Goal: Information Seeking & Learning: Compare options

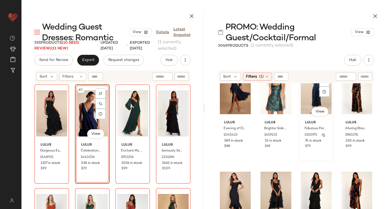
scroll to position [545, 0]
click at [263, 78] on span "(1)" at bounding box center [261, 77] width 5 height 6
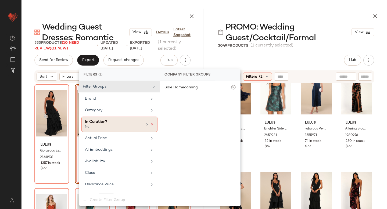
click at [150, 123] on icon at bounding box center [152, 124] width 4 height 4
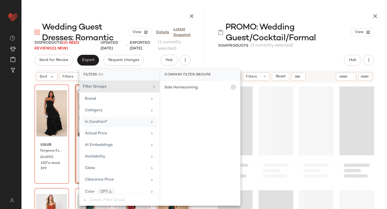
click at [305, 52] on div "PROMO: Wedding Guest/Cocktail/Formal View 3049 Products (1 currently selected) …" at bounding box center [296, 109] width 182 height 200
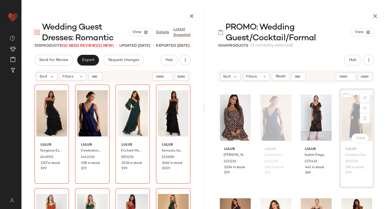
scroll to position [932, 0]
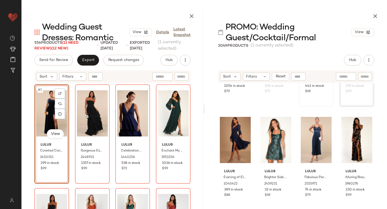
scroll to position [1015, 0]
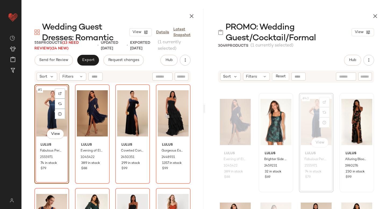
scroll to position [1032, 0]
click at [363, 105] on div at bounding box center [365, 102] width 10 height 10
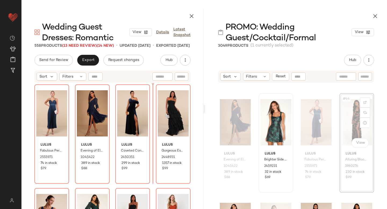
scroll to position [1032, 0]
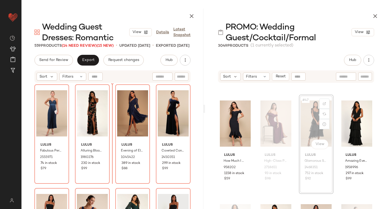
scroll to position [1134, 0]
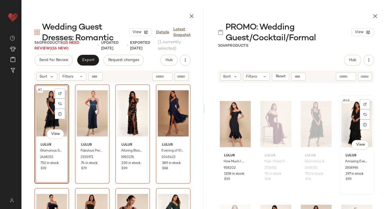
scroll to position [1134, 0]
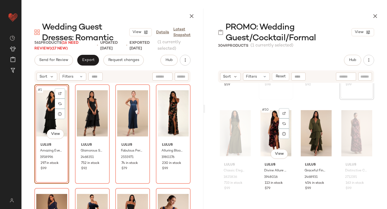
scroll to position [1229, 0]
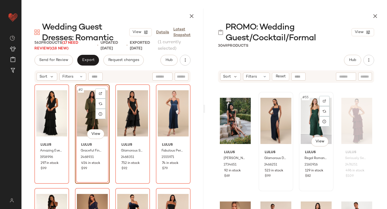
scroll to position [1344, 0]
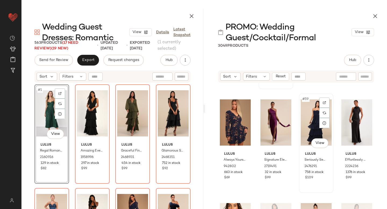
scroll to position [1446, 0]
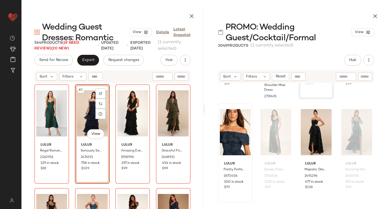
scroll to position [1544, 0]
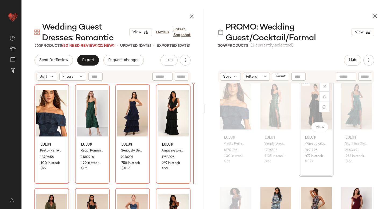
scroll to position [1565, 0]
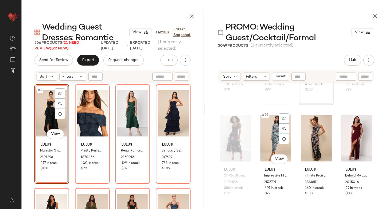
scroll to position [1639, 0]
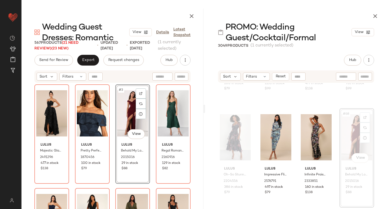
click at [131, 118] on div "#3 View" at bounding box center [132, 113] width 31 height 54
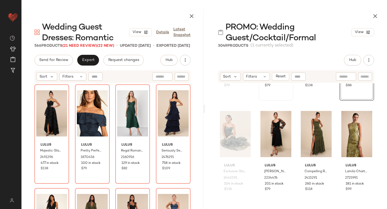
scroll to position [1749, 0]
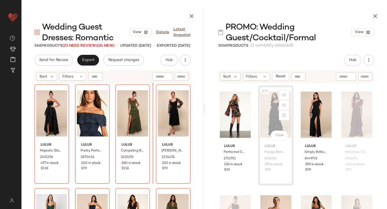
scroll to position [1972, 0]
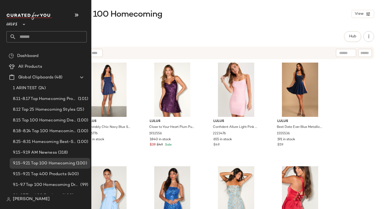
click at [56, 40] on input "text" at bounding box center [51, 36] width 71 height 11
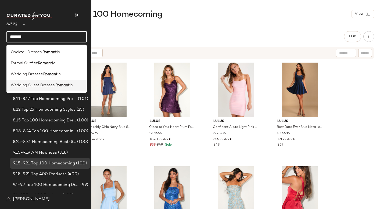
type input "*******"
click at [41, 85] on span "Wedding Guest Dresses:" at bounding box center [33, 85] width 45 height 6
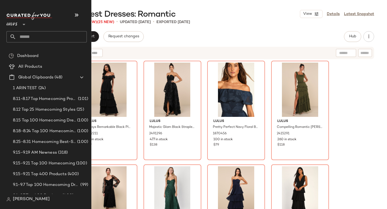
click at [57, 37] on input "text" at bounding box center [51, 36] width 71 height 11
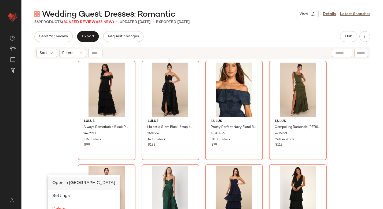
click at [83, 183] on span "Open in [GEOGRAPHIC_DATA]" at bounding box center [83, 183] width 63 height 5
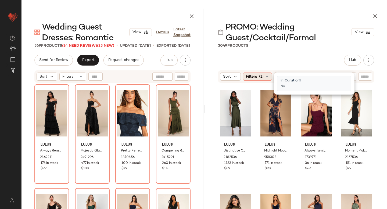
click at [266, 78] on icon at bounding box center [267, 76] width 4 height 4
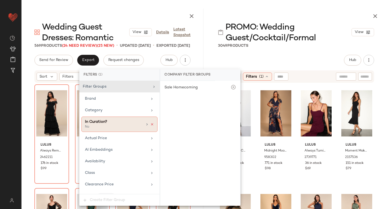
click at [151, 124] on icon at bounding box center [152, 124] width 4 height 4
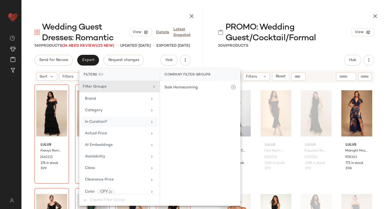
click at [317, 53] on div "PROMO: Wedding Guest/Cocktail/Formal View 3049 Products Hub Send for Review Ext…" at bounding box center [296, 109] width 182 height 200
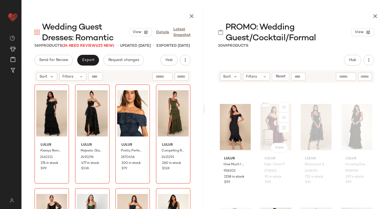
scroll to position [1131, 0]
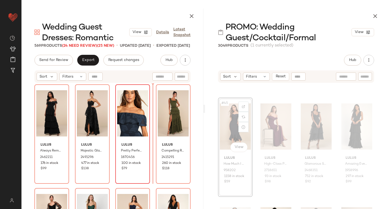
drag, startPoint x: 243, startPoint y: 135, endPoint x: 145, endPoint y: 146, distance: 98.4
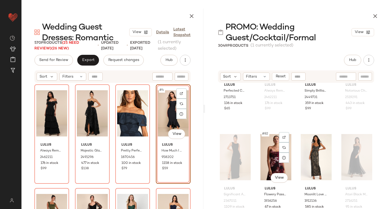
scroll to position [2082, 0]
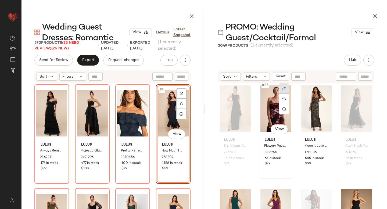
click at [282, 91] on div at bounding box center [284, 89] width 10 height 10
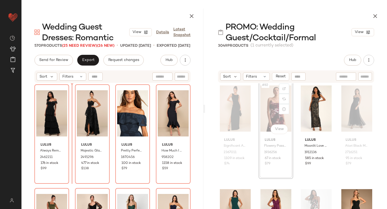
scroll to position [2082, 0]
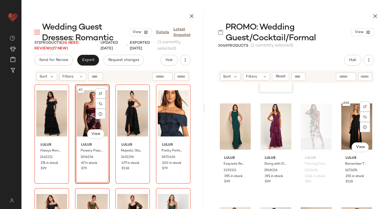
scroll to position [2168, 0]
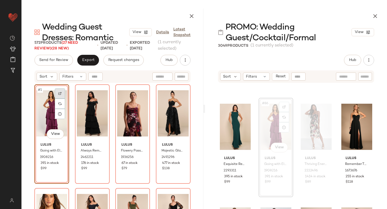
click at [60, 92] on img at bounding box center [59, 93] width 3 height 3
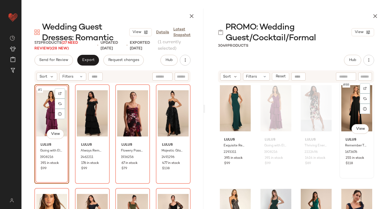
scroll to position [2186, 0]
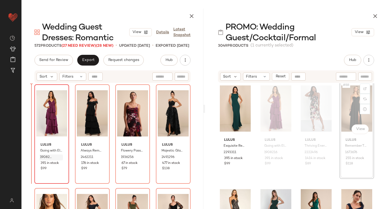
drag, startPoint x: 342, startPoint y: 108, endPoint x: 40, endPoint y: 160, distance: 305.7
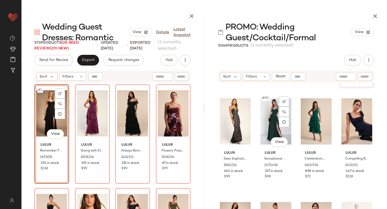
scroll to position [2276, 0]
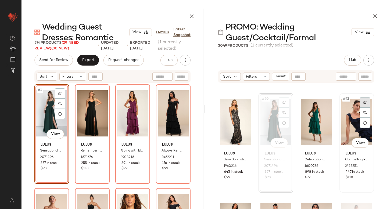
click at [360, 103] on div at bounding box center [365, 102] width 10 height 10
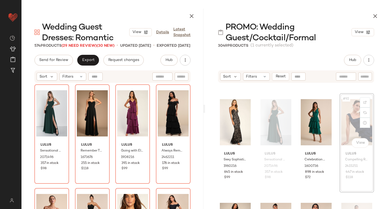
scroll to position [2276, 0]
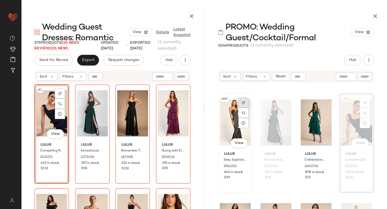
click at [246, 103] on div at bounding box center [243, 102] width 10 height 10
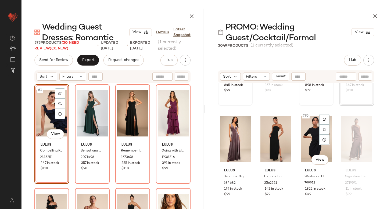
scroll to position [2367, 0]
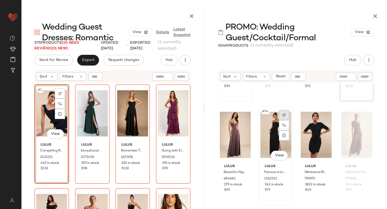
click at [279, 115] on div at bounding box center [284, 115] width 10 height 10
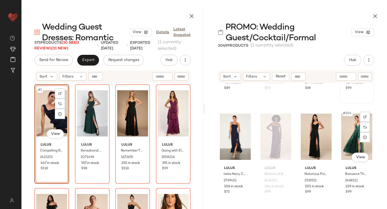
scroll to position [2577, 0]
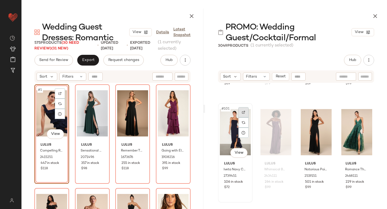
click at [245, 111] on div at bounding box center [243, 112] width 10 height 10
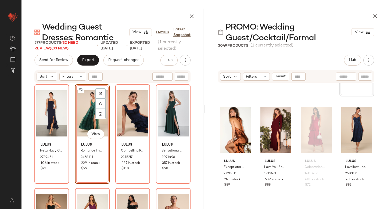
scroll to position [2683, 0]
click at [243, 110] on img at bounding box center [243, 109] width 3 height 3
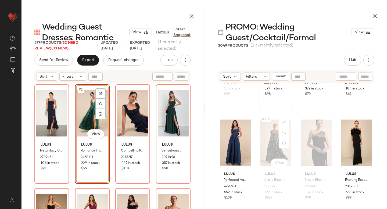
scroll to position [2882, 0]
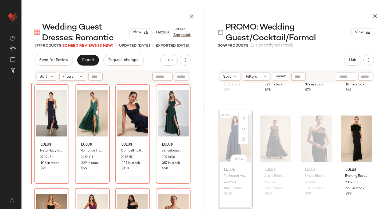
drag, startPoint x: 252, startPoint y: 141, endPoint x: 21, endPoint y: 155, distance: 231.4
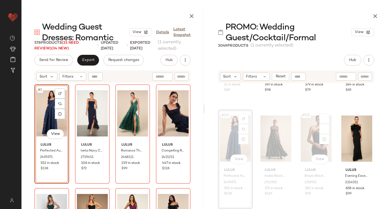
scroll to position [2882, 0]
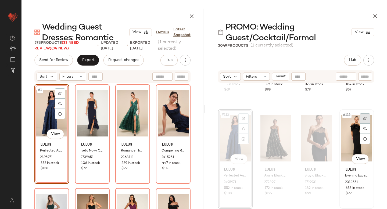
click at [364, 118] on div at bounding box center [365, 118] width 10 height 10
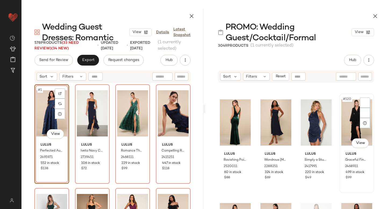
scroll to position [2999, 0]
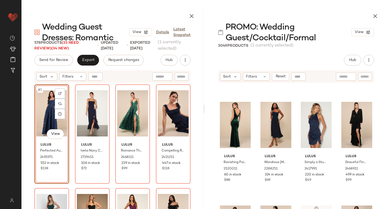
click at [335, 116] on div "Lulus Ravishing Poise Green Velvet Cowl Back Sleeveless Maxi Dress 2520011 60 i…" at bounding box center [296, 164] width 182 height 163
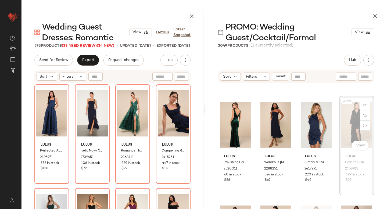
scroll to position [2999, 0]
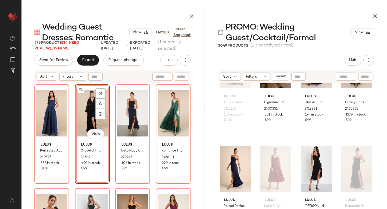
scroll to position [3591, 0]
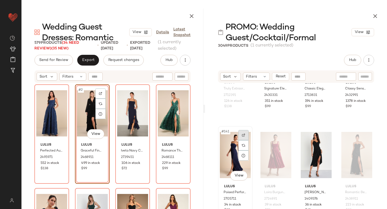
click at [248, 136] on div at bounding box center [243, 135] width 10 height 10
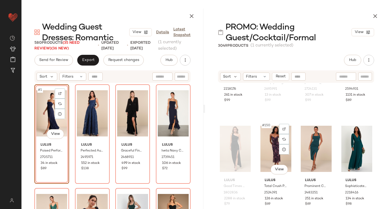
scroll to position [3805, 0]
click at [283, 127] on img at bounding box center [283, 128] width 3 height 3
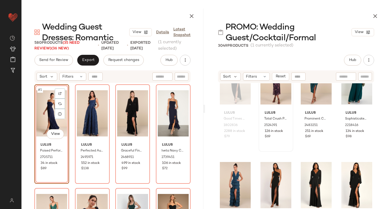
scroll to position [3878, 0]
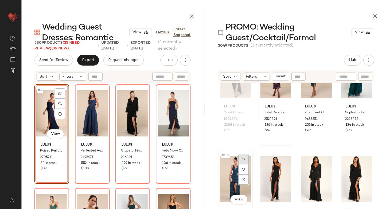
click at [242, 160] on img at bounding box center [243, 158] width 3 height 3
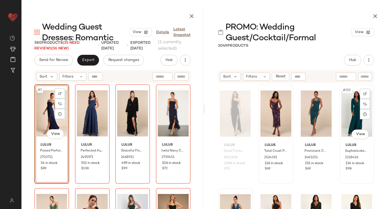
scroll to position [3838, 0]
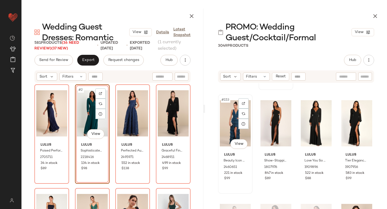
scroll to position [3933, 0]
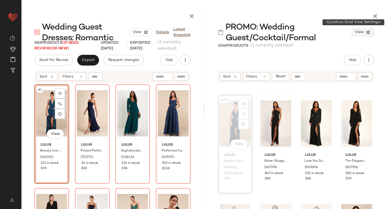
click at [366, 33] on icon "button" at bounding box center [368, 32] width 5 height 5
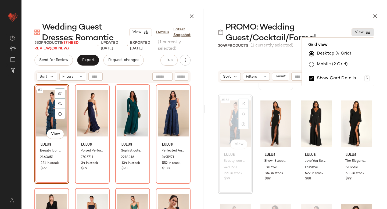
click at [332, 66] on label "Mobile (2 Grid)" at bounding box center [332, 64] width 31 height 11
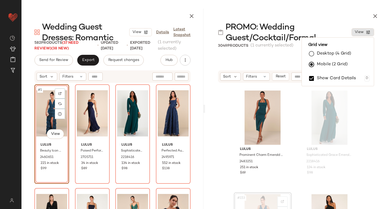
scroll to position [7878, 0]
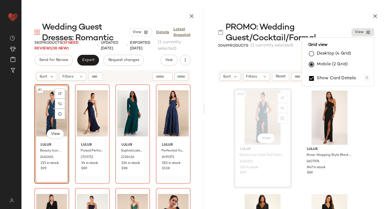
click at [376, 123] on div "#153 View Lulus Beauty Icon Dark Teal Satin Pleated Tiered Lace-Up Maxi Dress 2…" at bounding box center [296, 164] width 182 height 163
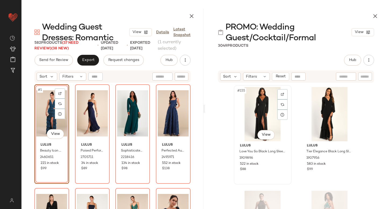
scroll to position [7985, 0]
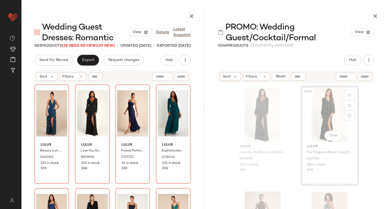
scroll to position [7984, 0]
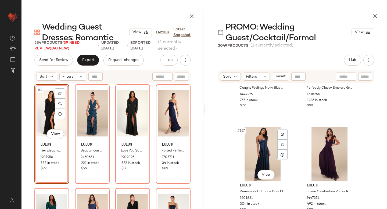
scroll to position [8593, 0]
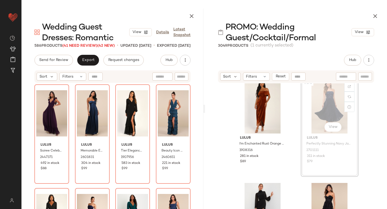
scroll to position [8718, 0]
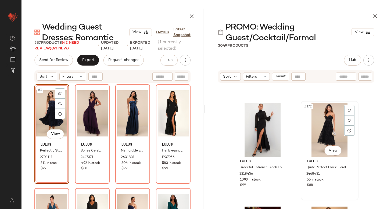
scroll to position [8798, 0]
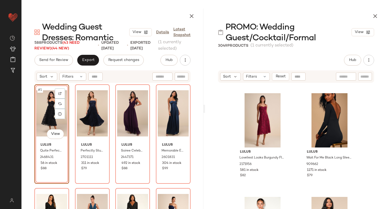
scroll to position [9517, 0]
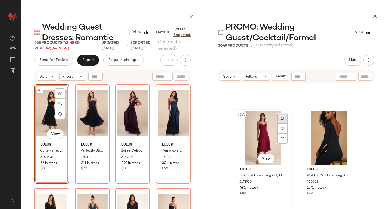
click at [277, 116] on div at bounding box center [282, 118] width 10 height 10
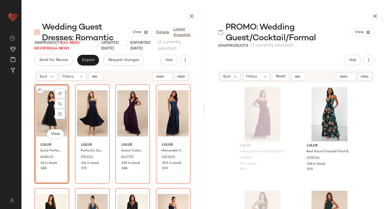
scroll to position [9721, 0]
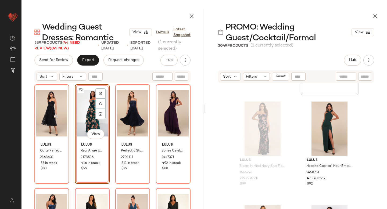
scroll to position [9921, 0]
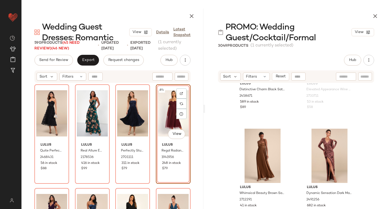
scroll to position [10249, 0]
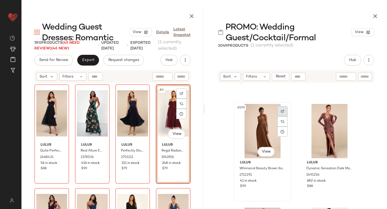
click at [277, 111] on div at bounding box center [282, 111] width 10 height 10
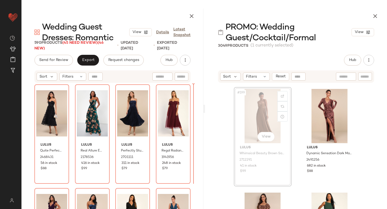
scroll to position [10264, 0]
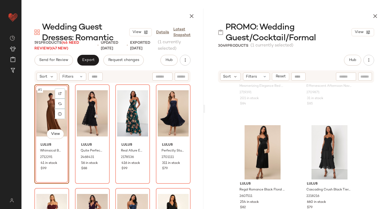
scroll to position [10564, 0]
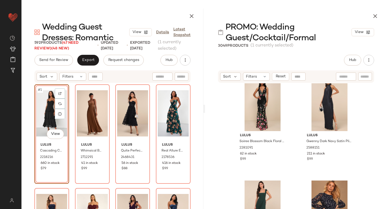
scroll to position [10790, 0]
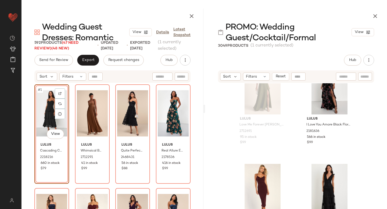
click at [295, 144] on div "Lulus Sweet Sophistication Green Burnout Floral Maxi Dress 2501431 601 in stock…" at bounding box center [296, 164] width 182 height 163
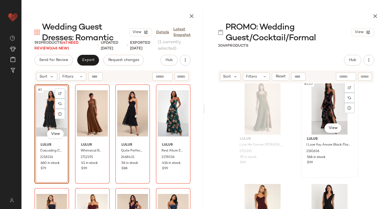
scroll to position [11309, 0]
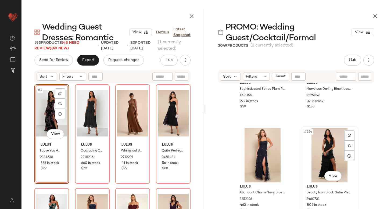
scroll to position [11485, 0]
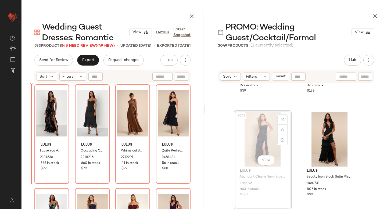
drag, startPoint x: 261, startPoint y: 139, endPoint x: 255, endPoint y: 139, distance: 5.9
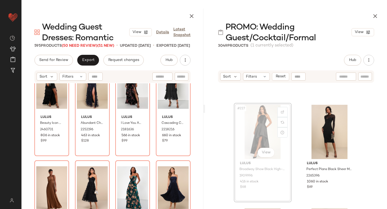
scroll to position [28, 0]
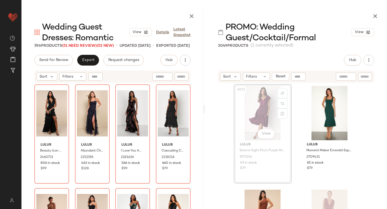
scroll to position [12962, 0]
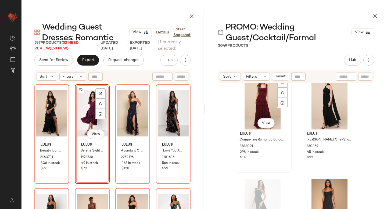
scroll to position [13388, 0]
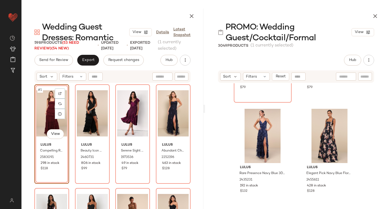
scroll to position [13667, 0]
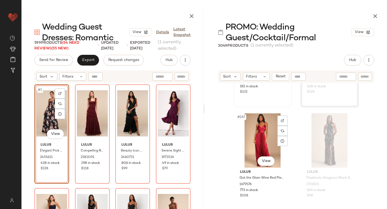
scroll to position [13658, 0]
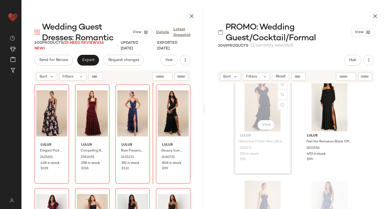
scroll to position [14733, 0]
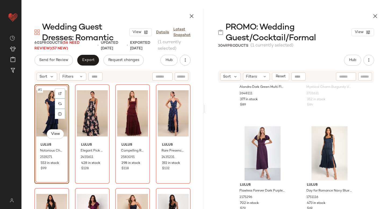
scroll to position [16470, 0]
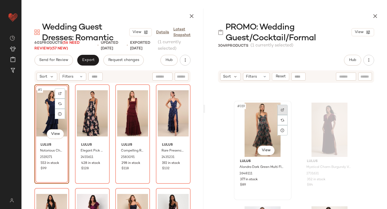
click at [278, 110] on div at bounding box center [282, 110] width 10 height 10
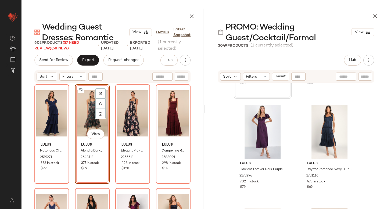
scroll to position [16572, 0]
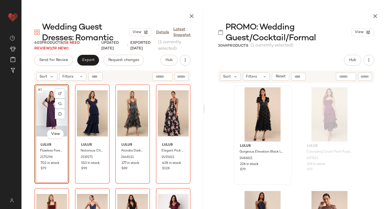
scroll to position [17306, 0]
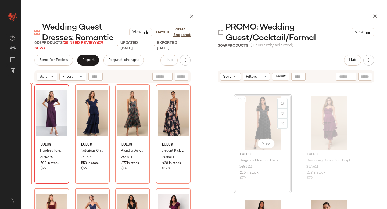
drag, startPoint x: 261, startPoint y: 124, endPoint x: 41, endPoint y: 171, distance: 225.3
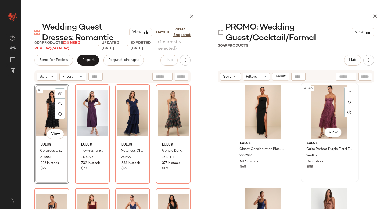
scroll to position [17836, 0]
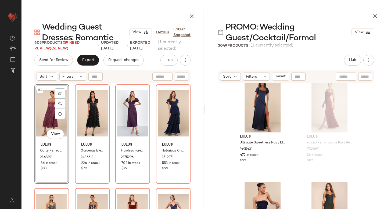
scroll to position [18465, 0]
click at [343, 74] on input "text" at bounding box center [346, 77] width 14 height 6
type input "********"
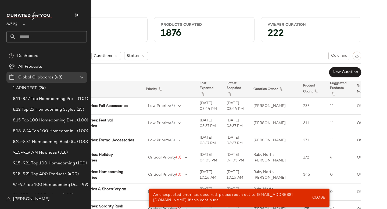
click at [32, 36] on input "text" at bounding box center [51, 36] width 71 height 11
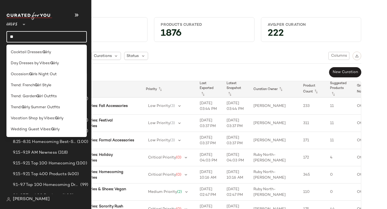
type input "*"
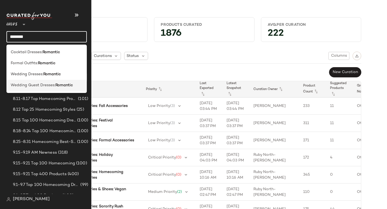
type input "********"
click at [30, 84] on span "Wedding Guest Dresses:" at bounding box center [33, 85] width 45 height 6
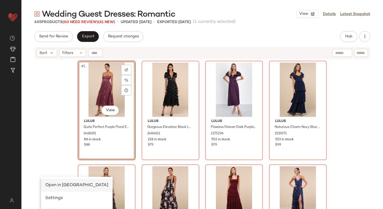
click at [64, 186] on span "Open in [GEOGRAPHIC_DATA]" at bounding box center [76, 185] width 63 height 5
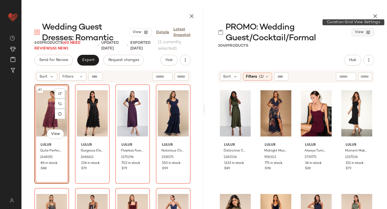
click at [371, 31] on button "View" at bounding box center [362, 32] width 23 height 8
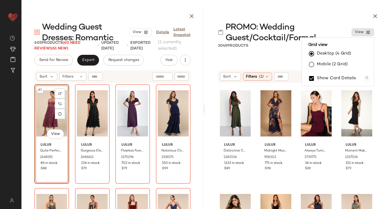
click at [327, 63] on label "Mobile (2 Grid)" at bounding box center [332, 64] width 31 height 11
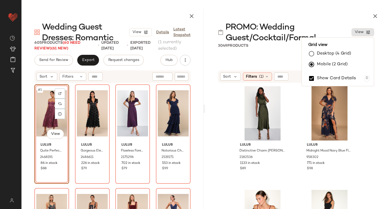
click at [370, 128] on div "Lulus Distinctive Charm Olive Green Satin Asymmetrical Midi Dress 2182536 1133 …" at bounding box center [296, 164] width 182 height 163
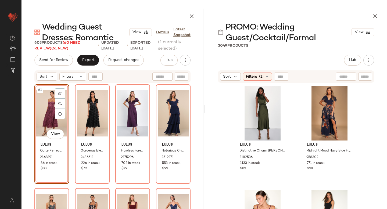
click at [343, 75] on input "text" at bounding box center [346, 77] width 14 height 6
type input "********"
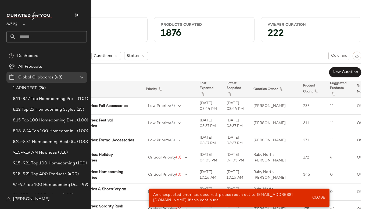
click at [37, 37] on input "text" at bounding box center [51, 36] width 71 height 11
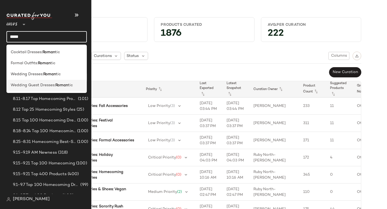
type input "*****"
click at [23, 82] on div "Wedding Guest Dresses: Roman tic" at bounding box center [46, 85] width 80 height 11
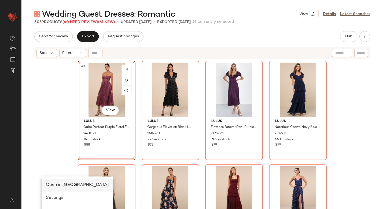
click at [60, 180] on div "Open in [GEOGRAPHIC_DATA]" at bounding box center [78, 185] width 72 height 13
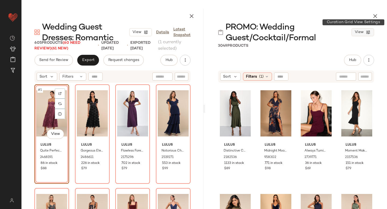
click at [353, 32] on button "View" at bounding box center [362, 32] width 23 height 8
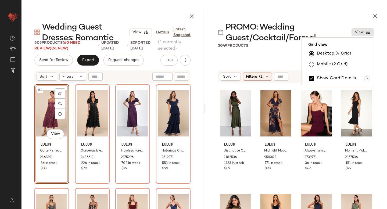
click at [341, 61] on label "Mobile (2 Grid)" at bounding box center [332, 64] width 31 height 11
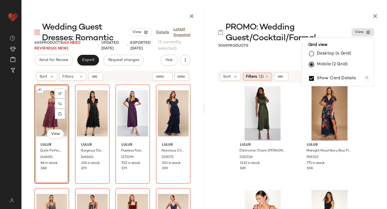
click at [257, 75] on div "Filters (1)" at bounding box center [257, 77] width 29 height 8
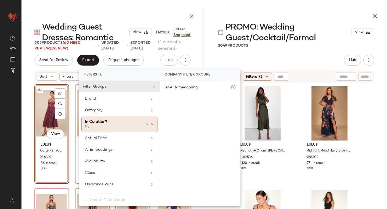
click at [151, 124] on icon at bounding box center [152, 124] width 4 height 4
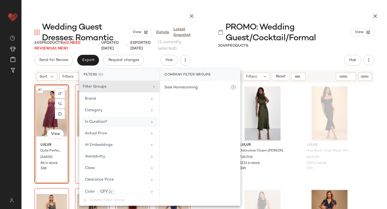
click at [371, 109] on div "Lulus Distinctive Charm Olive Green Satin Asymmetrical Midi Dress 2182536 1133 …" at bounding box center [296, 164] width 182 height 163
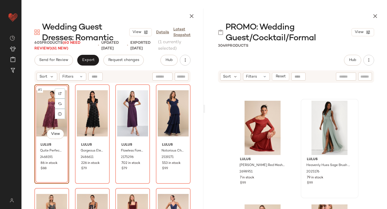
scroll to position [36158, 0]
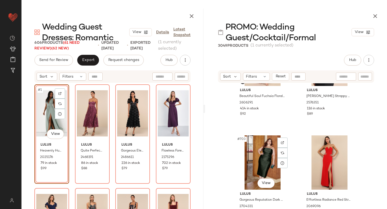
scroll to position [36297, 0]
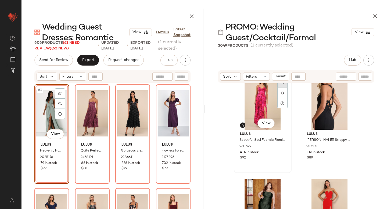
click at [279, 85] on div at bounding box center [282, 83] width 10 height 10
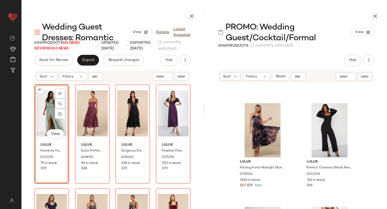
scroll to position [38346, 0]
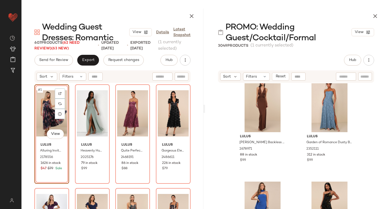
scroll to position [41451, 0]
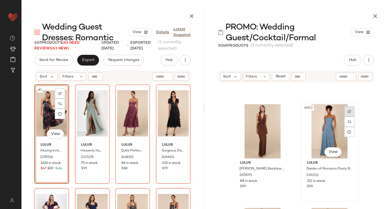
click at [349, 110] on div at bounding box center [349, 111] width 10 height 10
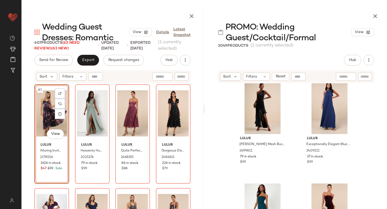
scroll to position [42502, 0]
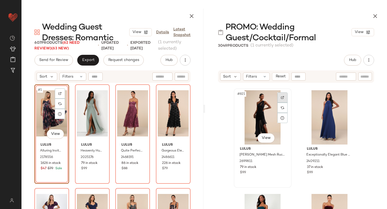
click at [279, 96] on div at bounding box center [282, 97] width 10 height 10
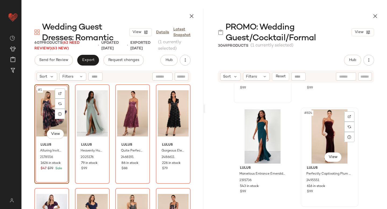
scroll to position [42587, 0]
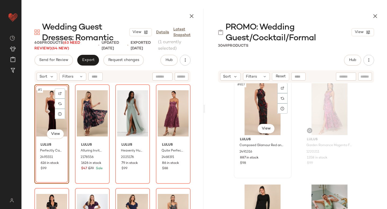
scroll to position [42822, 0]
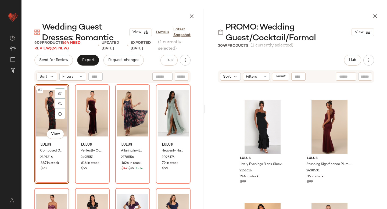
scroll to position [43843, 0]
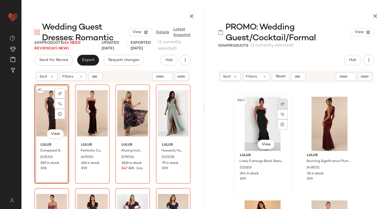
click at [284, 105] on div at bounding box center [282, 104] width 10 height 10
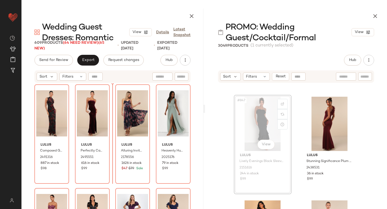
scroll to position [43842, 0]
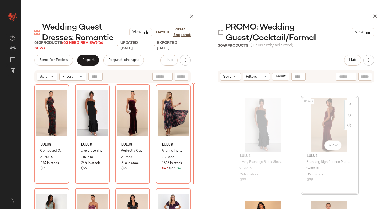
scroll to position [43842, 0]
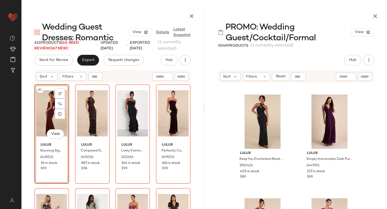
scroll to position [44151, 0]
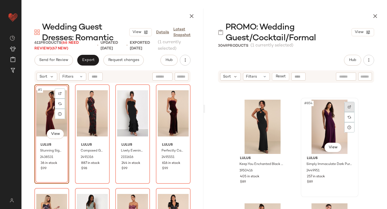
click at [345, 106] on div at bounding box center [349, 107] width 10 height 10
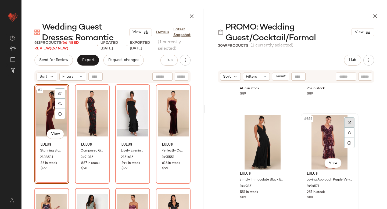
click at [348, 123] on img at bounding box center [349, 122] width 3 height 3
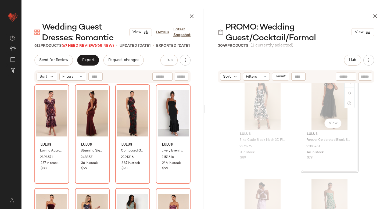
scroll to position [44382, 0]
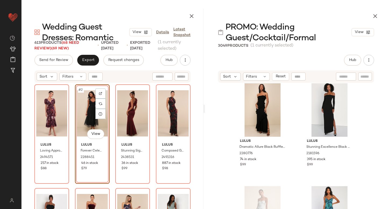
scroll to position [45254, 0]
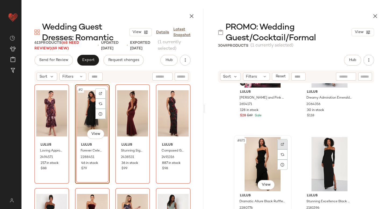
click at [277, 144] on div at bounding box center [282, 144] width 10 height 10
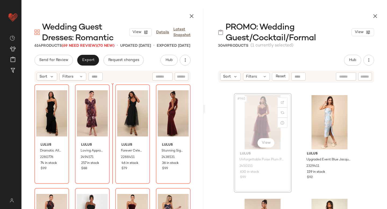
scroll to position [49960, 0]
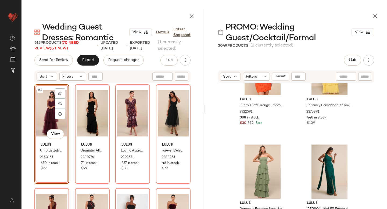
scroll to position [50983, 0]
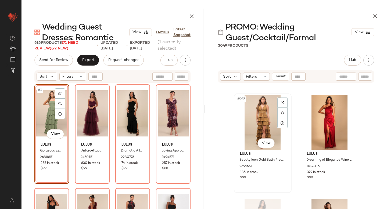
scroll to position [51101, 0]
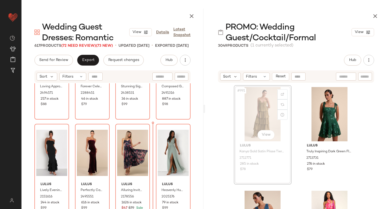
scroll to position [51316, 0]
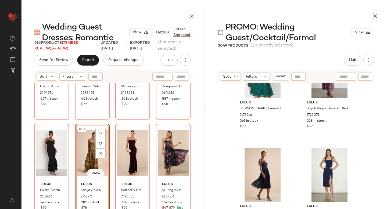
scroll to position [53696, 0]
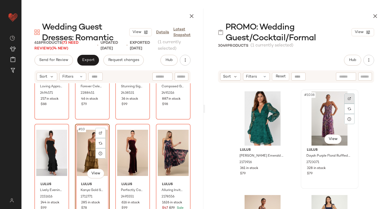
click at [350, 97] on div at bounding box center [349, 98] width 10 height 10
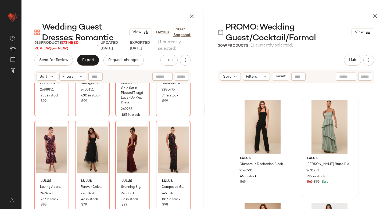
scroll to position [76, 0]
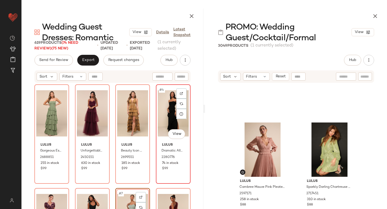
scroll to position [179, 0]
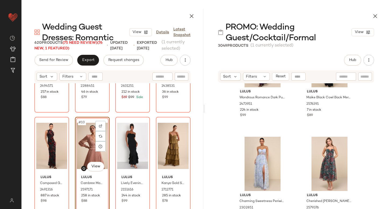
scroll to position [83237, 0]
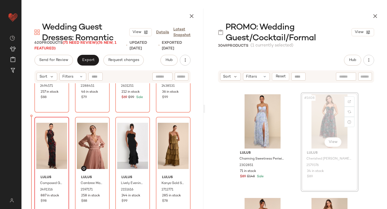
drag, startPoint x: 321, startPoint y: 126, endPoint x: 48, endPoint y: 155, distance: 275.0
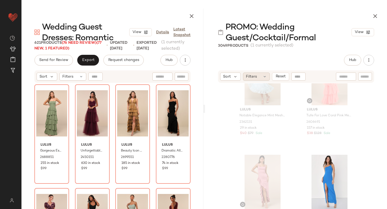
click at [265, 79] on div "Filters" at bounding box center [256, 77] width 27 height 8
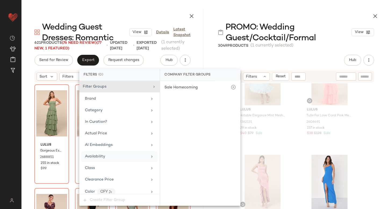
click at [103, 157] on span "Availability" at bounding box center [95, 156] width 20 height 4
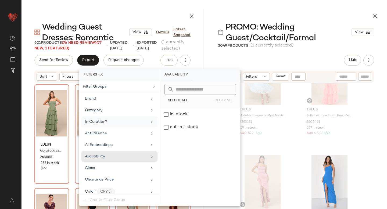
click at [111, 125] on div "In Curation?" at bounding box center [119, 122] width 76 height 10
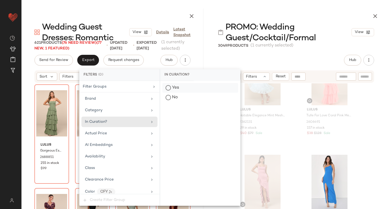
click at [169, 86] on div "Yes" at bounding box center [200, 88] width 76 height 10
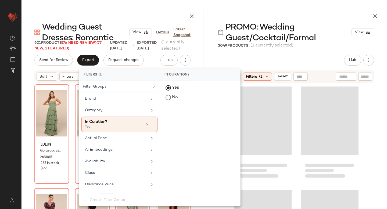
scroll to position [20214, 0]
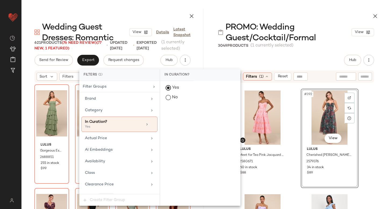
click at [373, 125] on div "Lulus Meet for Tea Pink Jacquard Bustier Midi Dress With Pockets 2580671 60 in …" at bounding box center [296, 164] width 182 height 163
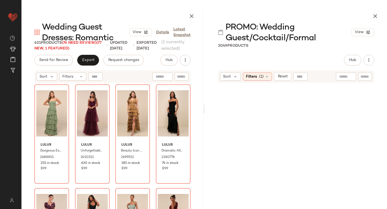
scroll to position [0, 0]
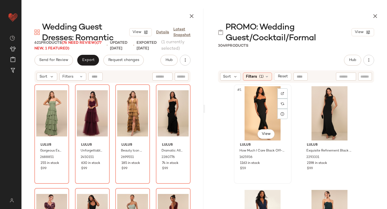
click at [251, 122] on div "#1 View" at bounding box center [263, 113] width 54 height 54
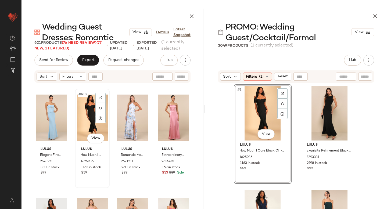
click at [82, 105] on div "#418 View" at bounding box center [92, 118] width 31 height 54
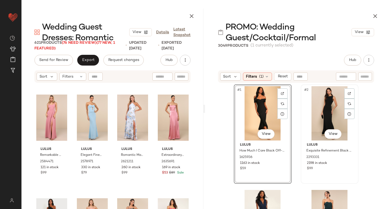
click at [322, 111] on div "#2 View" at bounding box center [329, 113] width 54 height 54
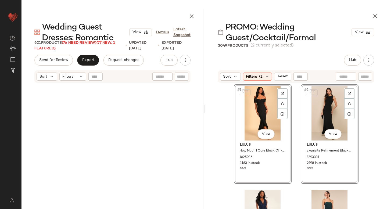
scroll to position [9848, 0]
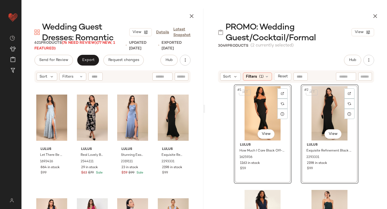
click at [316, 116] on div "SET #2 View" at bounding box center [329, 113] width 54 height 54
click at [294, 122] on div "SET #1 View Lulus How Much I Care Black Off-the-Shoulder Midi Dress 1625936 116…" at bounding box center [296, 165] width 125 height 162
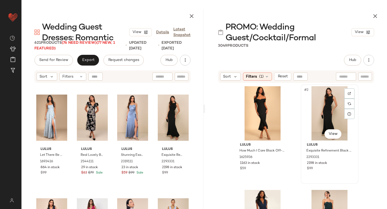
click at [318, 116] on div "#2 View" at bounding box center [329, 113] width 54 height 54
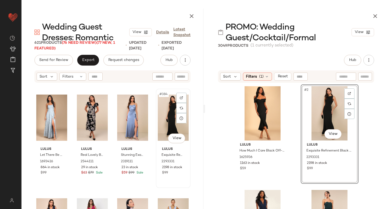
click at [158, 114] on div "#384 View" at bounding box center [173, 118] width 31 height 54
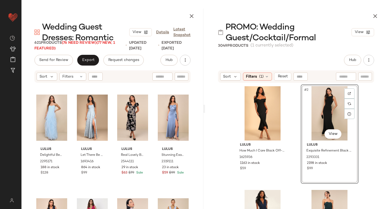
scroll to position [80, 0]
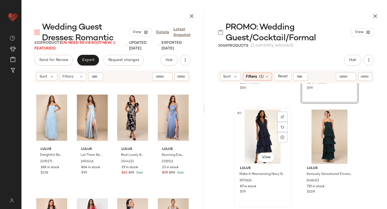
click at [262, 133] on div "#3 View" at bounding box center [263, 137] width 54 height 54
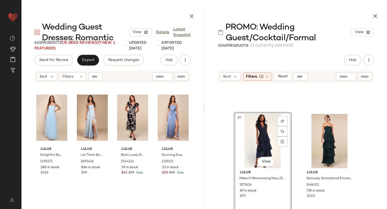
scroll to position [108, 0]
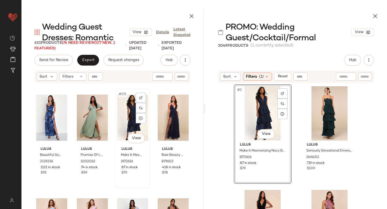
click at [132, 119] on div "#371 View" at bounding box center [132, 118] width 31 height 54
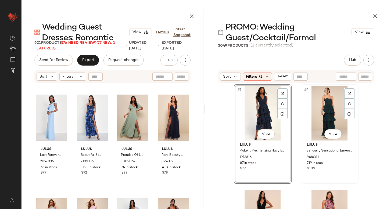
click at [315, 111] on div "#4 View" at bounding box center [329, 113] width 54 height 54
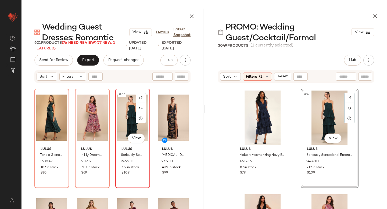
click at [123, 119] on div "#79 View" at bounding box center [132, 118] width 31 height 54
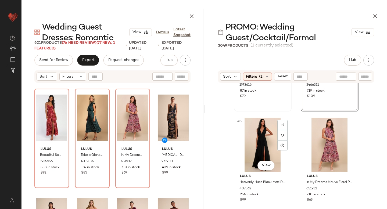
scroll to position [190, 0]
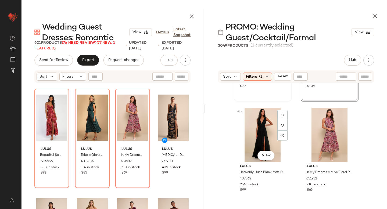
click at [267, 137] on div "#5 View" at bounding box center [263, 135] width 54 height 54
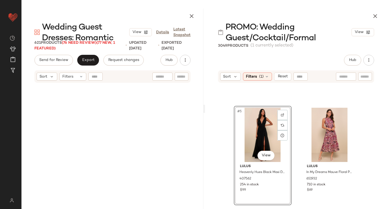
scroll to position [207, 0]
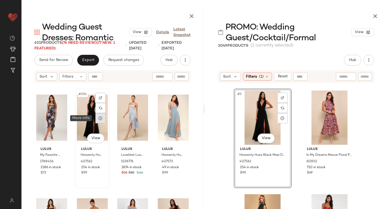
click at [99, 120] on icon at bounding box center [100, 118] width 4 height 4
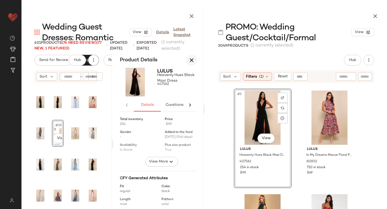
click at [190, 59] on icon "button" at bounding box center [191, 60] width 6 height 6
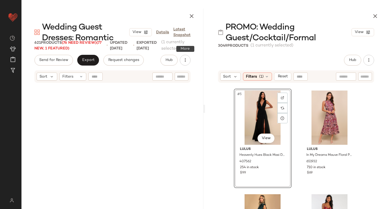
scroll to position [5283, 0]
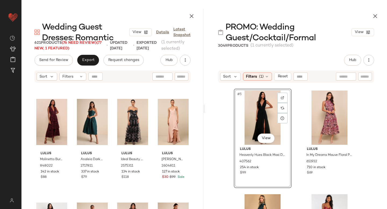
click at [256, 120] on div "#5 View" at bounding box center [263, 118] width 54 height 54
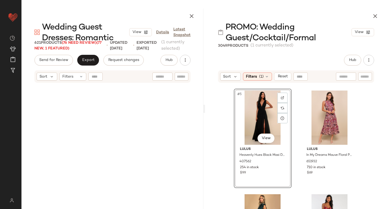
scroll to position [10159, 0]
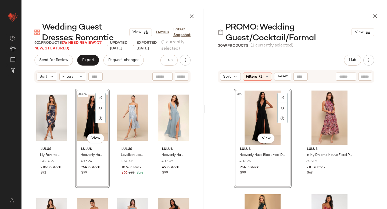
click at [83, 121] on div "#394 View" at bounding box center [92, 118] width 31 height 54
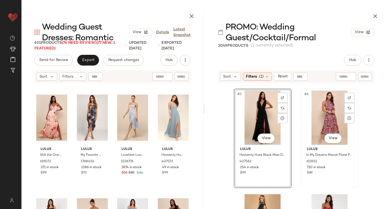
click at [311, 123] on div "#6 View" at bounding box center [329, 118] width 54 height 54
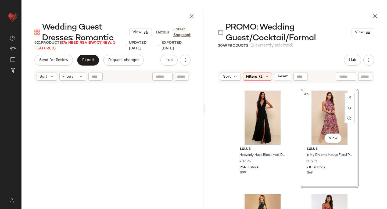
scroll to position [1970, 0]
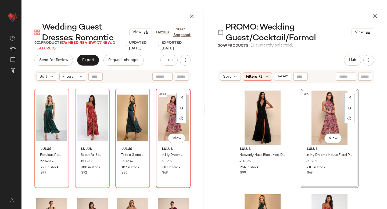
click at [159, 125] on div "#80 View" at bounding box center [173, 118] width 31 height 54
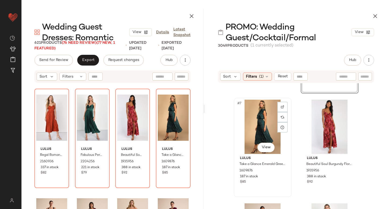
click at [254, 125] on div "#7 View" at bounding box center [263, 127] width 54 height 54
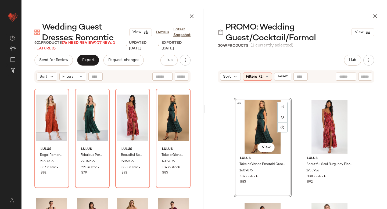
scroll to position [311, 0]
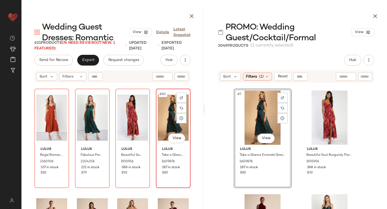
click at [160, 115] on div "#80 View" at bounding box center [173, 118] width 31 height 54
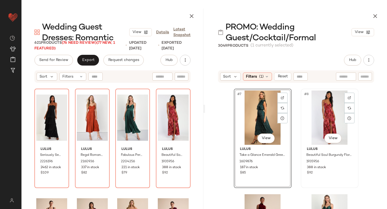
click at [320, 118] on div "#8 View" at bounding box center [329, 118] width 54 height 54
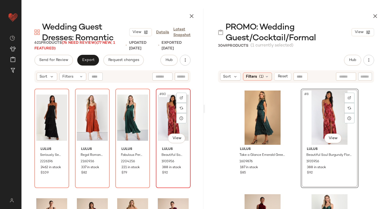
click at [169, 118] on div "#80 View" at bounding box center [173, 118] width 31 height 54
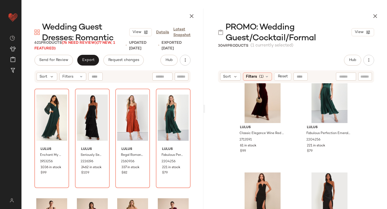
scroll to position [396, 0]
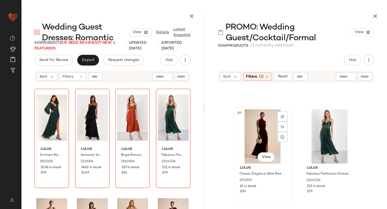
click at [262, 137] on div "#9 View" at bounding box center [263, 136] width 54 height 54
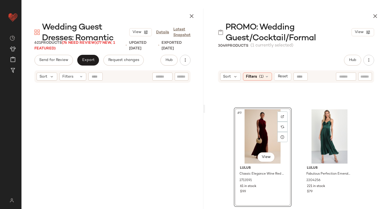
scroll to position [415, 0]
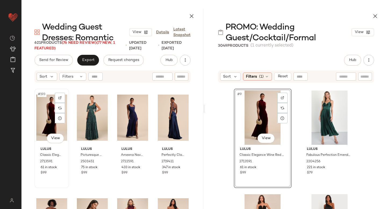
click at [54, 124] on div "#193 View" at bounding box center [51, 118] width 31 height 54
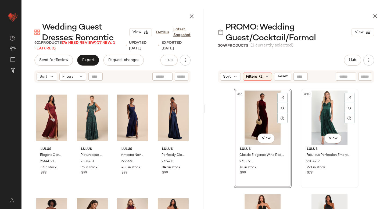
click at [320, 125] on div "#10 View" at bounding box center [329, 118] width 54 height 54
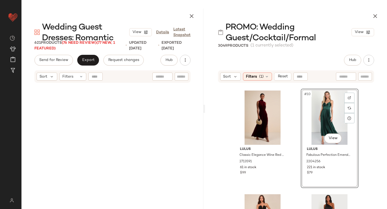
scroll to position [2073, 0]
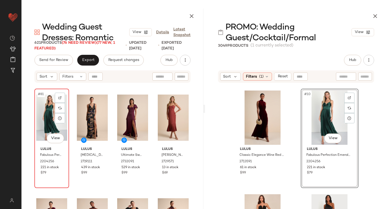
click at [46, 127] on div "#81 View" at bounding box center [51, 118] width 31 height 54
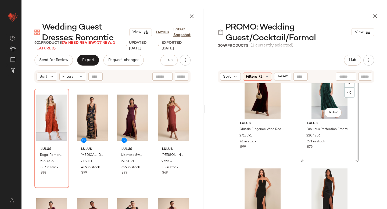
scroll to position [500, 0]
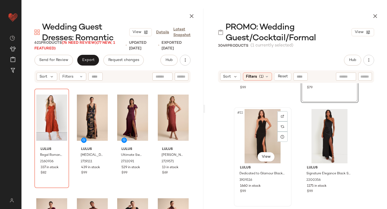
click at [256, 132] on div "#11 View" at bounding box center [263, 136] width 54 height 54
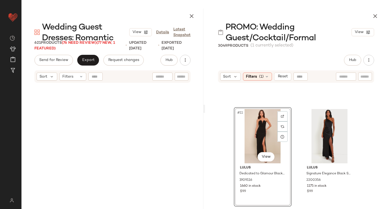
scroll to position [518, 0]
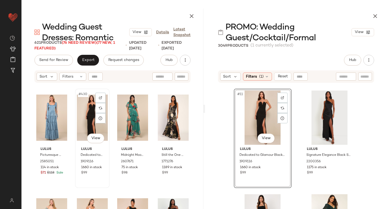
click at [83, 118] on div "#430 View" at bounding box center [92, 118] width 31 height 54
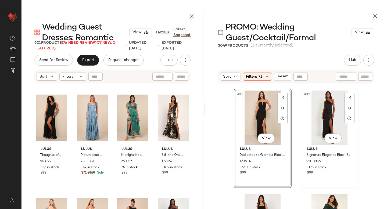
click at [309, 114] on div "#12 View" at bounding box center [329, 118] width 54 height 54
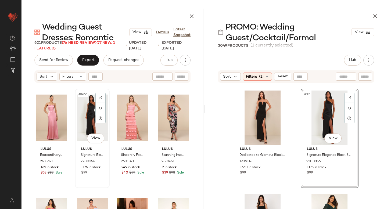
click at [88, 129] on div "#422 View" at bounding box center [92, 118] width 31 height 54
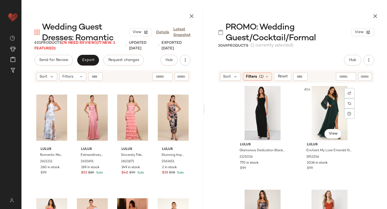
scroll to position [625, 0]
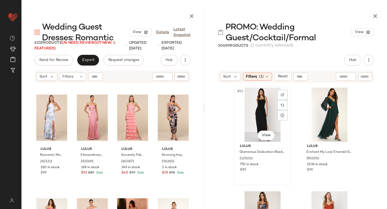
click at [254, 114] on div "#13 View" at bounding box center [263, 115] width 54 height 54
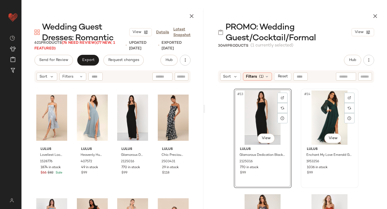
click at [306, 117] on div "#14 View" at bounding box center [329, 118] width 54 height 54
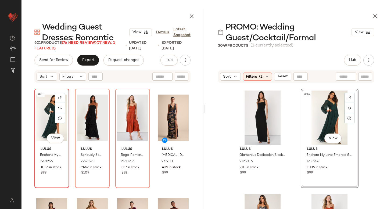
click at [52, 129] on div "#81 View" at bounding box center [51, 118] width 31 height 54
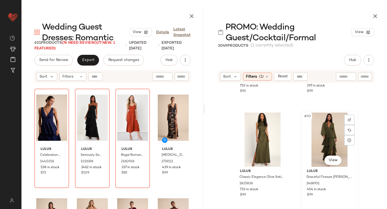
click at [318, 141] on div "#30 View" at bounding box center [329, 140] width 54 height 54
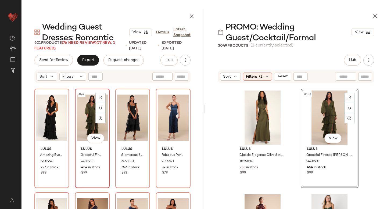
click at [77, 126] on div "#74 View" at bounding box center [92, 118] width 31 height 54
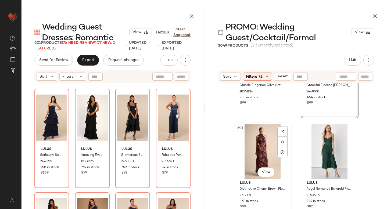
click at [252, 146] on div "#31 View" at bounding box center [263, 151] width 54 height 54
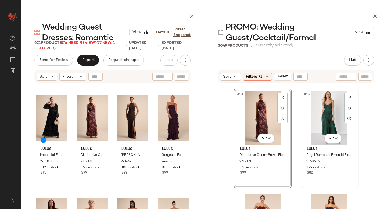
click at [316, 117] on div "#32 View" at bounding box center [329, 118] width 54 height 54
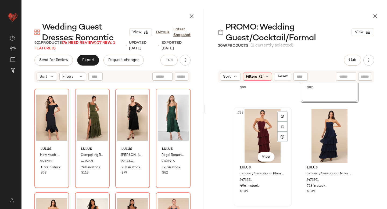
click at [263, 130] on div "#33 View" at bounding box center [263, 136] width 54 height 54
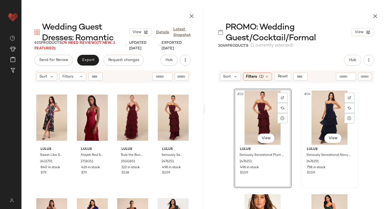
click at [322, 120] on div "#34 View" at bounding box center [329, 118] width 54 height 54
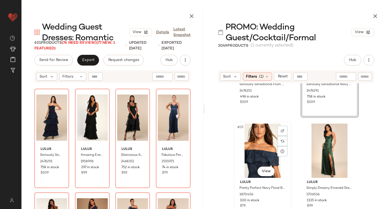
click at [256, 147] on div "#35 View" at bounding box center [263, 151] width 54 height 54
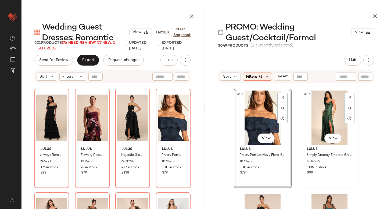
click at [318, 123] on div "#36 View" at bounding box center [329, 118] width 54 height 54
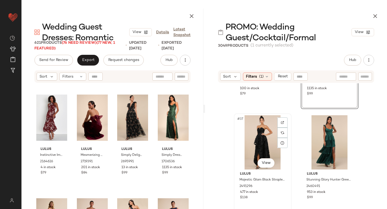
click at [258, 144] on div "#37 View" at bounding box center [263, 142] width 54 height 54
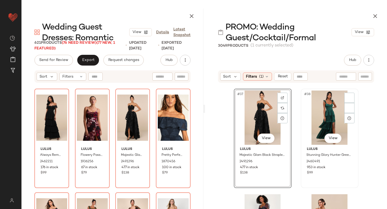
click at [306, 124] on div "#38 View" at bounding box center [329, 118] width 54 height 54
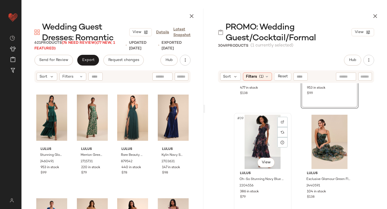
click at [255, 137] on div "#39 View" at bounding box center [263, 142] width 54 height 54
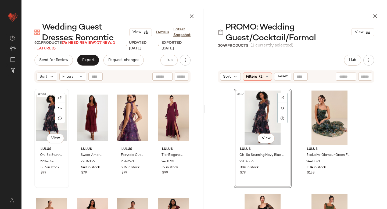
click at [44, 117] on div "#233 View" at bounding box center [51, 118] width 31 height 54
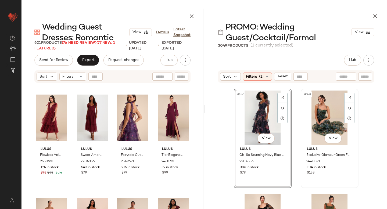
click at [312, 118] on div "#40 View" at bounding box center [329, 118] width 54 height 54
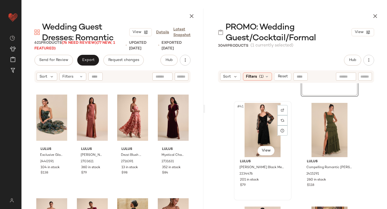
click at [254, 133] on div "#41 View" at bounding box center [263, 130] width 54 height 54
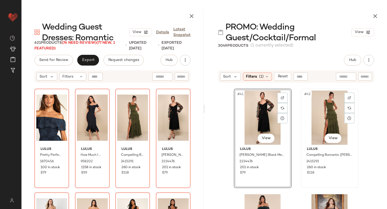
click at [337, 122] on div "#42 View" at bounding box center [329, 118] width 54 height 54
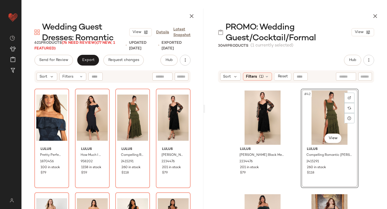
click at [337, 122] on div "#42 View" at bounding box center [329, 118] width 54 height 54
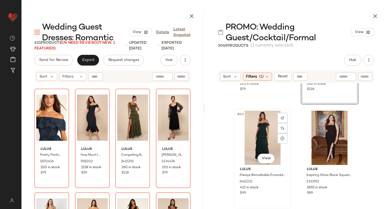
click at [255, 133] on div "#43 View" at bounding box center [263, 138] width 54 height 54
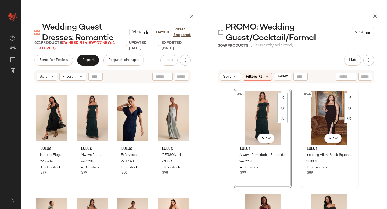
click at [303, 134] on div "#44 View" at bounding box center [329, 118] width 54 height 54
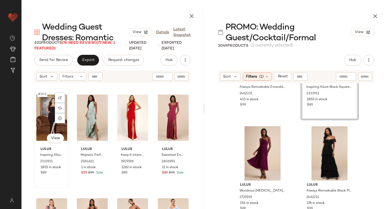
click at [48, 125] on div "#349 View" at bounding box center [51, 118] width 31 height 54
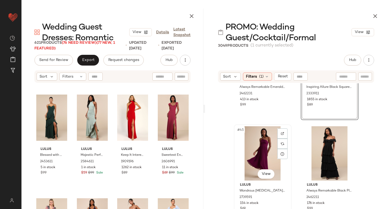
click at [255, 139] on div "#45 View" at bounding box center [263, 153] width 54 height 54
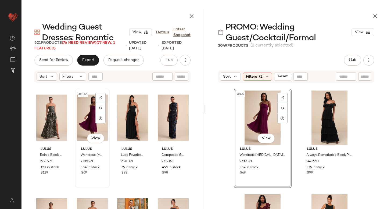
click at [85, 107] on div "#102 View" at bounding box center [92, 118] width 31 height 54
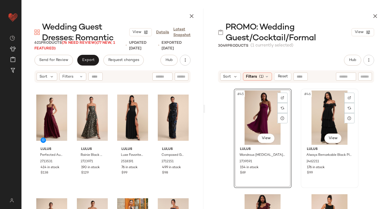
click at [322, 120] on div "#46 View" at bounding box center [329, 118] width 54 height 54
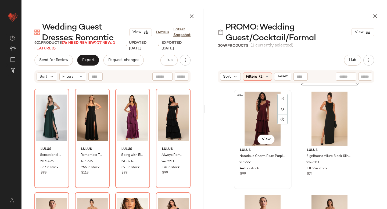
click at [258, 119] on div "#47 View" at bounding box center [263, 119] width 54 height 54
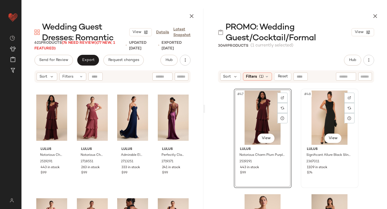
click at [321, 115] on div "#48 View" at bounding box center [329, 118] width 54 height 54
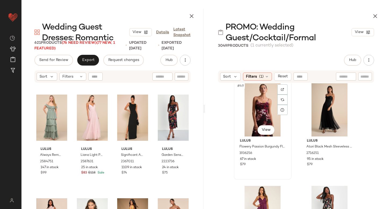
click at [248, 114] on div "#49 View" at bounding box center [263, 109] width 54 height 54
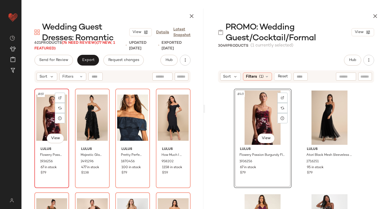
click at [44, 126] on div "#69 View" at bounding box center [51, 118] width 31 height 54
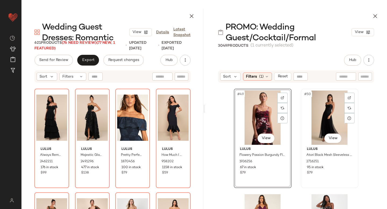
click at [324, 122] on div "#50 View" at bounding box center [329, 118] width 54 height 54
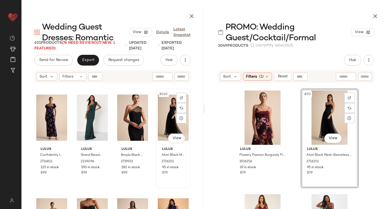
click at [167, 117] on div "#160 View" at bounding box center [173, 118] width 31 height 54
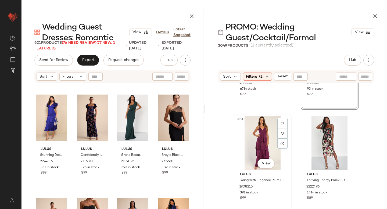
click at [256, 139] on div "#51 View" at bounding box center [263, 143] width 54 height 54
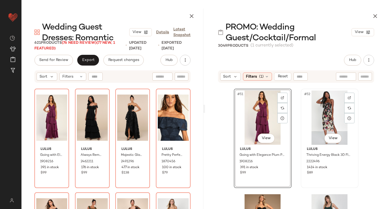
click at [309, 121] on div "#52 View" at bounding box center [329, 118] width 54 height 54
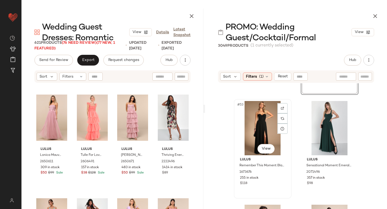
click at [253, 121] on div "#53 View" at bounding box center [263, 128] width 54 height 54
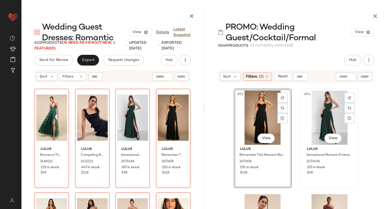
click at [308, 121] on div "#54 View" at bounding box center [329, 118] width 54 height 54
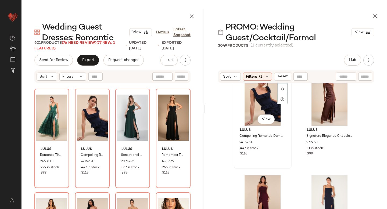
click at [263, 107] on div "#55 View" at bounding box center [263, 98] width 54 height 54
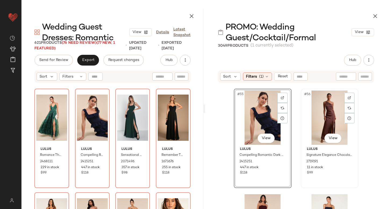
click at [318, 122] on div "#56 View" at bounding box center [329, 118] width 54 height 54
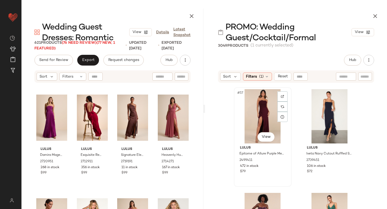
click at [250, 119] on div "#57 View" at bounding box center [263, 116] width 54 height 54
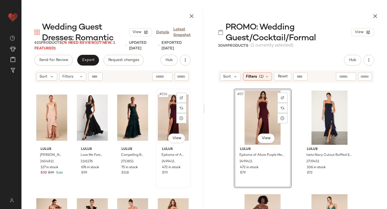
click at [156, 122] on div "#216 View [PERSON_NAME] Epitome of Allure Purple Mesh Strapless Ruched Maxi Dre…" at bounding box center [173, 138] width 34 height 98
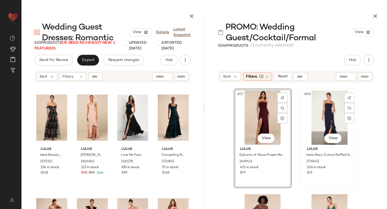
click at [320, 113] on div "#58 View" at bounding box center [329, 118] width 54 height 54
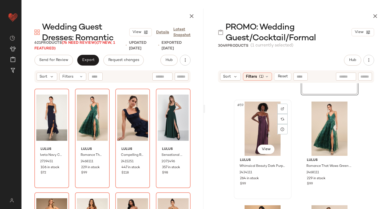
click at [261, 123] on div "#59 View" at bounding box center [263, 129] width 54 height 54
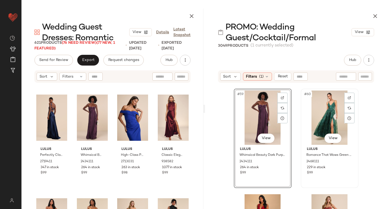
click at [318, 115] on div "#60 View" at bounding box center [329, 118] width 54 height 54
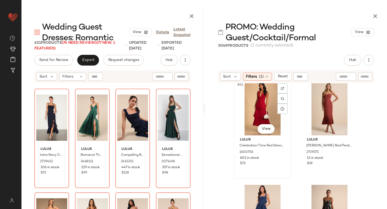
click at [257, 108] on div "#61 View" at bounding box center [263, 108] width 54 height 54
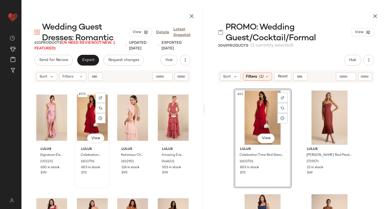
click at [88, 112] on div "#574 View" at bounding box center [92, 118] width 31 height 54
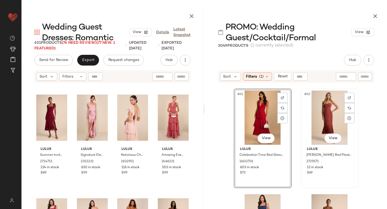
click at [322, 118] on div "#62 View" at bounding box center [329, 118] width 54 height 54
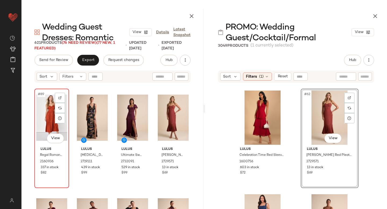
click at [46, 124] on div "#89 View" at bounding box center [51, 118] width 31 height 54
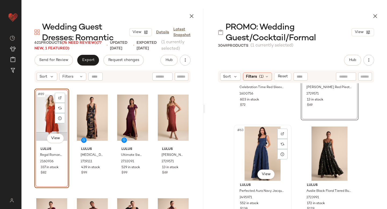
click at [254, 144] on div "#63 View" at bounding box center [263, 153] width 54 height 54
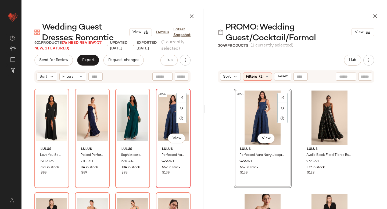
click at [170, 115] on div "#64 View" at bounding box center [173, 118] width 31 height 54
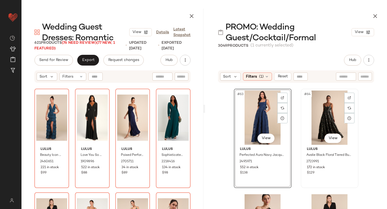
click at [322, 125] on div "#64 View" at bounding box center [329, 118] width 54 height 54
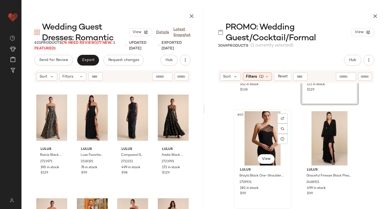
click at [259, 140] on div "#65 View" at bounding box center [263, 138] width 54 height 54
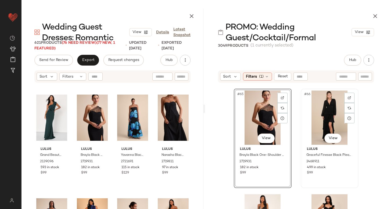
click at [312, 123] on div "#66 View" at bounding box center [329, 118] width 54 height 54
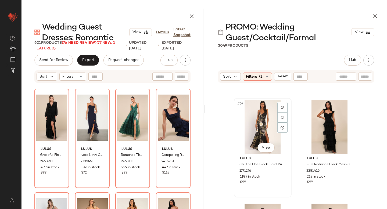
click at [259, 127] on div "#67 View" at bounding box center [263, 127] width 54 height 54
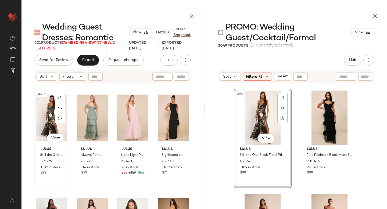
click at [47, 121] on div "#433 View" at bounding box center [51, 118] width 31 height 54
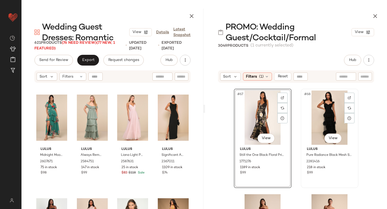
click at [325, 120] on div "#68 View" at bounding box center [329, 118] width 54 height 54
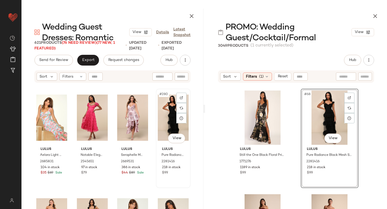
click at [162, 114] on div "#280 View" at bounding box center [173, 118] width 31 height 54
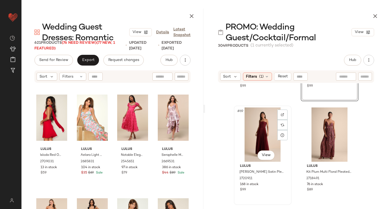
click at [263, 131] on div "#69 View" at bounding box center [263, 134] width 54 height 54
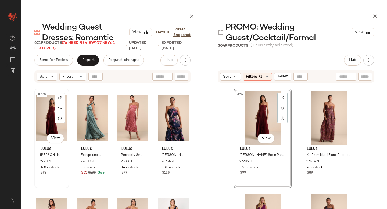
click at [51, 121] on div "#225 View" at bounding box center [51, 118] width 31 height 54
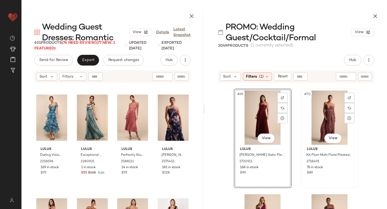
click at [312, 111] on div "#70 View" at bounding box center [329, 118] width 54 height 54
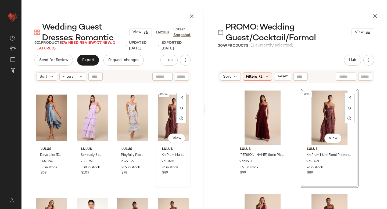
click at [162, 116] on div "#584 View" at bounding box center [173, 118] width 31 height 54
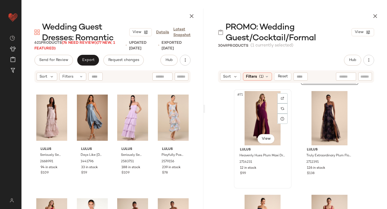
click at [259, 119] on div "#71 View" at bounding box center [263, 118] width 54 height 54
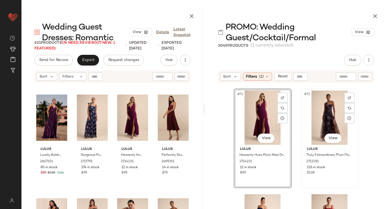
click at [316, 118] on div "#72 View" at bounding box center [329, 118] width 54 height 54
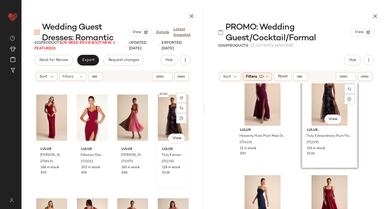
click at [164, 119] on div "#588 View" at bounding box center [173, 118] width 31 height 54
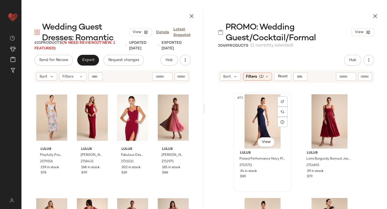
click at [262, 126] on div "#73 View" at bounding box center [263, 121] width 54 height 54
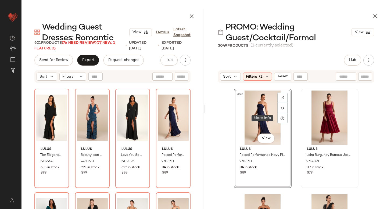
click at [316, 114] on div at bounding box center [329, 118] width 54 height 54
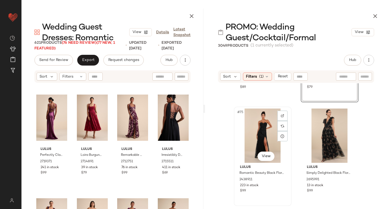
click at [266, 127] on div "#75 View" at bounding box center [263, 135] width 54 height 54
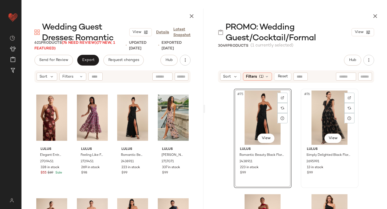
click at [311, 128] on div "#76 View" at bounding box center [329, 118] width 54 height 54
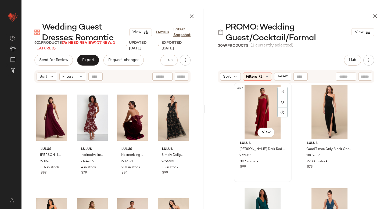
click at [260, 120] on div "#77 View" at bounding box center [263, 112] width 54 height 54
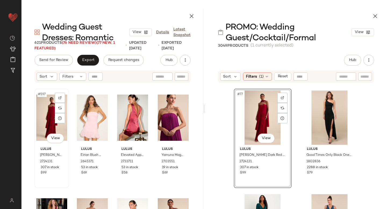
click at [45, 121] on div "#597 View" at bounding box center [51, 118] width 31 height 54
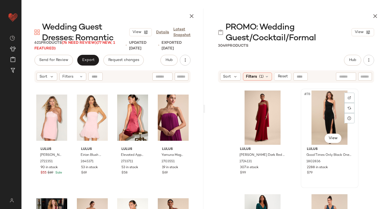
click at [332, 123] on div "#78 View" at bounding box center [329, 118] width 54 height 54
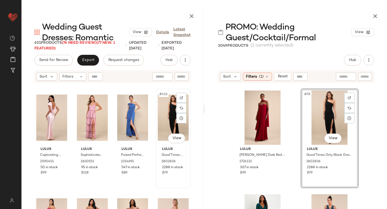
click at [164, 122] on div "#416 View" at bounding box center [173, 118] width 31 height 54
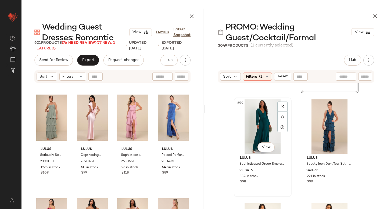
click at [255, 127] on div "#79 View" at bounding box center [263, 126] width 54 height 54
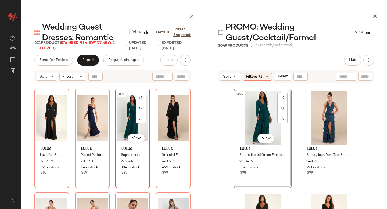
click at [129, 117] on div "#71 View" at bounding box center [132, 118] width 31 height 54
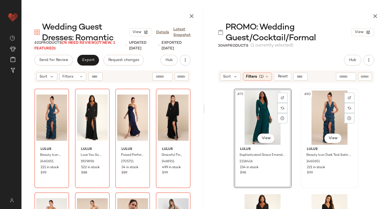
click at [323, 105] on div "#80 View" at bounding box center [329, 118] width 54 height 54
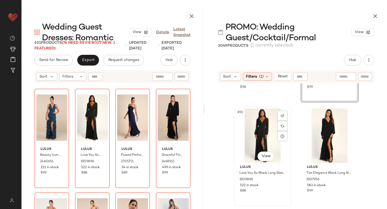
click at [273, 128] on div "#81 View" at bounding box center [263, 135] width 54 height 54
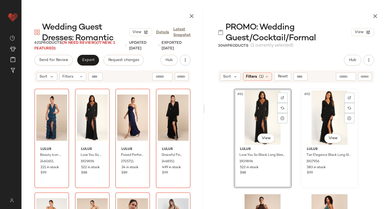
click at [323, 119] on div "#82 View" at bounding box center [329, 118] width 54 height 54
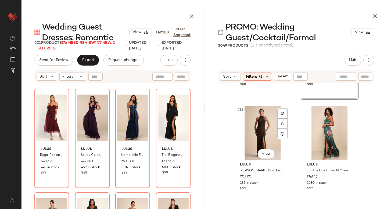
click at [260, 132] on div "#83 View" at bounding box center [263, 133] width 54 height 54
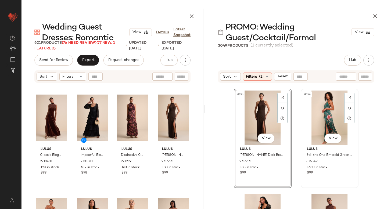
click at [332, 114] on div "#84 View" at bounding box center [329, 118] width 54 height 54
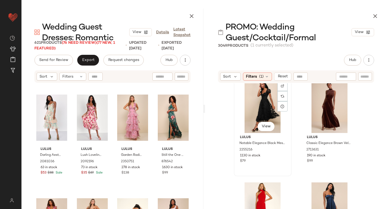
click at [251, 109] on div "#85 View" at bounding box center [263, 106] width 54 height 54
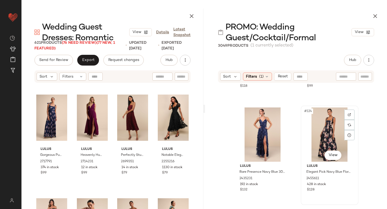
click at [335, 136] on div "#124 View" at bounding box center [329, 134] width 54 height 54
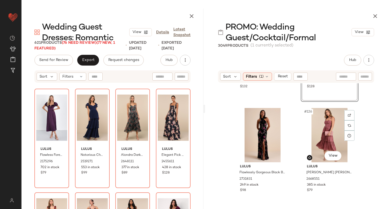
click at [307, 129] on div "#126 View" at bounding box center [329, 135] width 54 height 54
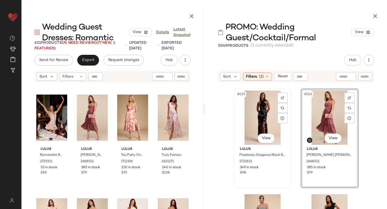
click at [261, 121] on div "#125 View" at bounding box center [263, 118] width 54 height 54
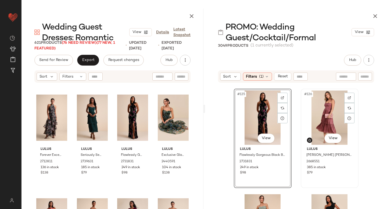
click at [323, 122] on div "#126 View" at bounding box center [329, 118] width 54 height 54
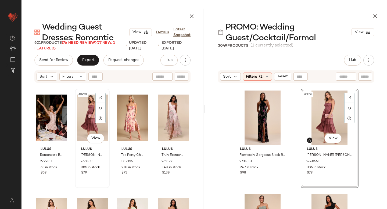
click at [78, 120] on div "#498 View" at bounding box center [92, 118] width 31 height 54
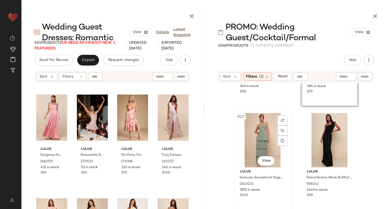
click at [254, 132] on div "#127 View" at bounding box center [263, 140] width 54 height 54
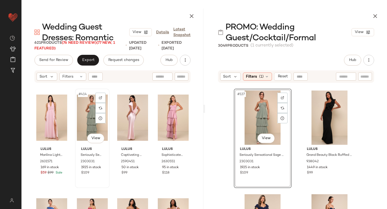
click at [87, 118] on div "#414 View" at bounding box center [92, 118] width 31 height 54
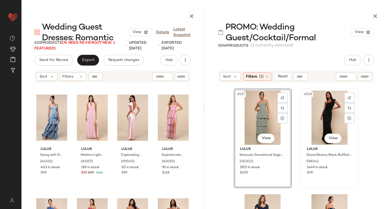
click at [323, 116] on div "#128 View" at bounding box center [329, 118] width 54 height 54
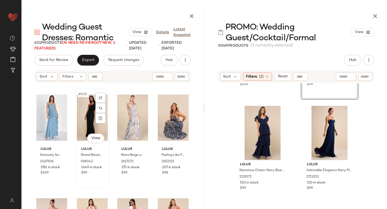
click at [86, 127] on div "#410 View" at bounding box center [92, 118] width 31 height 54
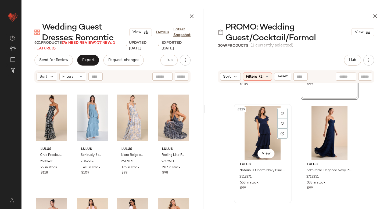
click at [263, 116] on div "#129 View" at bounding box center [263, 133] width 54 height 54
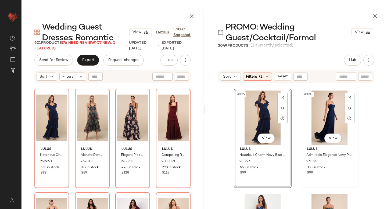
click at [313, 125] on div "#130 View" at bounding box center [329, 118] width 54 height 54
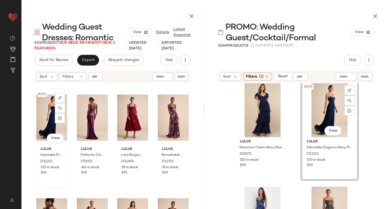
click at [48, 120] on div "#253 View" at bounding box center [51, 118] width 31 height 54
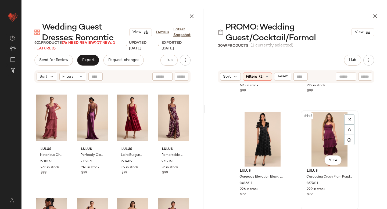
click at [322, 130] on div "#146 View" at bounding box center [329, 139] width 54 height 54
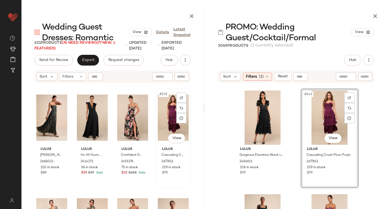
click at [165, 121] on div "#232 View" at bounding box center [173, 118] width 31 height 54
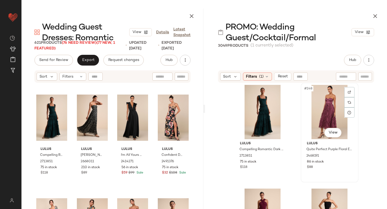
click at [319, 117] on div "#148 View" at bounding box center [329, 112] width 54 height 54
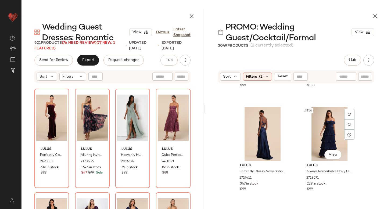
click at [308, 137] on div "#156 View" at bounding box center [329, 134] width 54 height 54
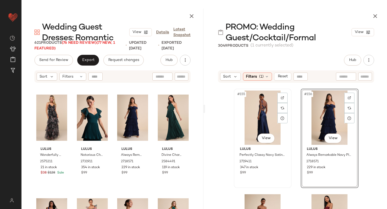
click at [244, 128] on div "#155 View" at bounding box center [263, 118] width 54 height 54
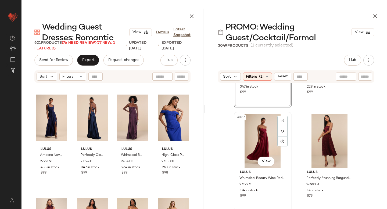
click at [249, 136] on div "#157 View" at bounding box center [263, 141] width 54 height 54
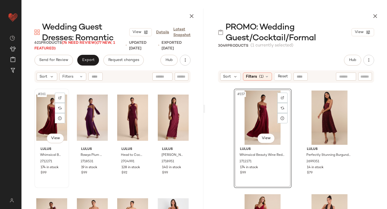
click at [41, 119] on div "#261 View" at bounding box center [51, 118] width 31 height 54
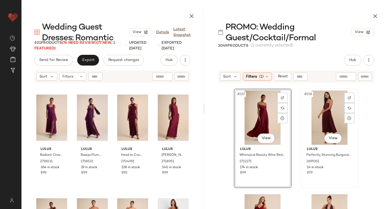
click at [321, 114] on div "#158 View" at bounding box center [329, 118] width 54 height 54
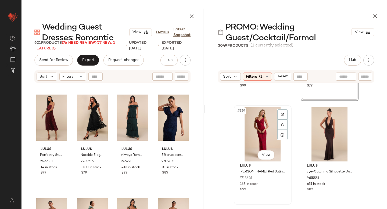
click at [259, 137] on div "#159 View" at bounding box center [263, 134] width 54 height 54
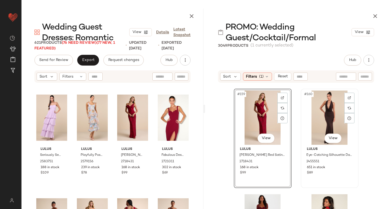
click at [339, 105] on div "#160 View" at bounding box center [329, 118] width 54 height 54
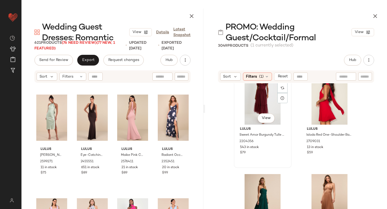
click at [251, 108] on div "#161 View" at bounding box center [263, 97] width 54 height 54
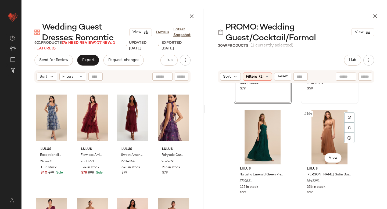
click at [324, 109] on div "#164 View [PERSON_NAME] Light Brown Satin Bustier Midi Dress 2642291 356 in sto…" at bounding box center [329, 158] width 57 height 98
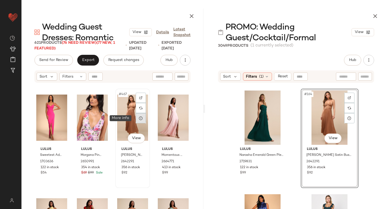
click at [136, 115] on div at bounding box center [141, 118] width 10 height 10
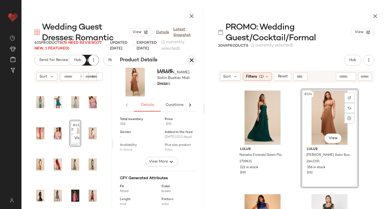
click at [189, 57] on icon "button" at bounding box center [191, 60] width 6 height 6
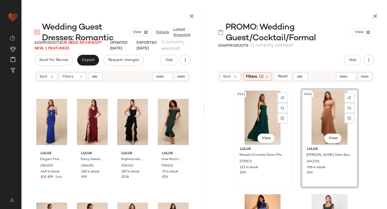
click at [246, 120] on div "#163 View" at bounding box center [263, 118] width 54 height 54
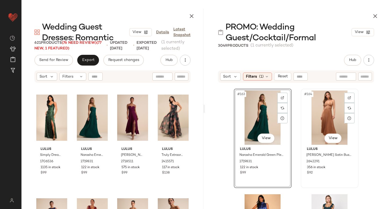
click at [307, 117] on div "#164 View" at bounding box center [329, 118] width 54 height 54
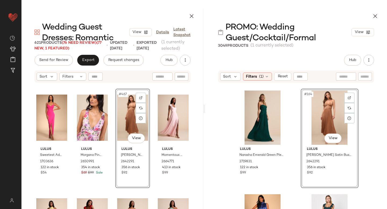
click at [118, 125] on div "#467 View" at bounding box center [132, 118] width 31 height 54
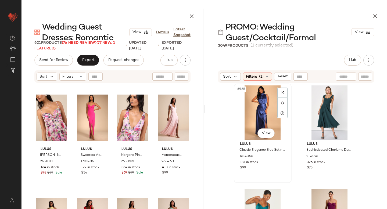
click at [253, 114] on div "#165 View" at bounding box center [263, 112] width 54 height 54
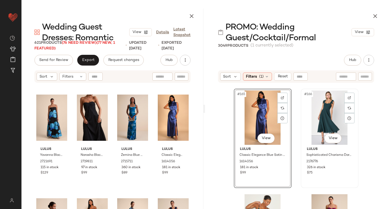
click at [337, 116] on div "#166 View" at bounding box center [329, 118] width 54 height 54
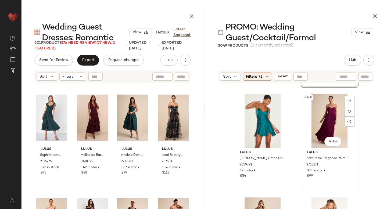
click at [312, 119] on div "#168 View" at bounding box center [329, 121] width 54 height 54
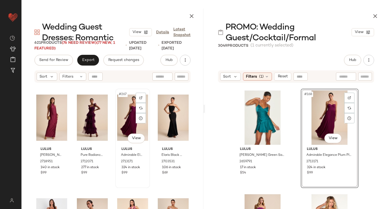
click at [131, 116] on div "#267 View" at bounding box center [132, 118] width 31 height 54
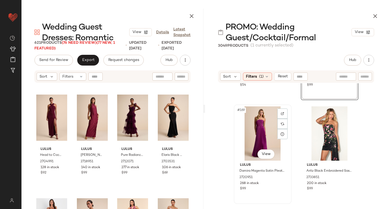
click at [260, 135] on div "#169 View" at bounding box center [263, 133] width 54 height 54
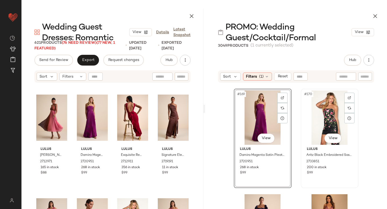
click at [321, 121] on div "#170 View" at bounding box center [329, 118] width 54 height 54
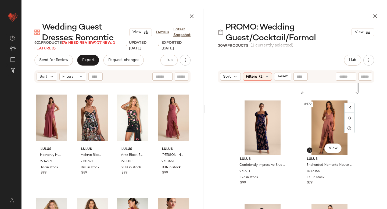
click at [321, 121] on div "#172 View" at bounding box center [329, 127] width 54 height 54
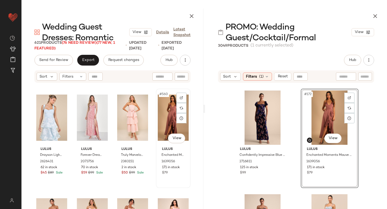
click at [158, 118] on div "#560 View" at bounding box center [173, 118] width 31 height 54
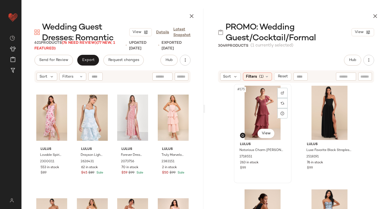
click at [263, 116] on div "#175 View" at bounding box center [263, 113] width 54 height 54
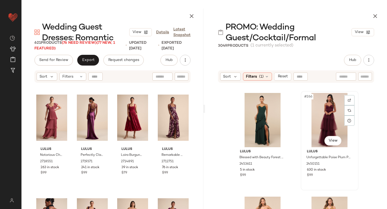
click at [323, 121] on div "#266 View" at bounding box center [329, 120] width 54 height 54
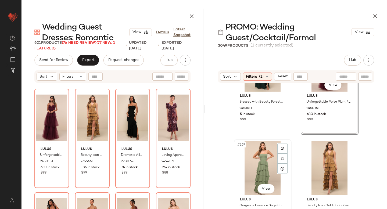
click at [258, 155] on div "#267 View" at bounding box center [263, 168] width 54 height 54
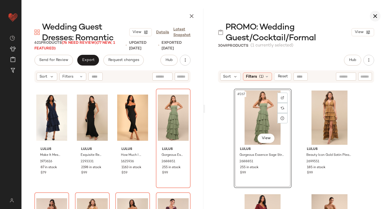
click at [373, 14] on icon "button" at bounding box center [375, 16] width 6 height 6
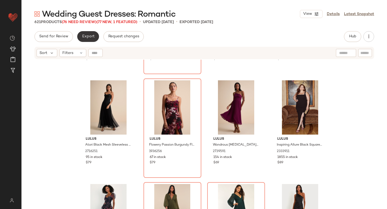
click at [82, 40] on button "Export" at bounding box center [88, 36] width 22 height 11
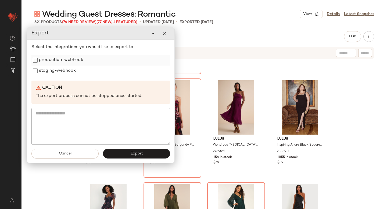
click at [65, 62] on label "production-webhook" at bounding box center [61, 60] width 44 height 11
click at [63, 70] on label "staging-webhook" at bounding box center [57, 71] width 37 height 11
click at [121, 150] on button "Export" at bounding box center [136, 154] width 67 height 10
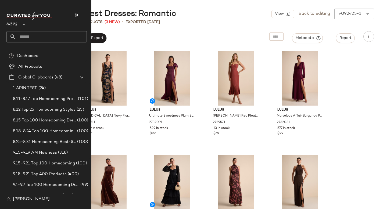
click at [23, 38] on input "text" at bounding box center [51, 36] width 71 height 11
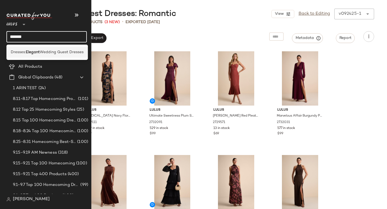
type input "*******"
click at [17, 53] on span "Dresses:" at bounding box center [18, 52] width 15 height 6
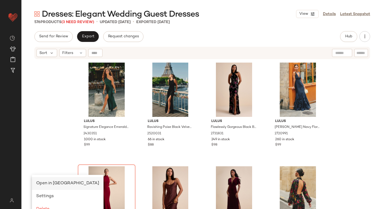
click at [60, 183] on span "Open in [GEOGRAPHIC_DATA]" at bounding box center [67, 183] width 63 height 5
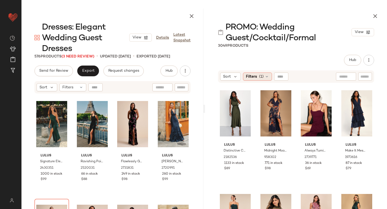
click at [261, 79] on div "Filters (1)" at bounding box center [257, 77] width 29 height 8
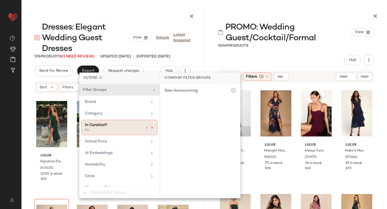
click at [151, 128] on icon at bounding box center [152, 128] width 4 height 4
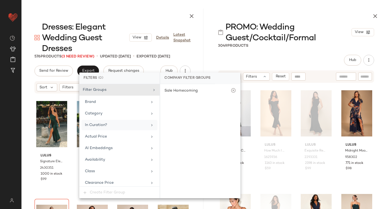
click at [319, 57] on div "Hub Send for Review External Review Internal Review Cancel Send for Review Revi…" at bounding box center [296, 60] width 156 height 11
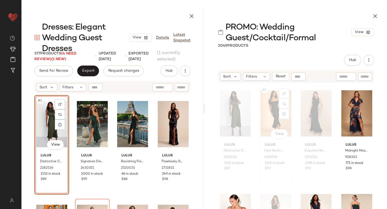
click at [272, 104] on div "#2 View" at bounding box center [275, 113] width 31 height 54
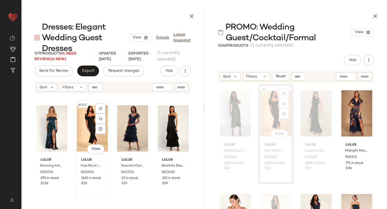
click at [89, 127] on div "#342 View" at bounding box center [92, 128] width 31 height 54
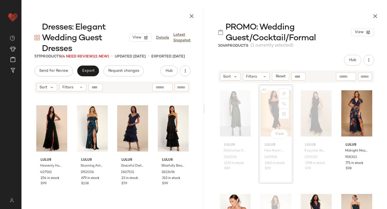
click at [266, 108] on div "#2 View" at bounding box center [275, 113] width 31 height 54
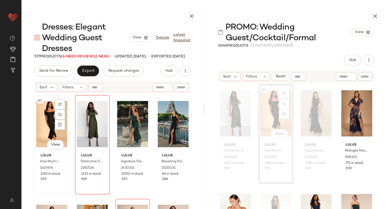
click at [40, 127] on div "#1 View" at bounding box center [51, 124] width 31 height 54
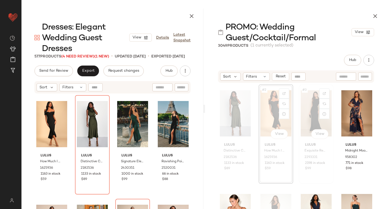
click at [312, 109] on div "#3 View" at bounding box center [316, 113] width 31 height 54
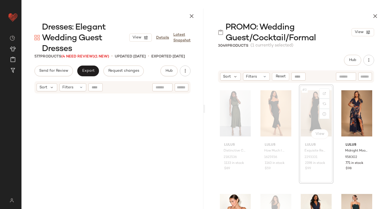
scroll to position [7982, 0]
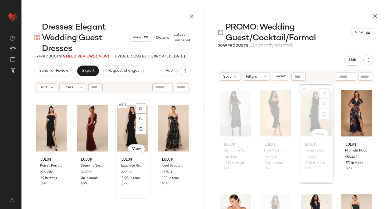
click at [119, 124] on div "#311 View" at bounding box center [132, 128] width 31 height 54
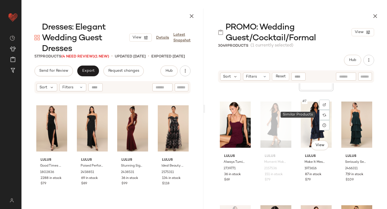
scroll to position [93, 0]
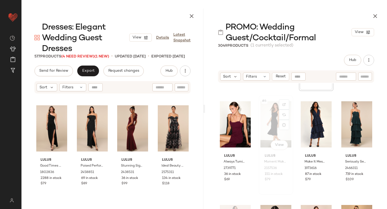
click at [275, 117] on div "#6 View" at bounding box center [275, 124] width 31 height 54
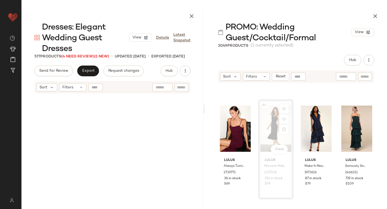
scroll to position [108, 0]
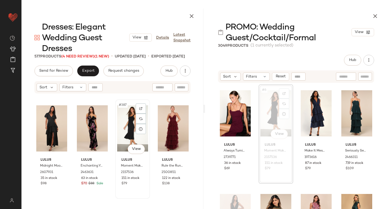
click at [121, 121] on div "#387 View" at bounding box center [132, 128] width 31 height 54
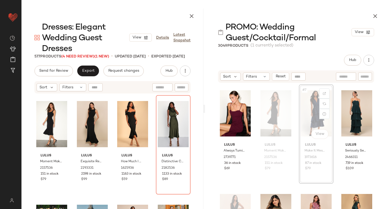
scroll to position [106, 0]
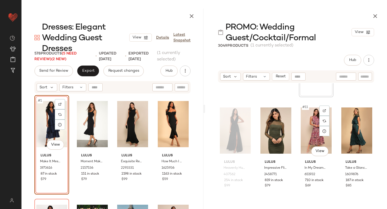
scroll to position [198, 0]
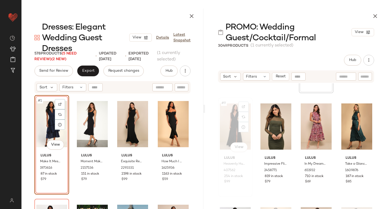
click at [226, 122] on div "#9 View" at bounding box center [235, 126] width 31 height 54
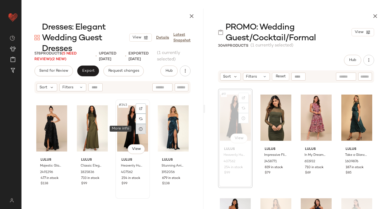
click at [136, 124] on div at bounding box center [141, 129] width 10 height 10
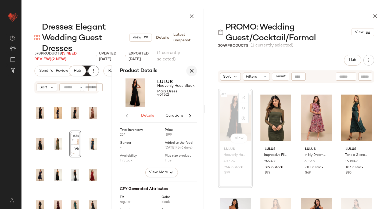
click at [191, 71] on icon "button" at bounding box center [191, 71] width 6 height 6
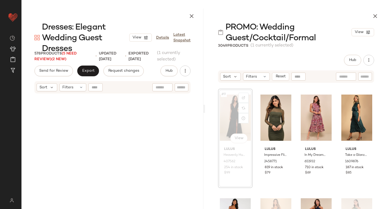
scroll to position [4940, 0]
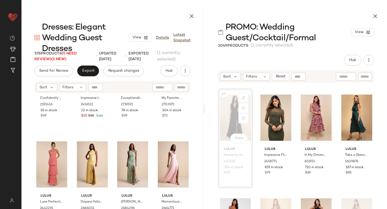
click at [225, 110] on div "#9 View" at bounding box center [235, 118] width 31 height 54
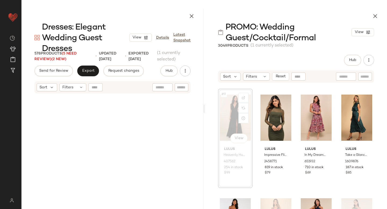
scroll to position [8811, 0]
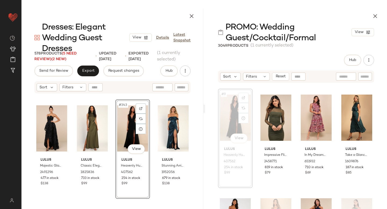
click at [121, 128] on div "#343 View" at bounding box center [132, 128] width 31 height 54
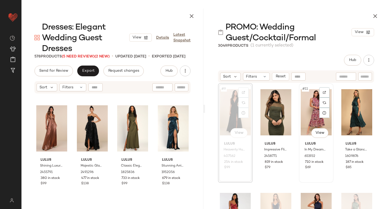
scroll to position [210, 0]
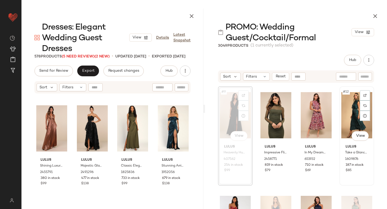
click at [360, 96] on div at bounding box center [365, 95] width 10 height 10
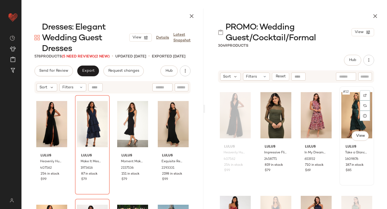
scroll to position [209, 0]
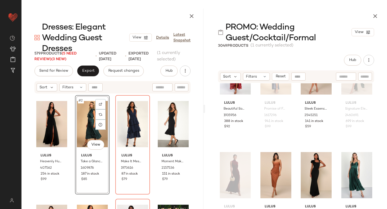
scroll to position [294, 0]
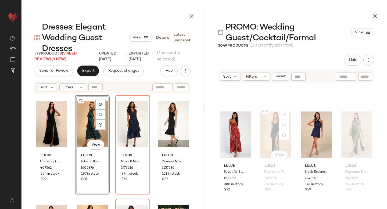
click at [267, 139] on div "#14 View" at bounding box center [275, 134] width 31 height 54
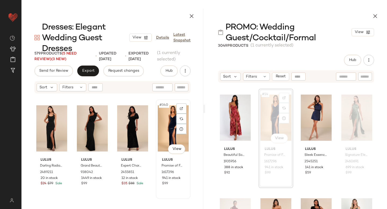
click at [159, 123] on div "#340 View" at bounding box center [173, 128] width 31 height 54
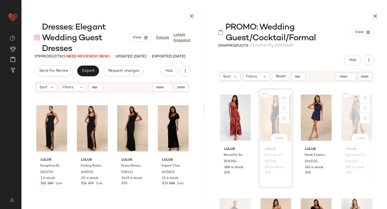
click at [352, 118] on div "#16 View" at bounding box center [356, 118] width 31 height 54
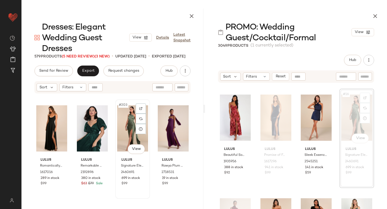
click at [127, 120] on div "#203 View" at bounding box center [132, 128] width 31 height 54
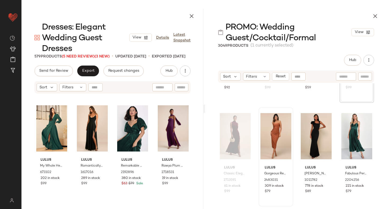
scroll to position [397, 0]
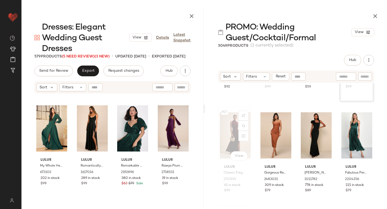
click at [234, 129] on div "#17 View" at bounding box center [235, 135] width 31 height 54
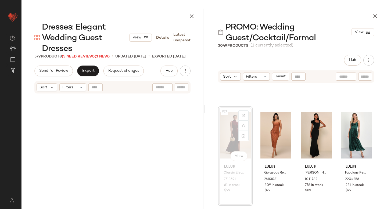
scroll to position [415, 0]
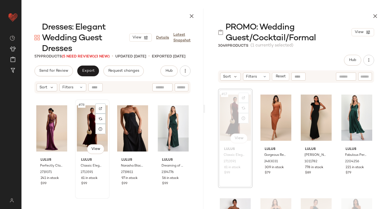
click at [90, 120] on div "#78 View" at bounding box center [92, 128] width 31 height 54
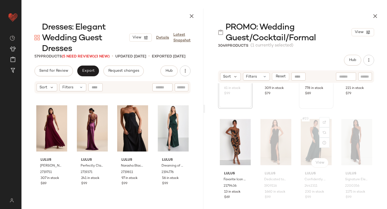
scroll to position [504, 0]
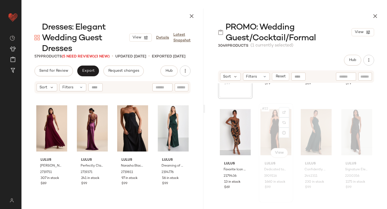
click at [273, 129] on div "#22 View" at bounding box center [275, 132] width 31 height 54
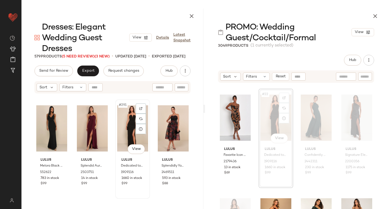
click at [125, 124] on div "#291 View" at bounding box center [132, 128] width 31 height 54
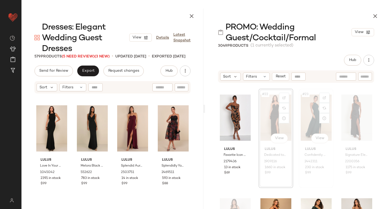
click at [305, 112] on div "#23 View" at bounding box center [316, 118] width 31 height 54
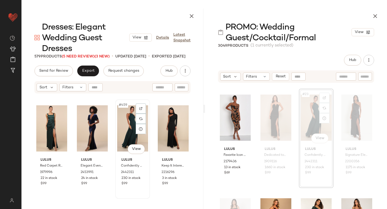
click at [125, 126] on div "#459 View" at bounding box center [132, 128] width 31 height 54
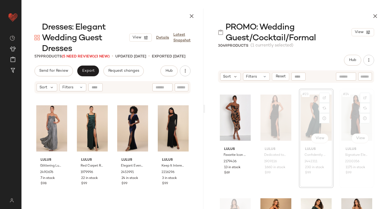
click at [350, 107] on div "#24 View" at bounding box center [356, 118] width 31 height 54
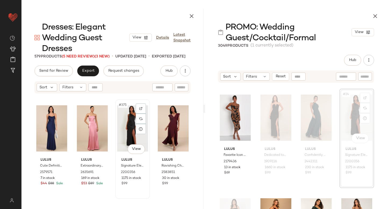
click at [121, 122] on div "#375 View" at bounding box center [132, 128] width 31 height 54
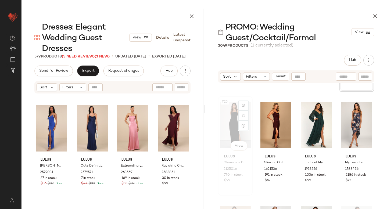
click at [222, 121] on div "#25 View" at bounding box center [235, 125] width 31 height 54
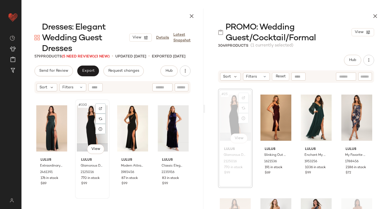
click at [84, 123] on div "#330 View" at bounding box center [92, 128] width 31 height 54
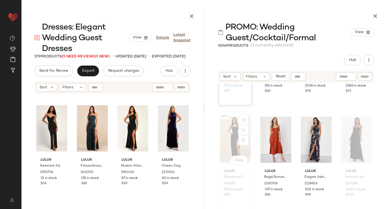
click at [237, 131] on div "#29 View" at bounding box center [235, 140] width 31 height 54
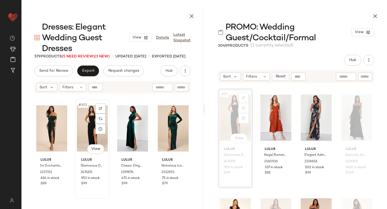
click at [90, 125] on div "#302 View" at bounding box center [92, 128] width 31 height 54
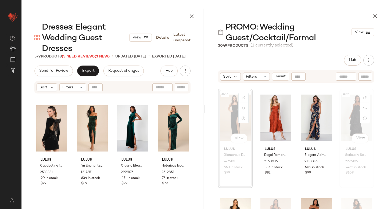
click at [341, 116] on div "#32 View" at bounding box center [356, 118] width 31 height 54
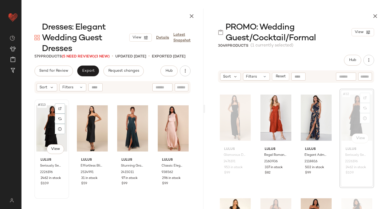
click at [38, 126] on div "#313 View" at bounding box center [51, 128] width 31 height 54
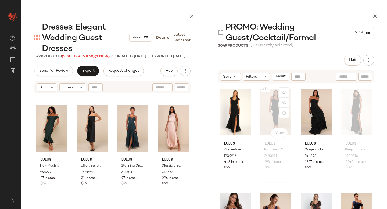
click at [271, 115] on div "#34 View" at bounding box center [275, 112] width 31 height 54
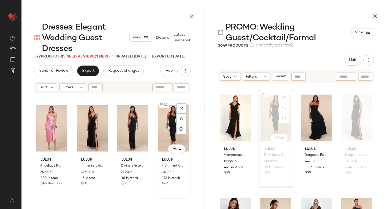
click at [161, 121] on div "#432 View" at bounding box center [173, 128] width 31 height 54
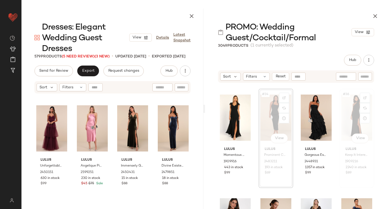
click at [345, 119] on div "#36 View" at bounding box center [356, 118] width 31 height 54
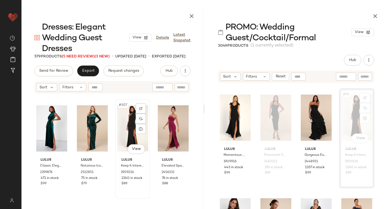
click at [122, 119] on div "#307 View" at bounding box center [132, 128] width 31 height 54
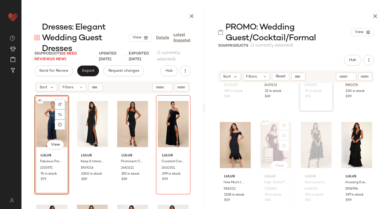
click at [267, 139] on div "#46 View" at bounding box center [275, 145] width 31 height 54
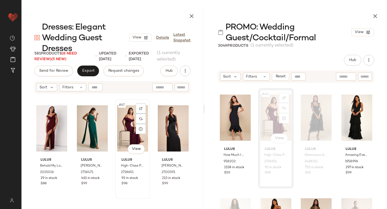
click at [118, 120] on div "#67 View" at bounding box center [132, 128] width 31 height 54
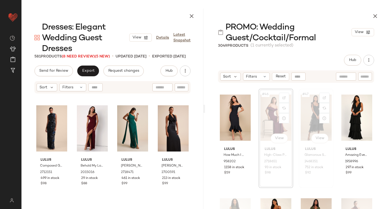
click at [309, 107] on div "#47 View" at bounding box center [316, 118] width 31 height 54
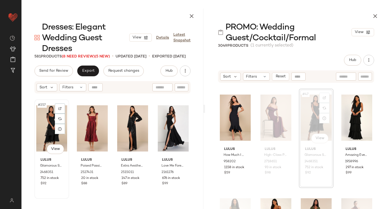
click at [49, 131] on div "#257 View" at bounding box center [51, 128] width 31 height 54
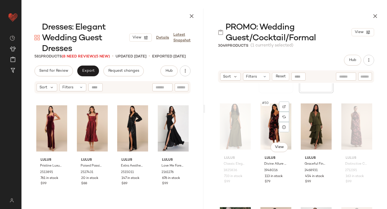
scroll to position [1236, 0]
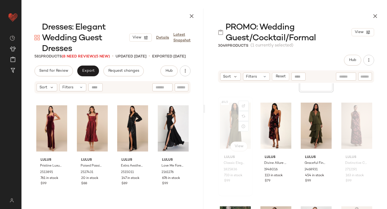
click at [236, 119] on div "#49 View" at bounding box center [235, 126] width 31 height 54
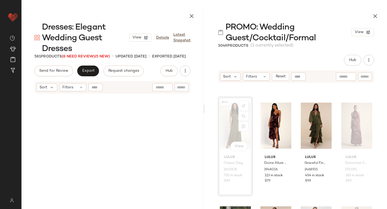
scroll to position [9019, 0]
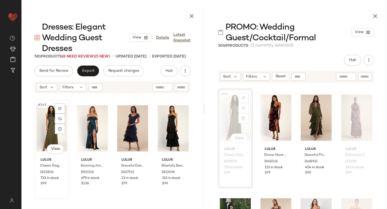
click at [39, 125] on div "#349 View" at bounding box center [51, 128] width 31 height 54
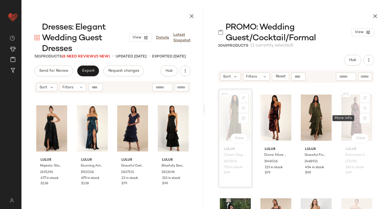
click at [360, 114] on div at bounding box center [365, 118] width 10 height 10
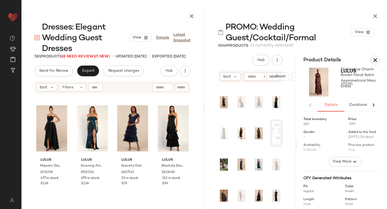
click at [374, 64] on button "button" at bounding box center [375, 60] width 11 height 11
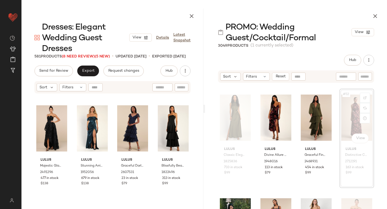
click at [347, 120] on div "#52 View" at bounding box center [356, 118] width 31 height 54
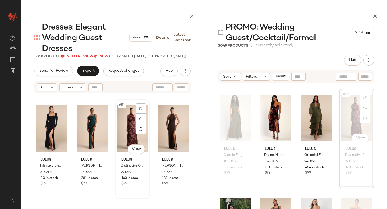
click at [125, 117] on div "#51 View" at bounding box center [132, 128] width 31 height 54
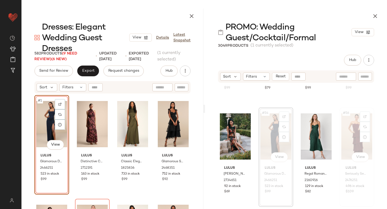
click at [346, 130] on div "#56 View" at bounding box center [356, 136] width 31 height 54
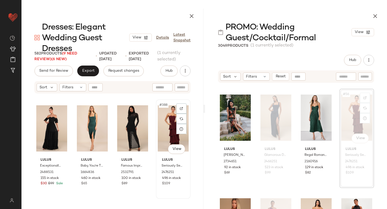
click at [162, 124] on div "#388 View" at bounding box center [173, 128] width 31 height 54
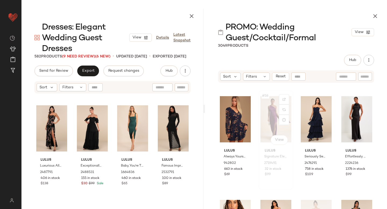
click at [264, 117] on div "#58 View" at bounding box center [275, 119] width 31 height 54
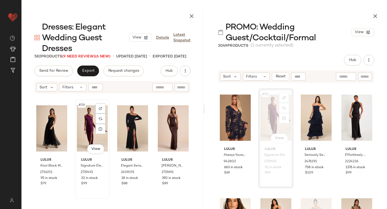
click at [87, 122] on div "#58 View" at bounding box center [92, 128] width 31 height 54
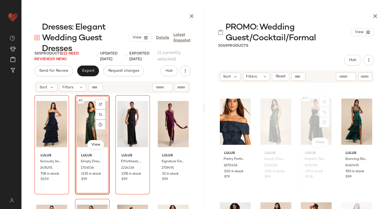
click at [310, 122] on div "#63 View" at bounding box center [316, 122] width 31 height 54
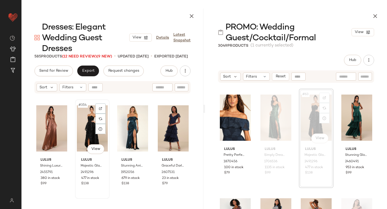
click at [82, 129] on div "#354 View" at bounding box center [92, 128] width 31 height 54
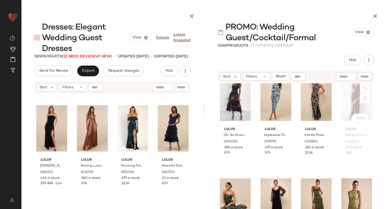
click at [347, 104] on div "#68 View" at bounding box center [356, 98] width 31 height 54
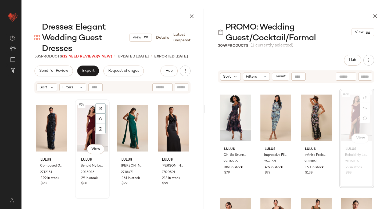
click at [82, 131] on div "#74 View" at bounding box center [92, 128] width 31 height 54
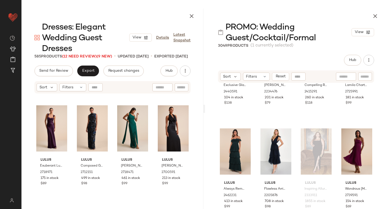
scroll to position [1851, 0]
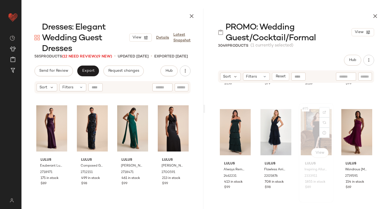
click at [307, 127] on div "#75 View" at bounding box center [316, 132] width 31 height 54
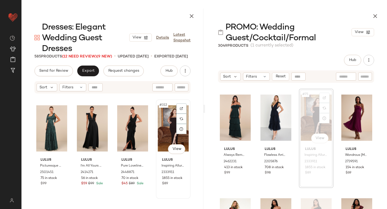
click at [168, 120] on div "#312 View" at bounding box center [173, 128] width 31 height 54
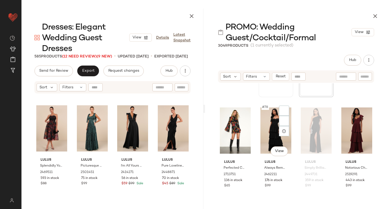
scroll to position [1967, 0]
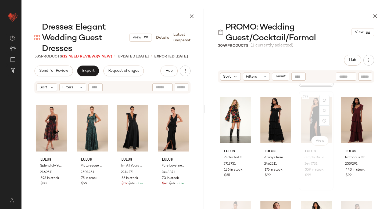
click at [313, 119] on div "#79 View" at bounding box center [316, 120] width 31 height 54
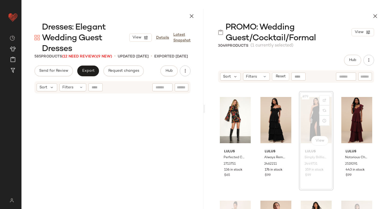
scroll to position [1970, 0]
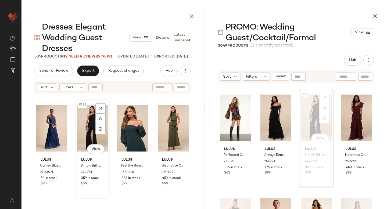
click at [81, 131] on div "#166 View" at bounding box center [92, 128] width 31 height 54
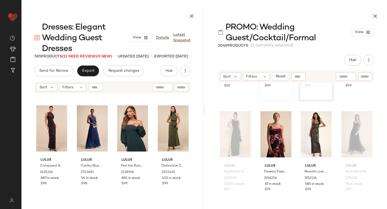
scroll to position [2076, 0]
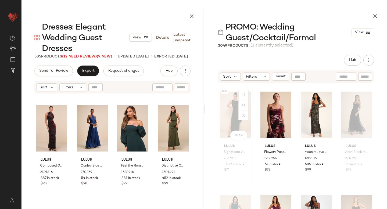
click at [233, 111] on div "#81 View" at bounding box center [235, 115] width 31 height 54
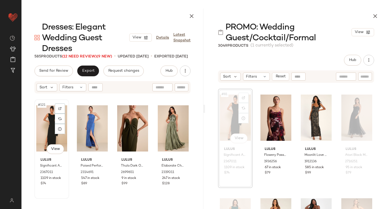
click at [49, 124] on div "#121 View" at bounding box center [51, 128] width 31 height 54
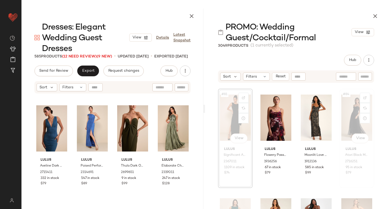
click at [348, 108] on div "#84 View" at bounding box center [356, 118] width 31 height 54
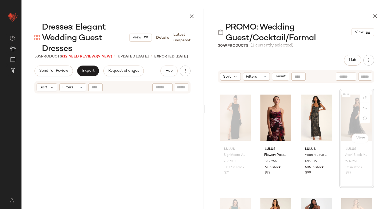
scroll to position [1659, 0]
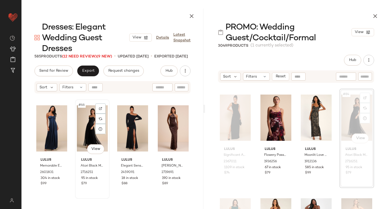
click at [79, 128] on div "#66 View" at bounding box center [92, 128] width 31 height 54
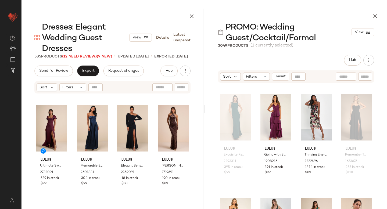
scroll to position [2178, 0]
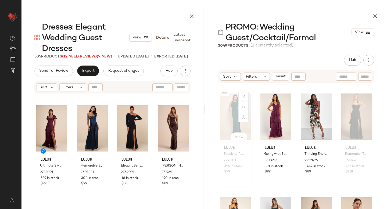
click at [229, 115] on div "#85 View" at bounding box center [235, 116] width 31 height 54
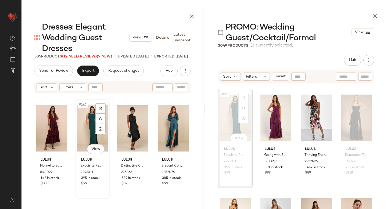
click at [88, 120] on div "#362 View" at bounding box center [92, 128] width 31 height 54
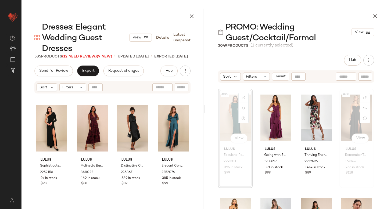
click at [355, 113] on div "#88 View" at bounding box center [356, 118] width 31 height 54
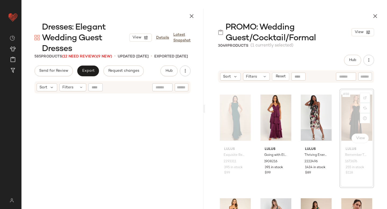
scroll to position [2177, 0]
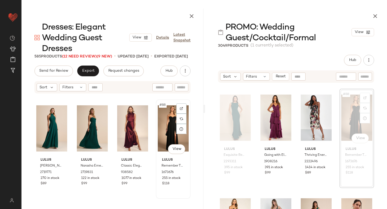
click at [158, 126] on div "#88 View" at bounding box center [173, 128] width 31 height 54
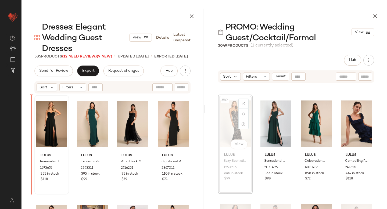
drag, startPoint x: 226, startPoint y: 125, endPoint x: 43, endPoint y: 153, distance: 185.0
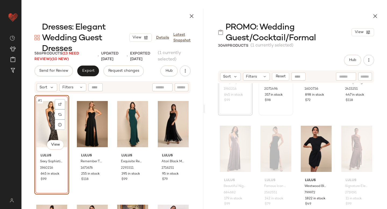
scroll to position [2354, 0]
click at [228, 148] on div "#93 View" at bounding box center [235, 148] width 31 height 54
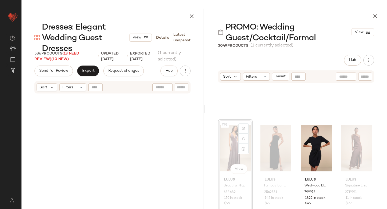
scroll to position [2384, 0]
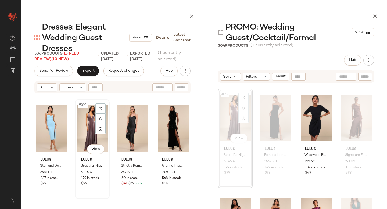
click at [87, 134] on div "#394 View" at bounding box center [92, 128] width 31 height 54
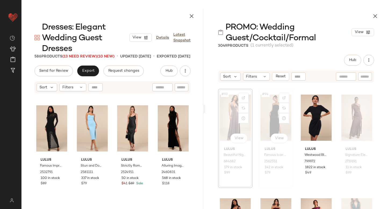
click at [267, 115] on div "#94 View" at bounding box center [275, 118] width 31 height 54
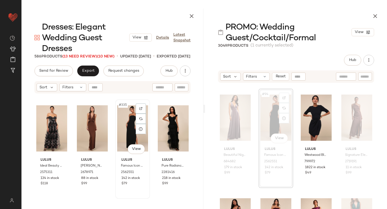
click at [124, 129] on div "#335 View" at bounding box center [132, 128] width 31 height 54
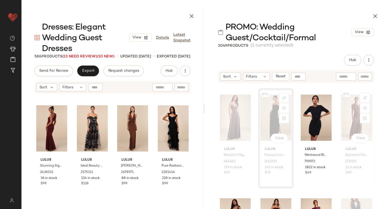
click at [350, 109] on div "#96 View" at bounding box center [356, 118] width 31 height 54
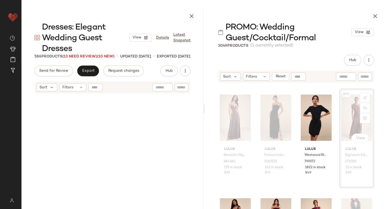
scroll to position [2903, 0]
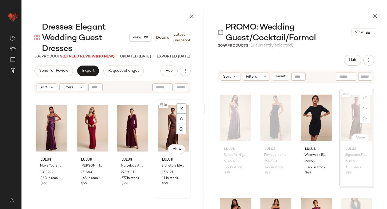
click at [159, 125] on div "#116 View" at bounding box center [173, 128] width 31 height 54
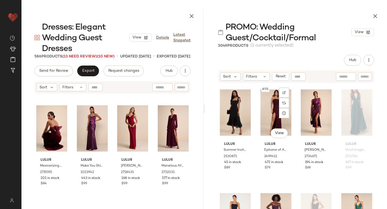
scroll to position [2493, 0]
click at [285, 88] on div at bounding box center [284, 93] width 10 height 10
click at [269, 118] on div "#98 View" at bounding box center [275, 113] width 31 height 54
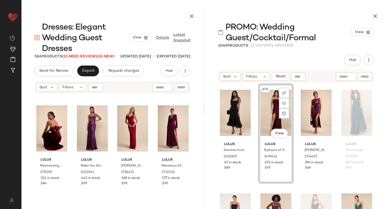
click at [261, 104] on div "#98 View" at bounding box center [275, 113] width 31 height 54
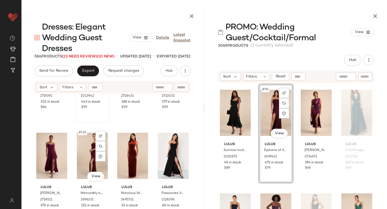
scroll to position [2979, 0]
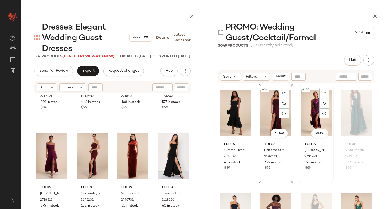
click at [314, 107] on div "#99 View" at bounding box center [316, 113] width 31 height 54
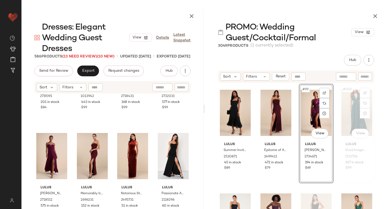
click at [342, 108] on div "#100 View" at bounding box center [356, 113] width 31 height 54
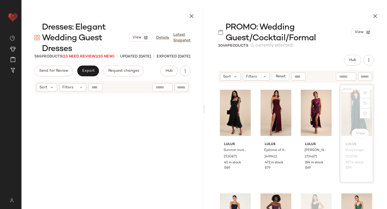
scroll to position [2488, 0]
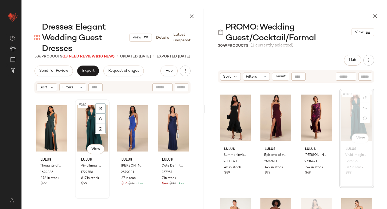
click at [84, 117] on div "#382 View" at bounding box center [92, 128] width 31 height 54
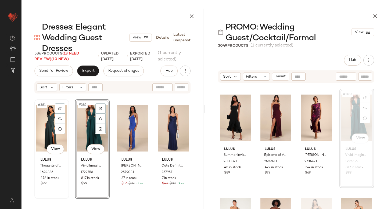
click at [39, 126] on div "#381 View" at bounding box center [51, 128] width 31 height 54
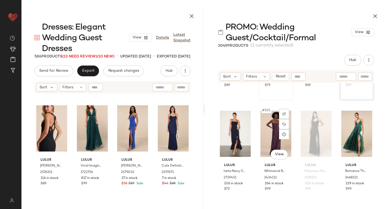
scroll to position [2583, 0]
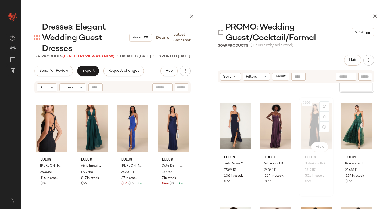
click at [308, 121] on div "#103 View" at bounding box center [316, 126] width 31 height 54
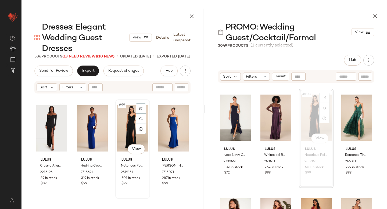
click at [118, 125] on div "#99 View" at bounding box center [132, 128] width 31 height 54
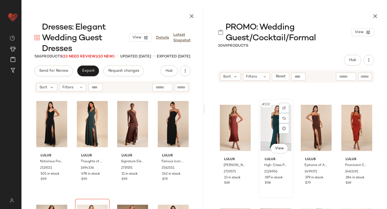
scroll to position [2788, 0]
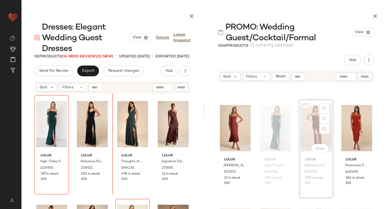
scroll to position [2788, 0]
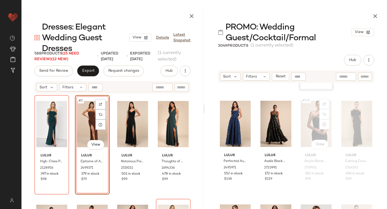
scroll to position [2896, 0]
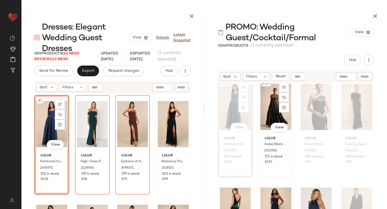
scroll to position [2917, 0]
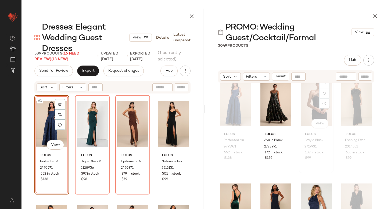
click at [310, 101] on div "#115 View" at bounding box center [316, 103] width 31 height 54
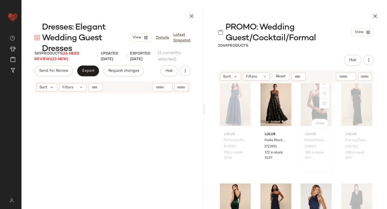
scroll to position [2903, 0]
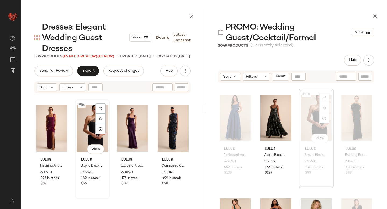
click at [94, 127] on div "#86 View" at bounding box center [92, 128] width 31 height 54
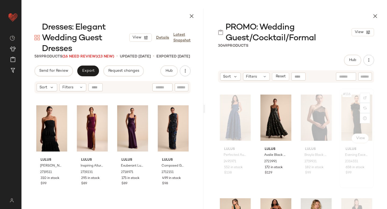
click at [344, 111] on div "#116 View" at bounding box center [356, 118] width 31 height 54
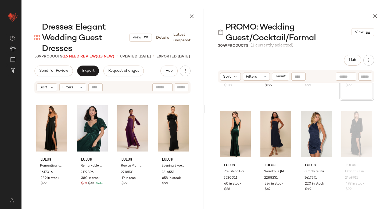
scroll to position [2989, 0]
click at [346, 126] on div "#120 View" at bounding box center [356, 134] width 31 height 54
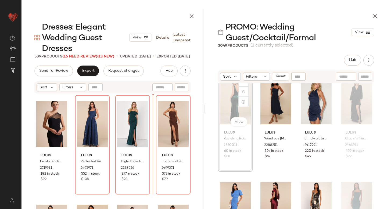
scroll to position [3022, 0]
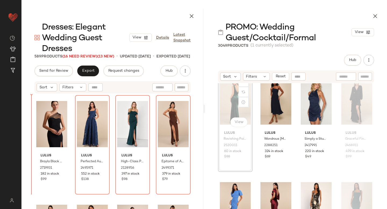
drag, startPoint x: 223, startPoint y: 97, endPoint x: 32, endPoint y: 150, distance: 198.2
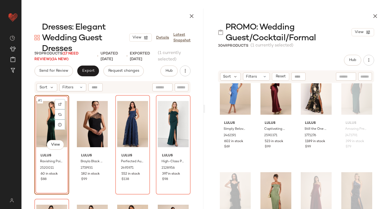
scroll to position [3092, 0]
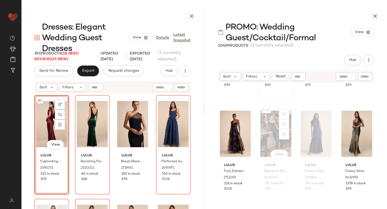
scroll to position [3508, 0]
click at [268, 139] on div "#138 View" at bounding box center [275, 134] width 31 height 54
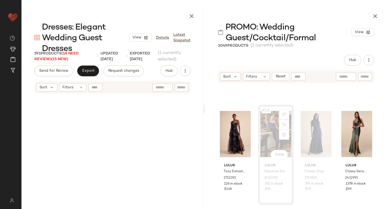
scroll to position [3525, 0]
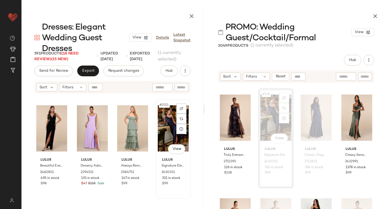
click at [164, 115] on div "#200 View" at bounding box center [173, 128] width 31 height 54
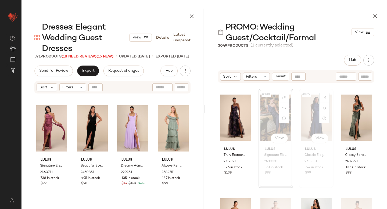
click at [302, 122] on div "#139 View" at bounding box center [316, 118] width 31 height 54
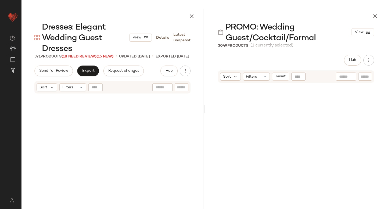
scroll to position [3525, 0]
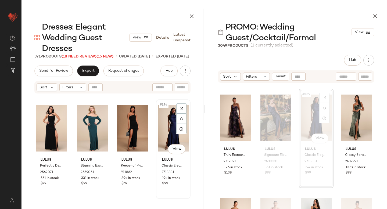
click at [158, 125] on div "#184 View" at bounding box center [173, 128] width 31 height 54
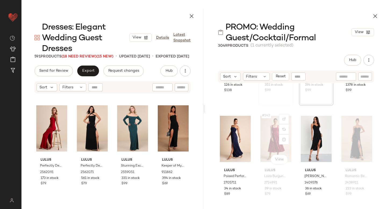
scroll to position [3608, 0]
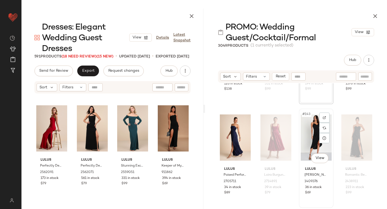
click at [309, 133] on div "#143 View" at bounding box center [316, 137] width 31 height 54
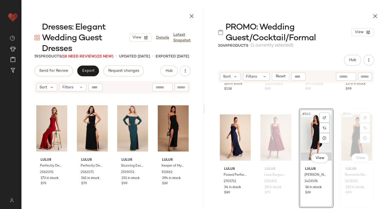
click at [343, 133] on div "#144 View" at bounding box center [356, 137] width 31 height 54
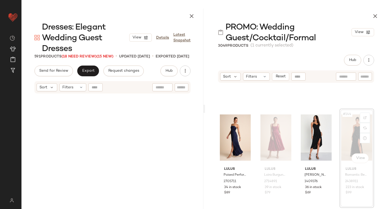
scroll to position [3628, 0]
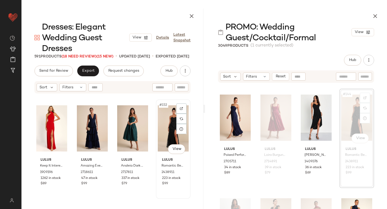
click at [169, 117] on div "#152 View" at bounding box center [173, 128] width 31 height 54
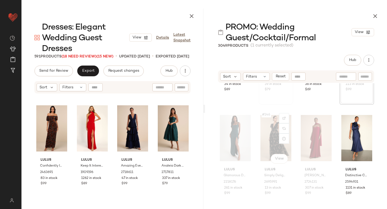
scroll to position [3718, 0]
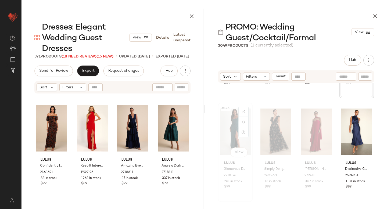
click at [237, 129] on div "#145 View" at bounding box center [235, 131] width 31 height 54
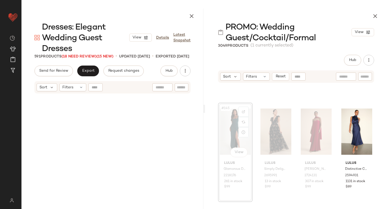
scroll to position [3732, 0]
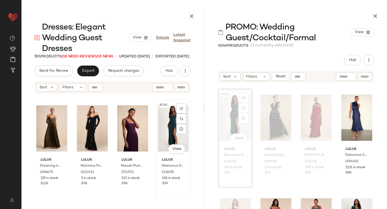
click at [167, 121] on div "#168 View" at bounding box center [173, 128] width 31 height 54
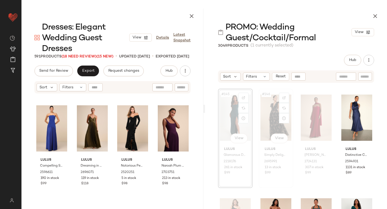
click at [267, 108] on div "#146 View" at bounding box center [275, 118] width 31 height 54
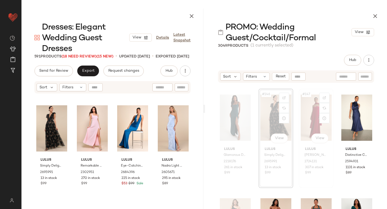
click at [312, 112] on div "#147 View" at bounding box center [316, 118] width 31 height 54
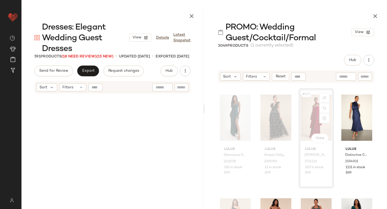
scroll to position [2799, 0]
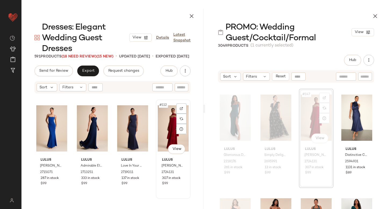
click at [164, 129] on div "#112 View" at bounding box center [173, 128] width 31 height 54
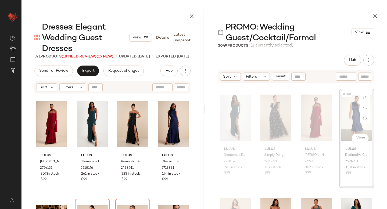
scroll to position [3731, 0]
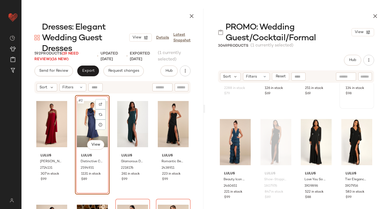
scroll to position [3918, 0]
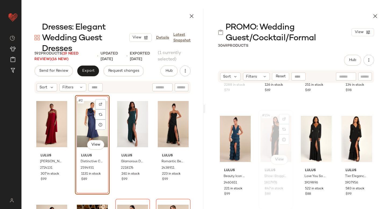
click at [270, 129] on div "#154 View" at bounding box center [275, 139] width 31 height 54
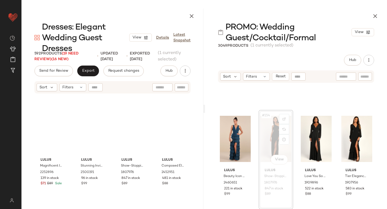
scroll to position [3939, 0]
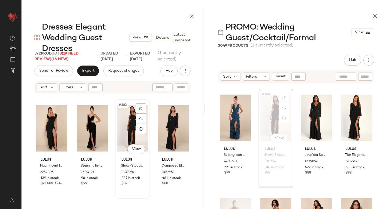
click at [128, 122] on div "#383 View" at bounding box center [132, 128] width 31 height 54
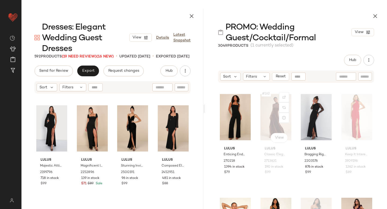
scroll to position [4149, 0]
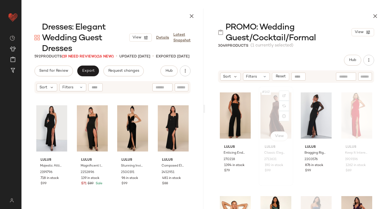
click at [273, 121] on div "#162 View" at bounding box center [275, 115] width 31 height 54
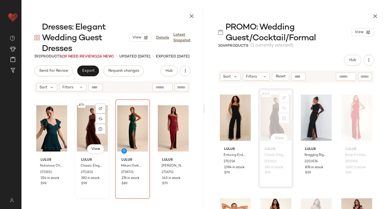
click at [84, 126] on div "#74 View" at bounding box center [92, 128] width 31 height 54
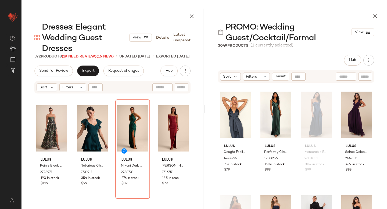
scroll to position [4252, 0]
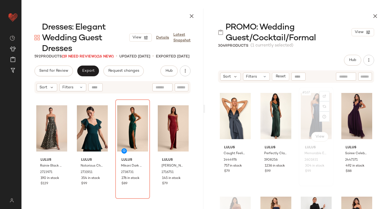
click at [303, 109] on div "#167 View" at bounding box center [316, 116] width 31 height 54
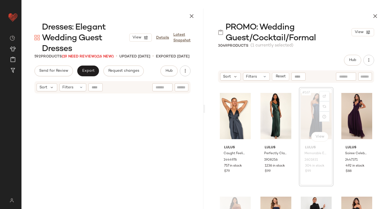
scroll to position [4250, 0]
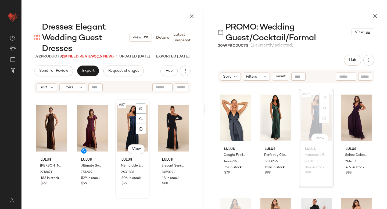
click at [127, 127] on div "#87 View" at bounding box center [132, 128] width 31 height 54
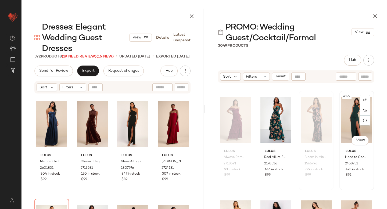
scroll to position [4869, 0]
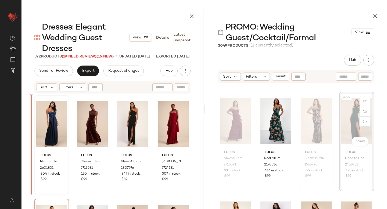
drag, startPoint x: 343, startPoint y: 107, endPoint x: 42, endPoint y: 150, distance: 304.6
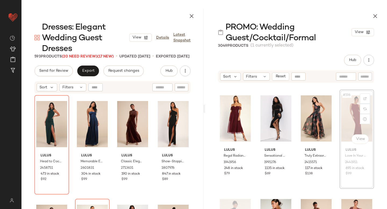
scroll to position [4975, 0]
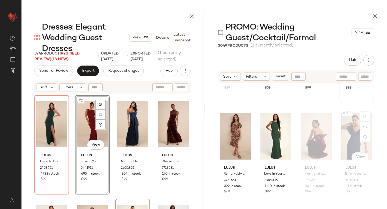
scroll to position [5166, 0]
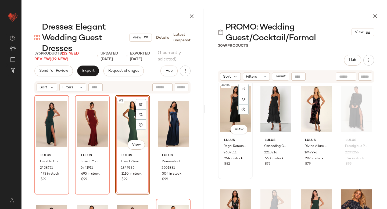
scroll to position [5295, 0]
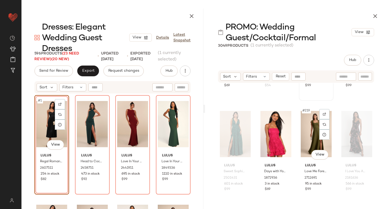
scroll to position [5585, 0]
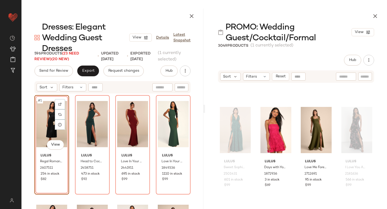
drag, startPoint x: 236, startPoint y: 105, endPoint x: 289, endPoint y: 1, distance: 116.7
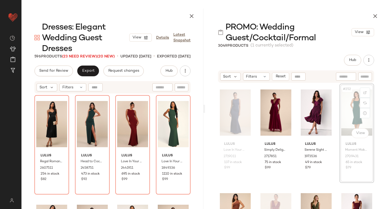
scroll to position [6431, 0]
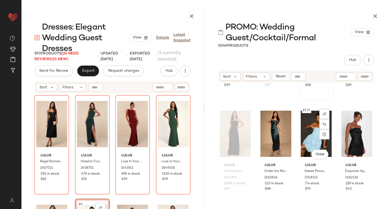
scroll to position [7033, 0]
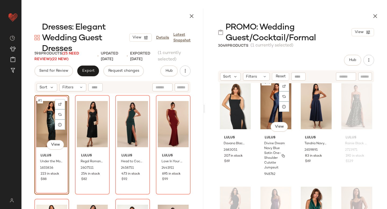
scroll to position [7652, 0]
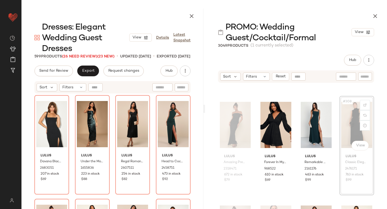
scroll to position [7870, 0]
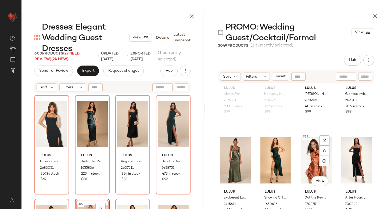
scroll to position [9518, 0]
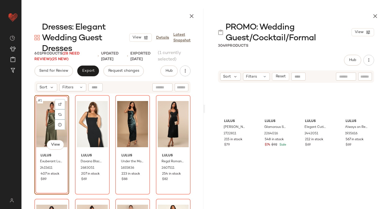
scroll to position [17846, 0]
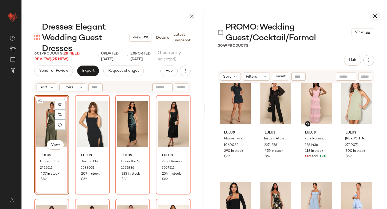
click at [372, 14] on icon "button" at bounding box center [375, 16] width 6 height 6
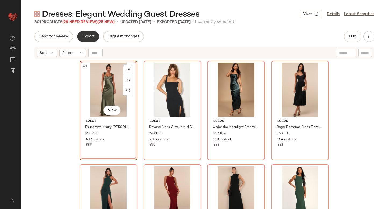
click at [84, 38] on span "Export" at bounding box center [88, 36] width 13 height 4
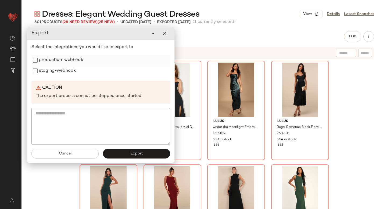
click at [82, 60] on label "production-webhook" at bounding box center [61, 60] width 44 height 11
click at [68, 77] on div "Select the integrations you would like to export to production-webhook staging-…" at bounding box center [100, 94] width 139 height 100
click at [66, 74] on label "staging-webhook" at bounding box center [57, 71] width 37 height 11
click at [132, 151] on span "Export" at bounding box center [136, 153] width 13 height 4
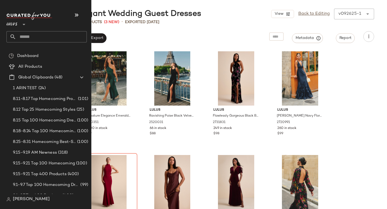
click at [38, 39] on input "text" at bounding box center [51, 36] width 71 height 11
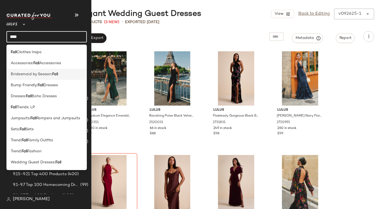
type input "****"
click at [51, 72] on span "Bridesmaid by Season:" at bounding box center [31, 74] width 41 height 6
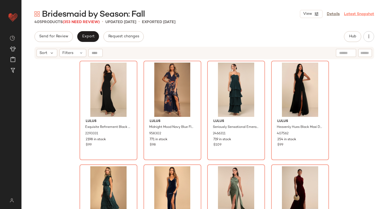
click at [353, 14] on link "Latest Snapshot" at bounding box center [359, 14] width 30 height 6
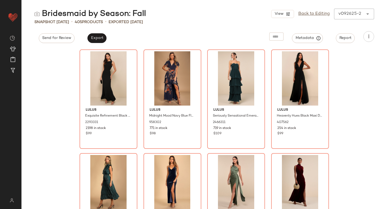
click at [348, 14] on div "View Back to Editing v092625-2 ******" at bounding box center [322, 14] width 103 height 11
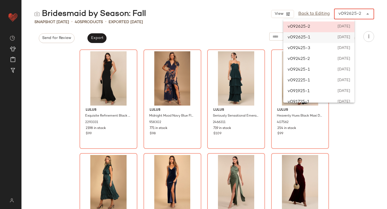
click at [350, 37] on span "September 26th 2025" at bounding box center [343, 37] width 13 height 6
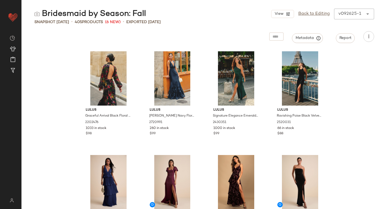
click at [345, 16] on div "v092625-1" at bounding box center [349, 14] width 23 height 6
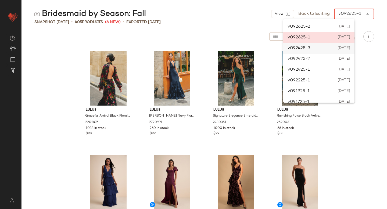
click at [321, 45] on div "v092425-3 September 24th 2025" at bounding box center [318, 48] width 71 height 11
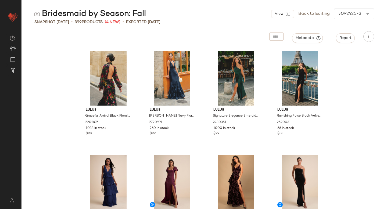
click at [340, 15] on div "v092425-3" at bounding box center [349, 14] width 23 height 6
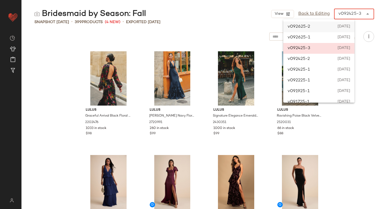
click at [333, 23] on div "v092625-2 September 26th 2025" at bounding box center [318, 26] width 71 height 11
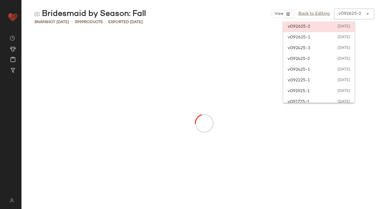
type input "******"
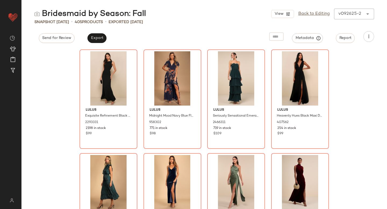
click at [211, 31] on div "Bridesmaid by Season: Fall View Back to Editing v092625-2 ****** Snapshot Sep 2…" at bounding box center [203, 109] width 365 height 200
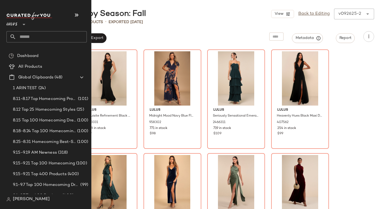
click at [22, 34] on input "text" at bounding box center [51, 36] width 71 height 11
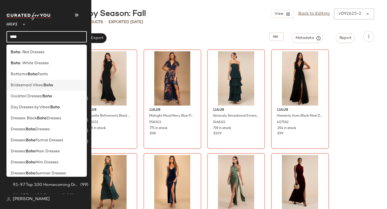
type input "****"
click at [39, 83] on span "Bridesmaid Vibes:" at bounding box center [27, 85] width 33 height 6
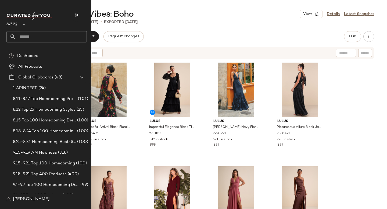
click at [53, 37] on input "text" at bounding box center [51, 36] width 71 height 11
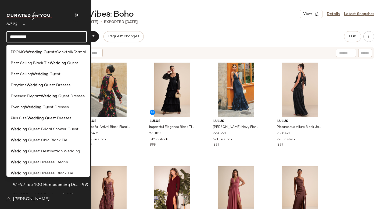
click at [50, 35] on input "**********" at bounding box center [46, 36] width 80 height 11
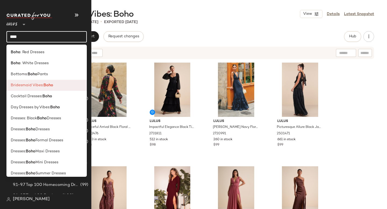
scroll to position [180, 0]
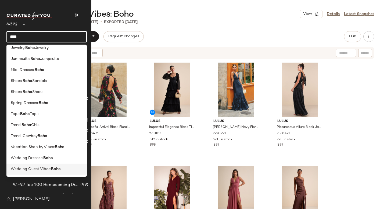
type input "****"
click at [36, 164] on div "Wedding Guest Vibes: Boho" at bounding box center [46, 169] width 80 height 11
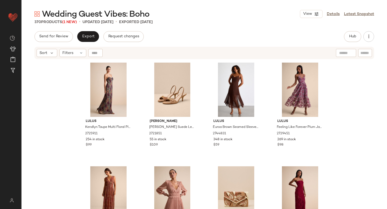
click at [204, 9] on div "Wedding Guest Vibes: Boho View Details Latest Snapshot" at bounding box center [203, 14] width 365 height 11
click at [80, 54] on icon at bounding box center [81, 53] width 4 height 4
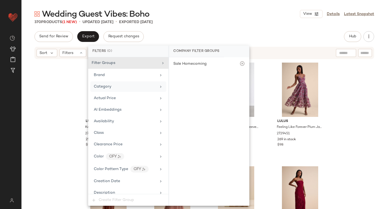
click at [115, 82] on div "Category" at bounding box center [128, 86] width 76 height 10
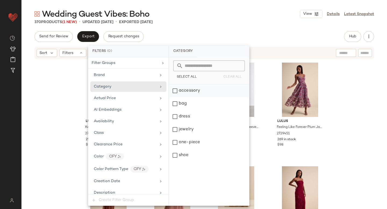
click at [178, 92] on div "accessory" at bounding box center [209, 90] width 80 height 13
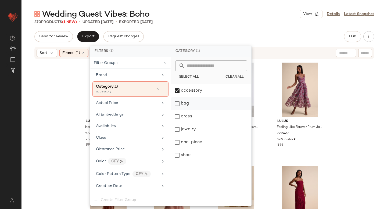
click at [178, 103] on div "bag" at bounding box center [211, 103] width 80 height 13
click at [179, 132] on div "jewelry" at bounding box center [211, 129] width 80 height 13
click at [178, 156] on div "shoe" at bounding box center [211, 155] width 80 height 13
click at [370, 102] on div "Lulus Kendlyn Taupe Multi Floral Plisse Maxi Dress 2725911 254 in stock $99 Ste…" at bounding box center [203, 141] width 365 height 163
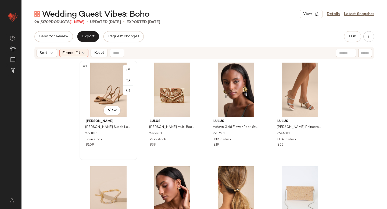
click at [99, 96] on div "#1 View" at bounding box center [108, 90] width 54 height 54
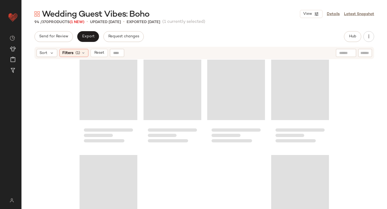
scroll to position [2326, 0]
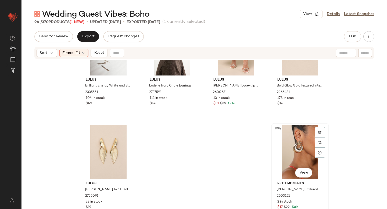
click at [288, 146] on div "#94 View" at bounding box center [300, 152] width 54 height 54
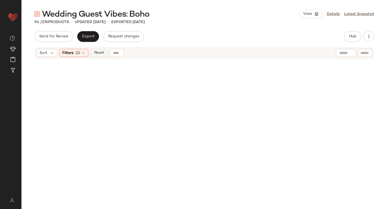
click at [99, 53] on span "Reset" at bounding box center [99, 53] width 10 height 4
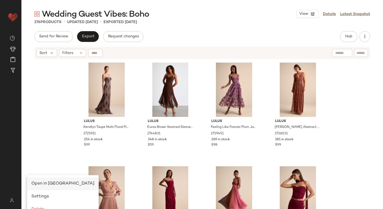
click at [49, 182] on span "Open in [GEOGRAPHIC_DATA]" at bounding box center [62, 183] width 63 height 5
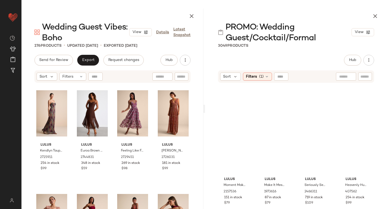
scroll to position [43, 0]
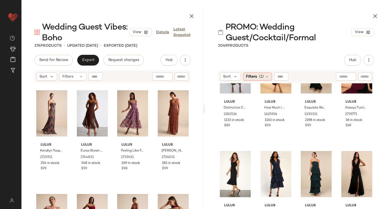
click at [257, 79] on div "Filters (1)" at bounding box center [257, 77] width 29 height 8
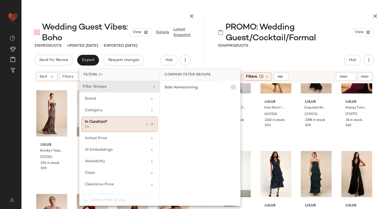
click at [119, 126] on div "No" at bounding box center [112, 127] width 54 height 5
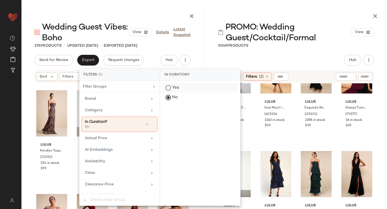
click at [186, 87] on div "Yes" at bounding box center [200, 88] width 76 height 10
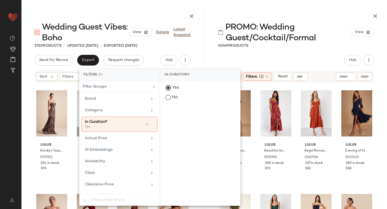
click at [323, 53] on div "PROMO: Wedding Guest/Cocktail/Formal View 3049 Products Hub Send for Review Ext…" at bounding box center [296, 109] width 182 height 200
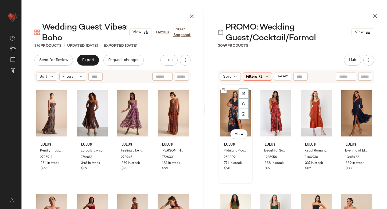
click at [228, 117] on div "#1 View" at bounding box center [235, 113] width 31 height 54
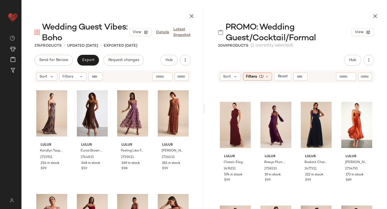
scroll to position [0, 0]
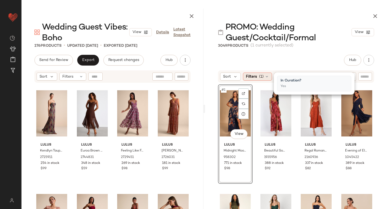
click at [264, 74] on div "Filters (1)" at bounding box center [257, 77] width 29 height 8
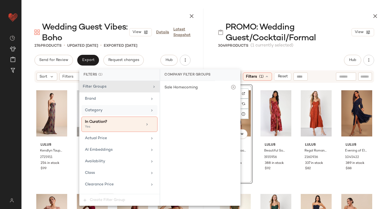
click at [117, 110] on div "Category" at bounding box center [116, 110] width 63 height 6
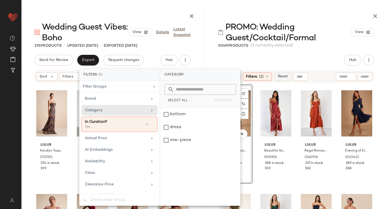
click at [276, 75] on button "Reset" at bounding box center [282, 77] width 17 height 8
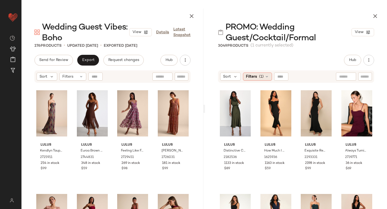
click at [266, 76] on icon at bounding box center [267, 76] width 4 height 4
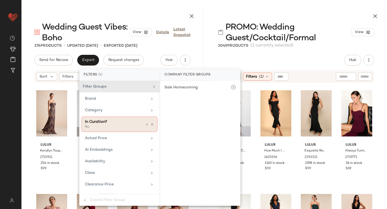
click at [113, 120] on div "In Curation?" at bounding box center [114, 122] width 58 height 6
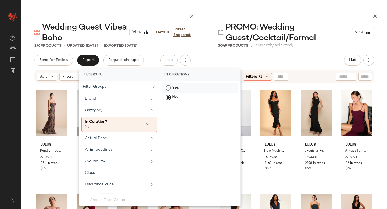
click at [176, 89] on div "Yes" at bounding box center [200, 88] width 76 height 10
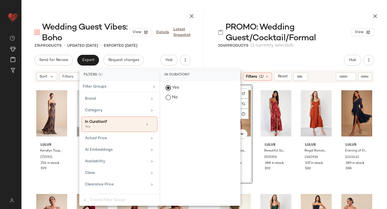
click at [299, 55] on div "Hub Send for Review External Review Internal Review Cancel Send for Review Revi…" at bounding box center [296, 60] width 156 height 11
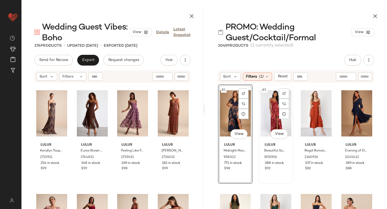
click at [279, 84] on div "#2 View Lulus Beautiful Soul Burgundy Floral Print Twist-Front Maxi Dress 19359…" at bounding box center [275, 133] width 35 height 99
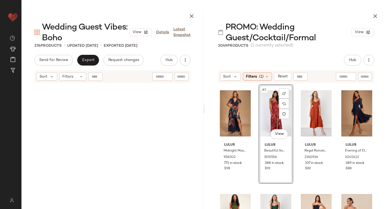
scroll to position [1659, 0]
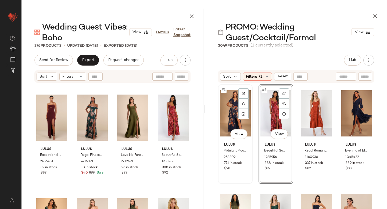
click at [222, 103] on div "#1 View" at bounding box center [235, 113] width 31 height 54
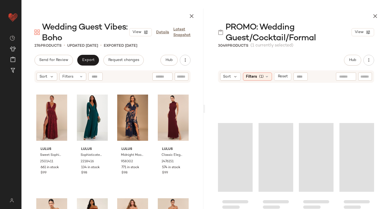
scroll to position [6162, 0]
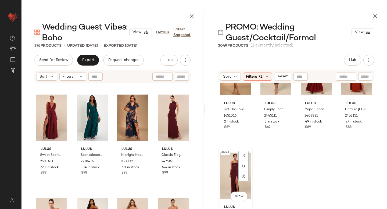
click at [223, 161] on div "#241 View" at bounding box center [235, 176] width 31 height 54
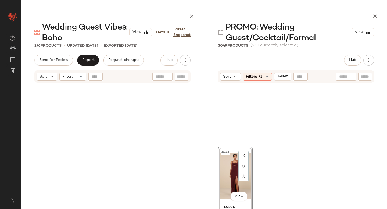
scroll to position [1659, 0]
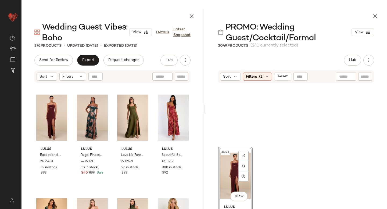
click at [302, 150] on div "#241 View Lulus Exceptional Stunner Plum Purple Lace Twist-Front Maxi Dress 245…" at bounding box center [296, 164] width 182 height 163
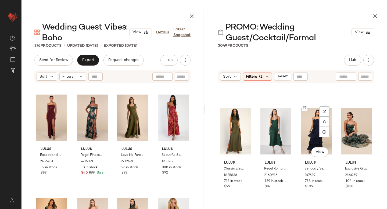
scroll to position [0, 0]
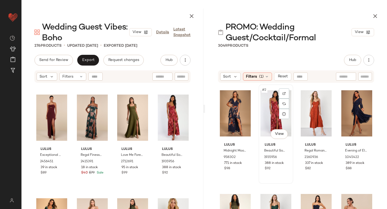
click at [265, 111] on div "#2 View" at bounding box center [275, 113] width 31 height 54
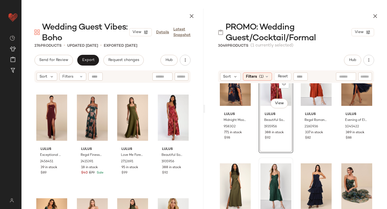
scroll to position [34, 0]
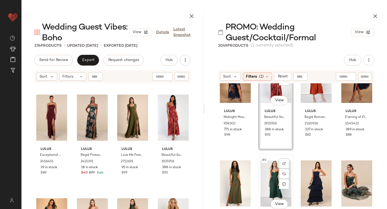
click at [267, 187] on div "#6 View" at bounding box center [275, 183] width 31 height 54
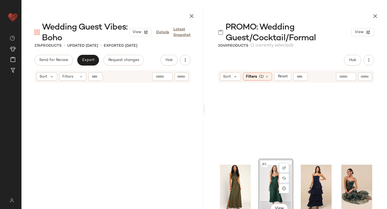
scroll to position [108, 0]
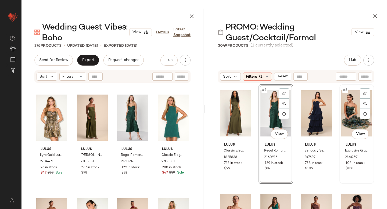
click at [347, 124] on div "#8 View" at bounding box center [356, 113] width 31 height 54
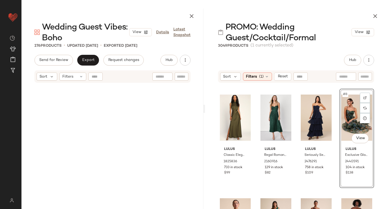
scroll to position [0, 0]
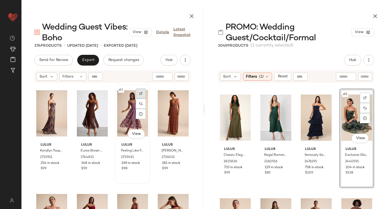
click at [139, 95] on div at bounding box center [141, 93] width 10 height 10
click at [101, 96] on div at bounding box center [100, 93] width 10 height 10
click at [87, 114] on div "#2 View" at bounding box center [92, 113] width 31 height 54
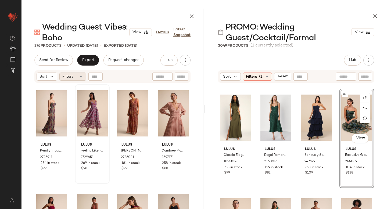
click at [81, 78] on icon at bounding box center [81, 76] width 4 height 4
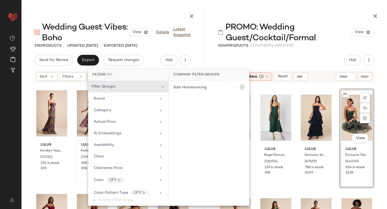
click at [313, 9] on div at bounding box center [296, 15] width 182 height 13
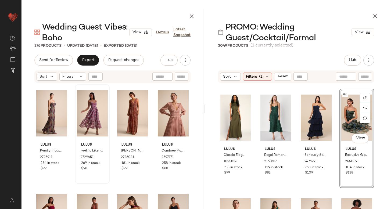
click at [343, 106] on div "#8 View" at bounding box center [356, 118] width 31 height 54
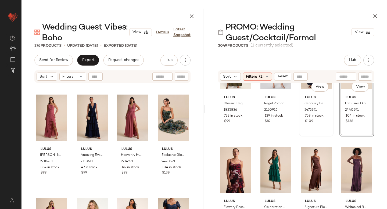
scroll to position [212, 0]
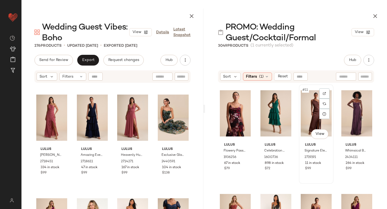
click at [303, 125] on div "#11 View" at bounding box center [316, 113] width 31 height 54
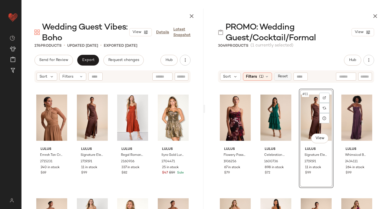
click at [283, 78] on span "Reset" at bounding box center [282, 76] width 10 height 4
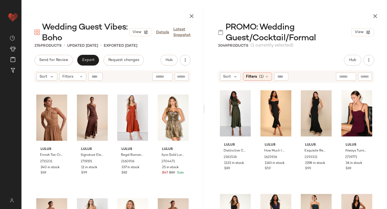
scroll to position [0, 0]
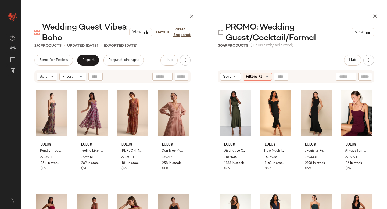
click at [350, 77] on div at bounding box center [346, 77] width 20 height 8
type input "****"
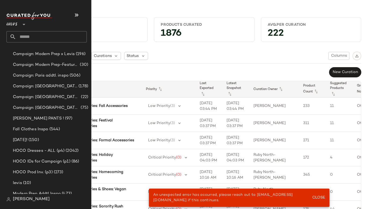
scroll to position [415, 0]
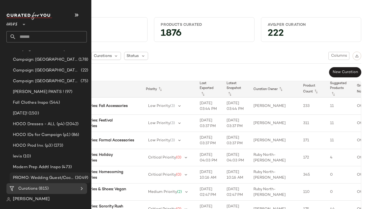
click at [27, 180] on span "PROMO: Wedding Guest/Cocktail/Formal" at bounding box center [43, 178] width 61 height 6
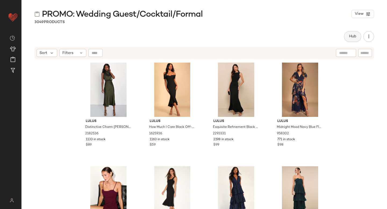
click at [351, 36] on span "Hub" at bounding box center [353, 36] width 8 height 4
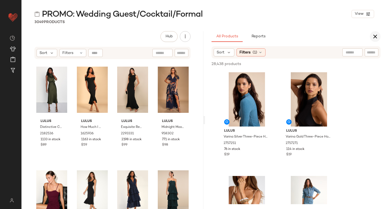
click at [375, 32] on button "button" at bounding box center [375, 36] width 11 height 11
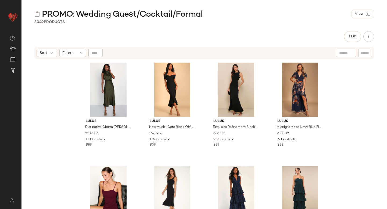
click at [340, 51] on input "text" at bounding box center [346, 53] width 14 height 6
type input "****"
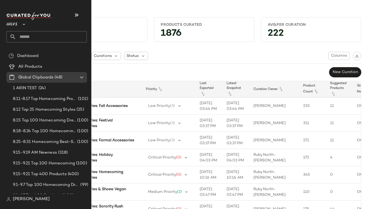
click at [48, 39] on input "text" at bounding box center [51, 36] width 71 height 11
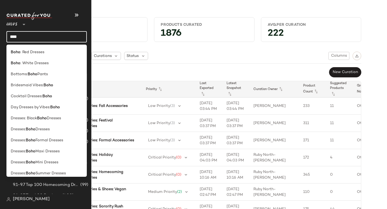
scroll to position [180, 0]
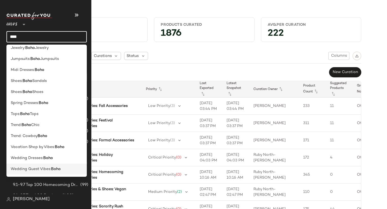
type input "****"
click at [34, 167] on span "Wedding Guest Vibes:" at bounding box center [31, 169] width 40 height 6
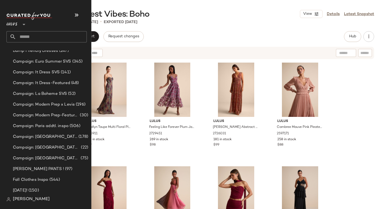
scroll to position [389, 0]
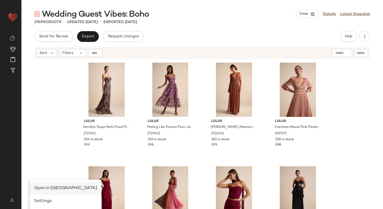
click at [49, 188] on span "Open in [GEOGRAPHIC_DATA]" at bounding box center [65, 188] width 63 height 5
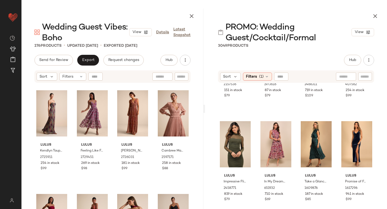
scroll to position [190, 0]
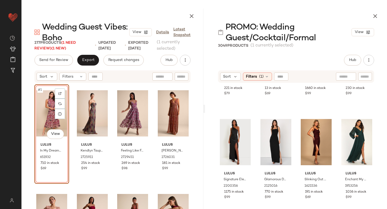
scroll to position [506, 0]
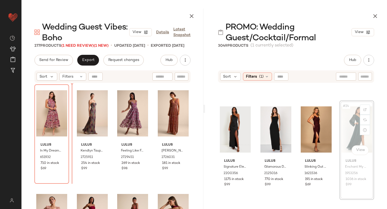
drag, startPoint x: 349, startPoint y: 117, endPoint x: 347, endPoint y: 117, distance: 2.8
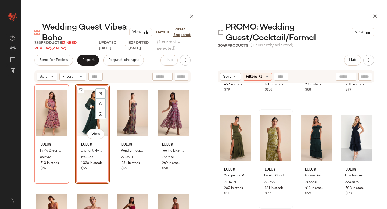
scroll to position [1540, 0]
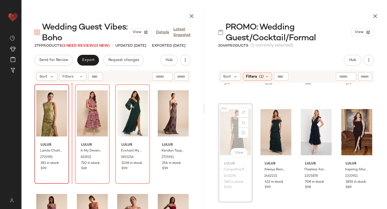
drag, startPoint x: 232, startPoint y: 123, endPoint x: 61, endPoint y: 141, distance: 171.3
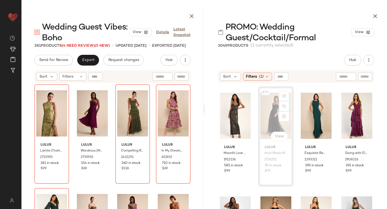
scroll to position [1755, 0]
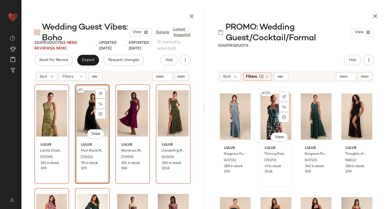
scroll to position [3836, 0]
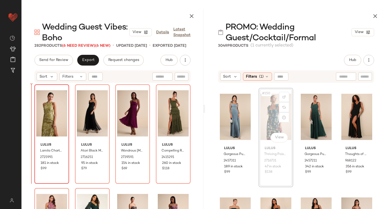
drag, startPoint x: 272, startPoint y: 115, endPoint x: 36, endPoint y: 164, distance: 241.2
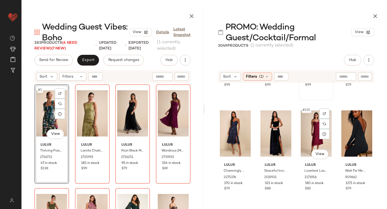
scroll to position [3928, 0]
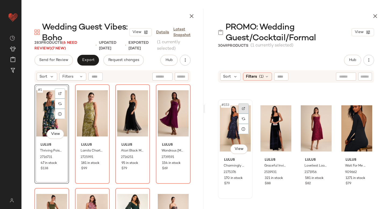
click at [246, 107] on div at bounding box center [243, 108] width 10 height 10
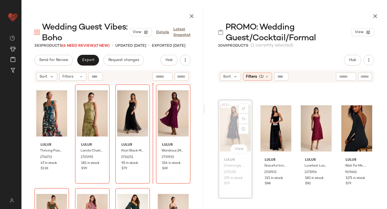
scroll to position [3928, 0]
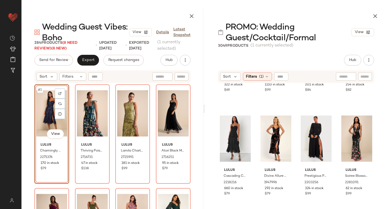
scroll to position [4342, 0]
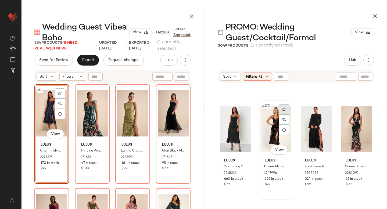
click at [282, 110] on img at bounding box center [283, 109] width 3 height 3
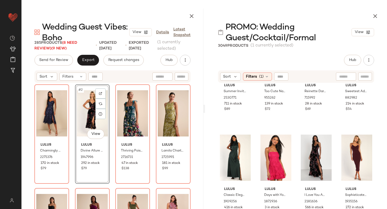
scroll to position [4549, 0]
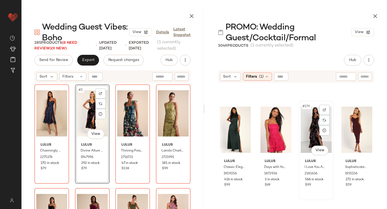
click at [325, 108] on div at bounding box center [324, 110] width 10 height 10
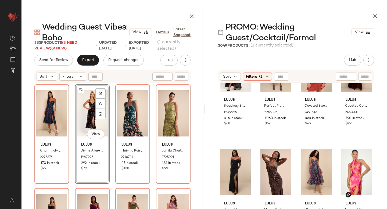
scroll to position [4856, 0]
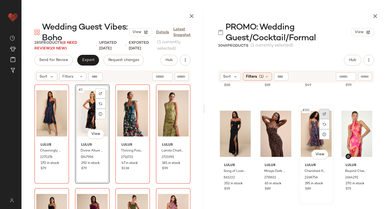
click at [325, 114] on div at bounding box center [324, 114] width 10 height 10
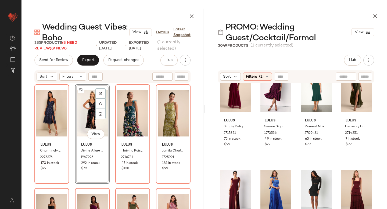
scroll to position [5357, 0]
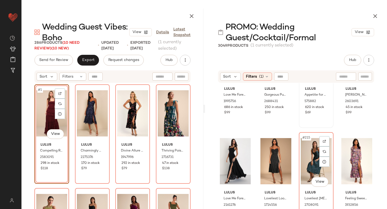
scroll to position [5456, 0]
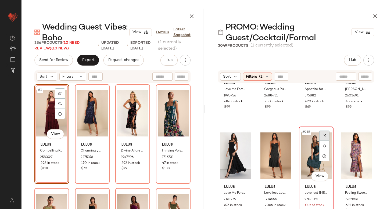
click at [324, 136] on div at bounding box center [324, 136] width 10 height 10
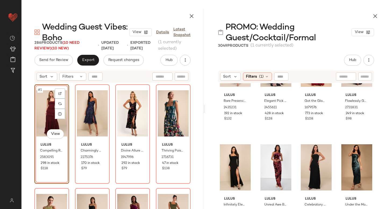
scroll to position [5606, 0]
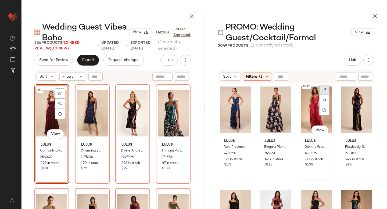
click at [322, 92] on div at bounding box center [324, 90] width 10 height 10
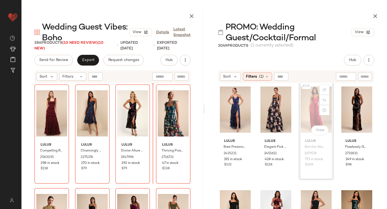
scroll to position [5604, 0]
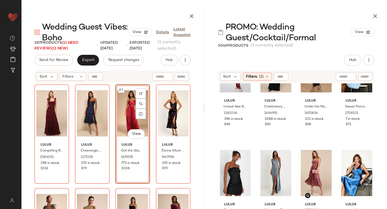
scroll to position [5801, 0]
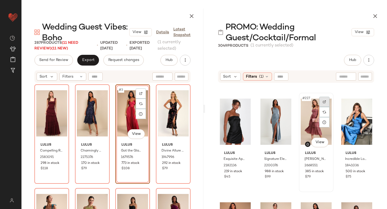
click at [323, 102] on img at bounding box center [324, 101] width 3 height 3
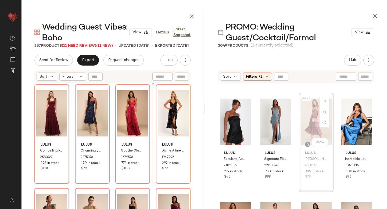
scroll to position [5801, 0]
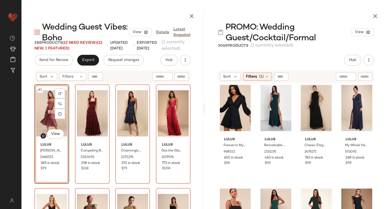
scroll to position [6519, 0]
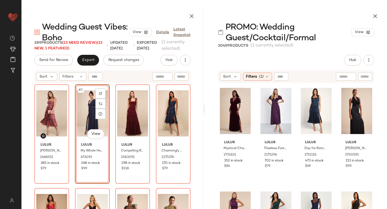
scroll to position [6859, 0]
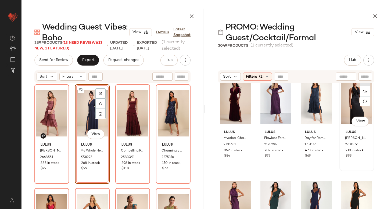
click at [362, 85] on div at bounding box center [365, 81] width 10 height 10
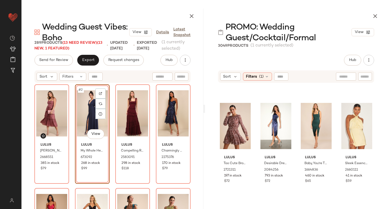
scroll to position [7333, 0]
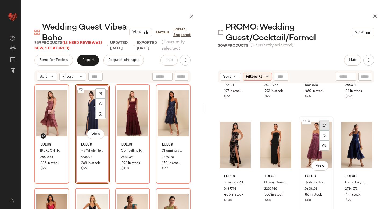
click at [319, 125] on div at bounding box center [324, 125] width 10 height 10
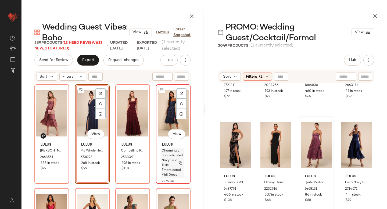
scroll to position [77, 0]
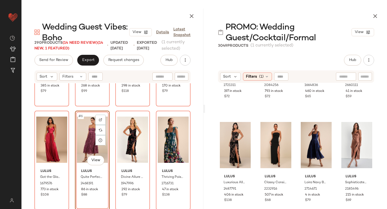
click at [75, 134] on div "#6 View Lulus Quite Perfect Purple Floral Embroidered Strapless Midi Dress 2468…" at bounding box center [92, 160] width 35 height 99
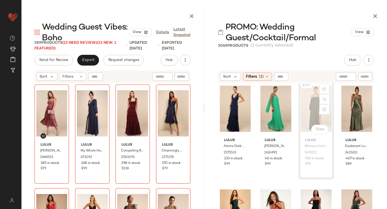
scroll to position [7887, 0]
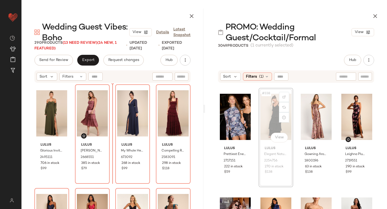
scroll to position [8708, 0]
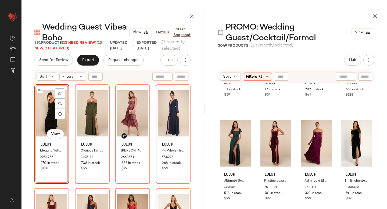
scroll to position [9094, 0]
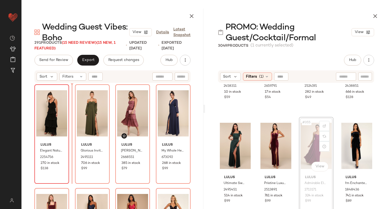
drag, startPoint x: 309, startPoint y: 140, endPoint x: 68, endPoint y: 160, distance: 241.5
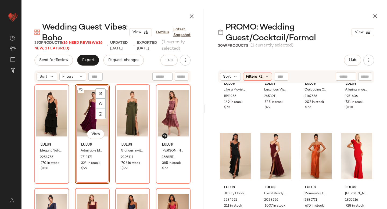
scroll to position [10691, 0]
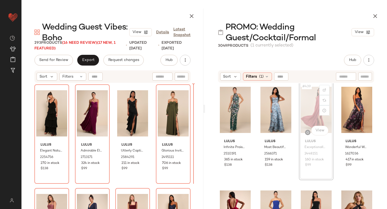
scroll to position [11306, 0]
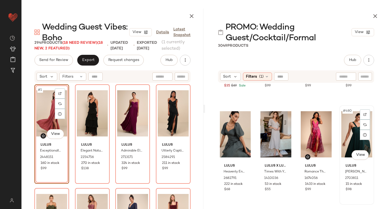
scroll to position [12319, 0]
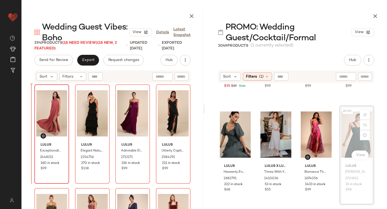
drag, startPoint x: 344, startPoint y: 123, endPoint x: 38, endPoint y: 148, distance: 307.2
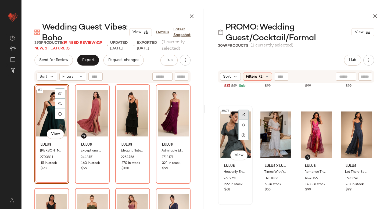
click at [248, 113] on div at bounding box center [243, 115] width 10 height 10
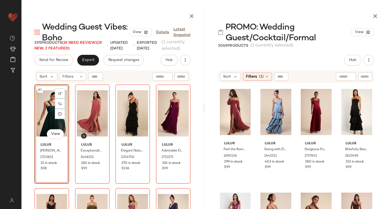
scroll to position [13274, 0]
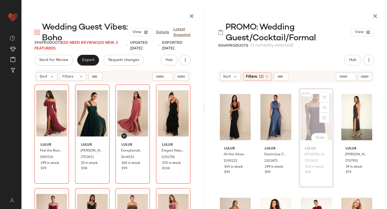
scroll to position [13683, 0]
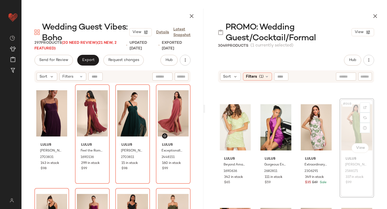
scroll to position [16679, 0]
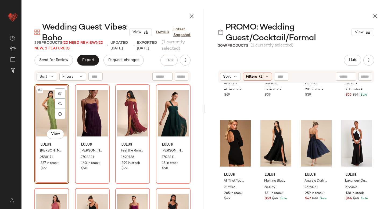
scroll to position [20085, 0]
click at [284, 125] on div at bounding box center [284, 123] width 10 height 10
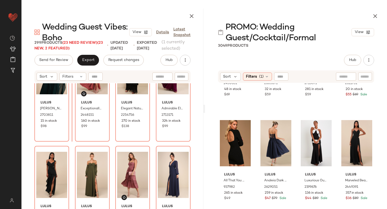
scroll to position [152, 0]
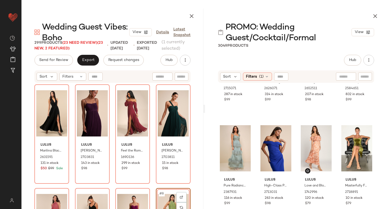
scroll to position [21033, 0]
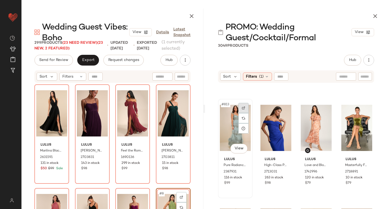
click at [245, 107] on div at bounding box center [243, 108] width 10 height 10
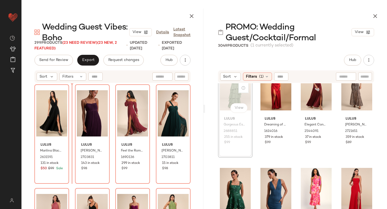
scroll to position [22110, 0]
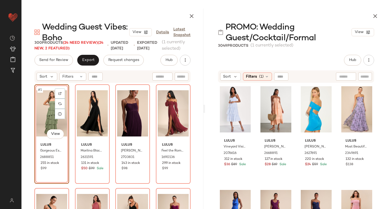
scroll to position [23541, 0]
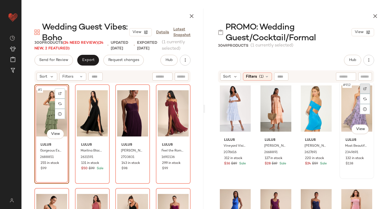
click at [363, 88] on div at bounding box center [365, 89] width 10 height 10
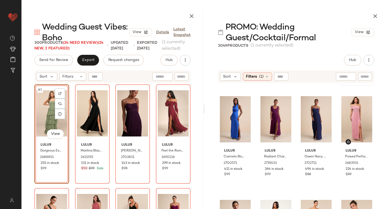
scroll to position [23714, 0]
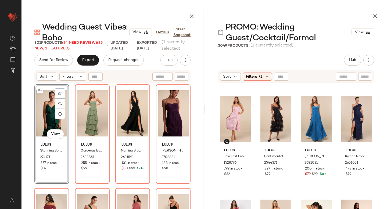
scroll to position [25293, 0]
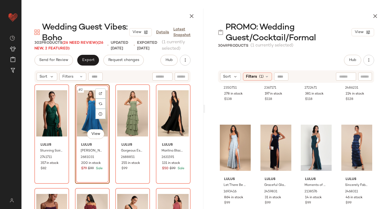
scroll to position [27641, 0]
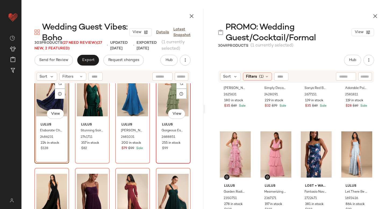
scroll to position [27, 0]
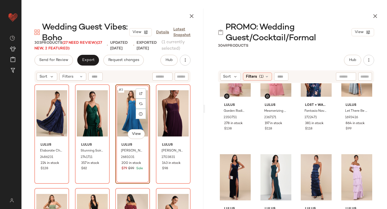
scroll to position [27764, 0]
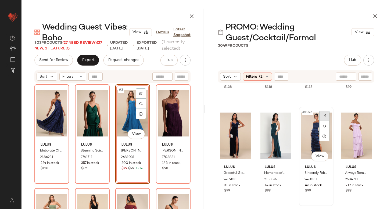
click at [324, 115] on div at bounding box center [324, 116] width 10 height 10
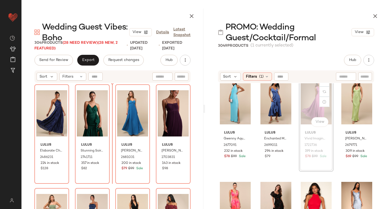
scroll to position [29145, 0]
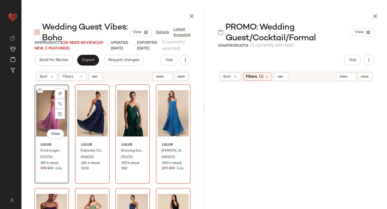
scroll to position [45670, 0]
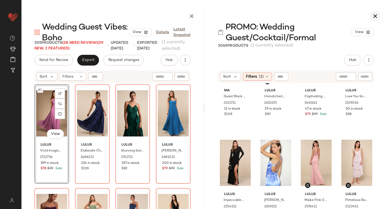
click at [376, 17] on icon "button" at bounding box center [375, 16] width 6 height 6
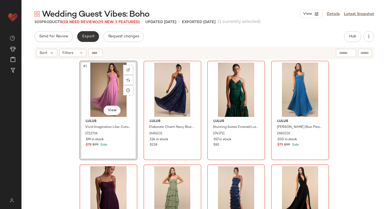
click at [91, 41] on button "Export" at bounding box center [88, 36] width 22 height 11
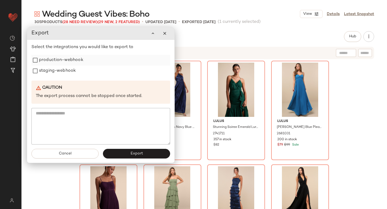
click at [67, 59] on label "production-webhook" at bounding box center [61, 60] width 44 height 11
click at [65, 72] on label "staging-webhook" at bounding box center [57, 71] width 37 height 11
click at [150, 157] on button "Export" at bounding box center [136, 154] width 67 height 10
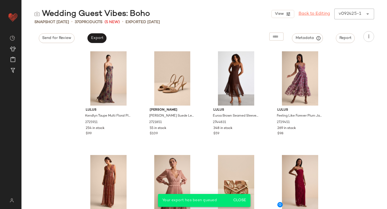
click at [313, 12] on link "Back to Editing" at bounding box center [313, 14] width 31 height 6
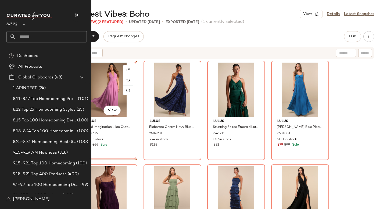
click at [20, 41] on input "text" at bounding box center [51, 36] width 71 height 11
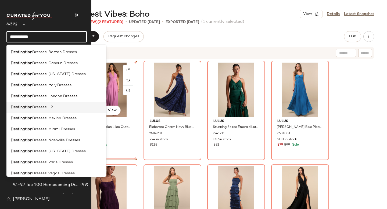
scroll to position [202, 0]
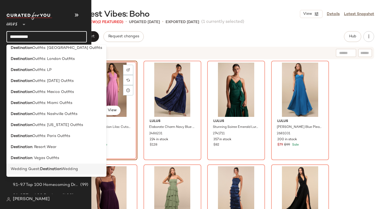
type input "**********"
click at [33, 168] on span "Wedding Guest:" at bounding box center [25, 169] width 29 height 6
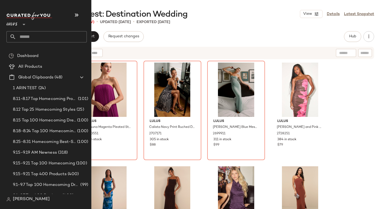
click at [52, 31] on input "text" at bounding box center [51, 36] width 71 height 11
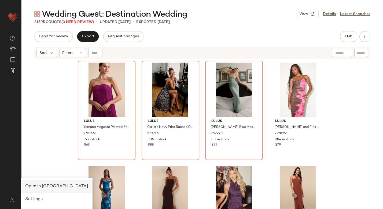
click at [41, 185] on span "Open in [GEOGRAPHIC_DATA]" at bounding box center [56, 186] width 63 height 5
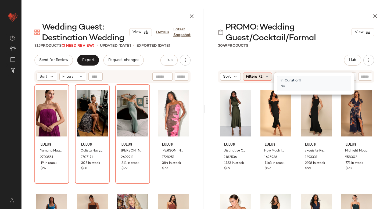
click at [262, 78] on span "(1)" at bounding box center [261, 77] width 5 height 6
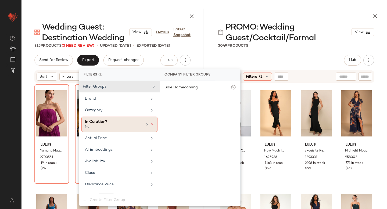
click at [150, 123] on icon at bounding box center [152, 124] width 4 height 4
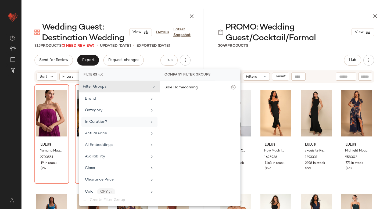
click at [117, 122] on div "In Curation?" at bounding box center [116, 122] width 63 height 6
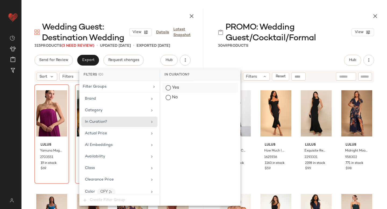
click at [175, 90] on div "Yes" at bounding box center [200, 88] width 76 height 10
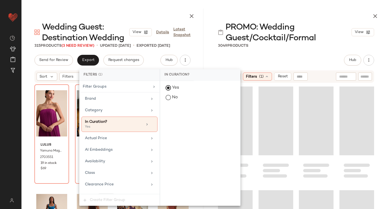
click at [322, 52] on div "PROMO: Wedding Guest/Cocktail/Formal View 3049 Products Hub Send for Review Ext…" at bounding box center [296, 109] width 182 height 200
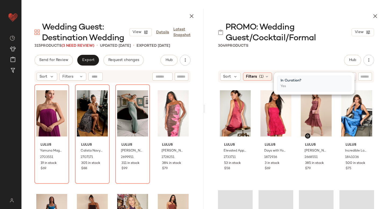
click at [322, 52] on div "PROMO: Wedding Guest/Cocktail/Formal View 3049 Products Hub Send for Review Ext…" at bounding box center [296, 109] width 182 height 200
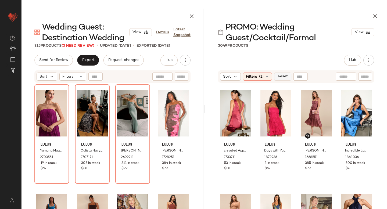
click at [284, 79] on span "Reset" at bounding box center [282, 76] width 10 height 4
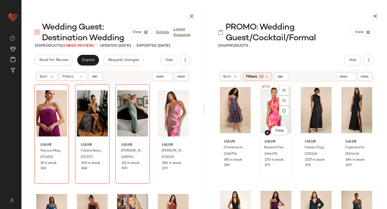
scroll to position [6019, 0]
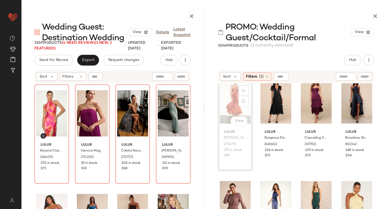
scroll to position [8517, 0]
drag, startPoint x: 230, startPoint y: 96, endPoint x: 68, endPoint y: 153, distance: 171.3
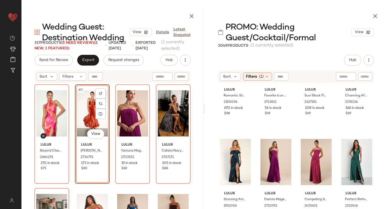
scroll to position [11092, 0]
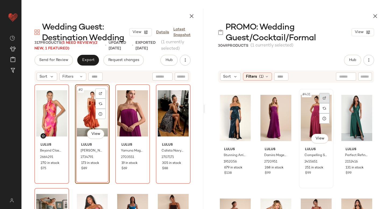
click at [325, 98] on div at bounding box center [324, 98] width 10 height 10
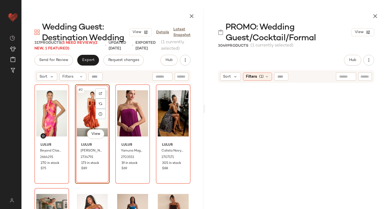
scroll to position [57018, 0]
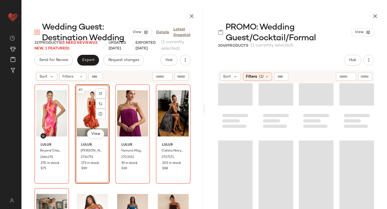
scroll to position [63916, 0]
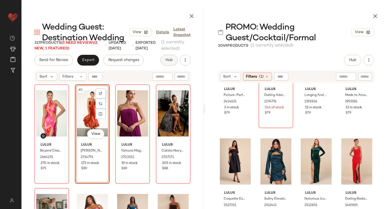
click at [167, 58] on span "Hub" at bounding box center [169, 60] width 8 height 4
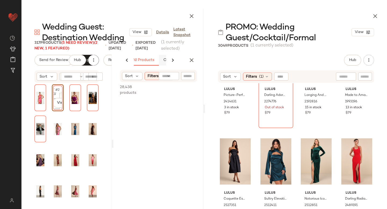
scroll to position [0, 59]
click at [153, 78] on span "Filters" at bounding box center [152, 76] width 11 height 6
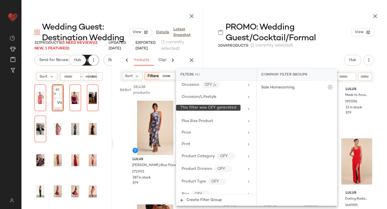
scroll to position [447, 0]
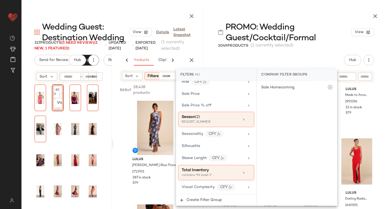
click at [309, 55] on div "Hub Send for Review External Review Internal Review Cancel Send for Review Revi…" at bounding box center [296, 60] width 156 height 11
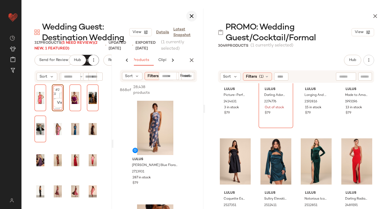
click at [191, 14] on icon "button" at bounding box center [191, 16] width 6 height 6
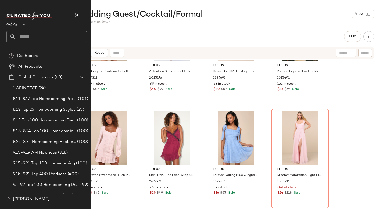
click at [52, 34] on input "text" at bounding box center [51, 36] width 71 height 11
click at [40, 39] on input "text" at bounding box center [51, 36] width 71 height 11
click at [31, 36] on input "text" at bounding box center [51, 36] width 71 height 11
type input "**********"
click at [33, 35] on input "text" at bounding box center [51, 36] width 71 height 11
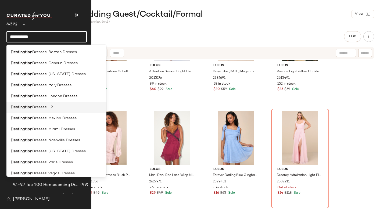
scroll to position [202, 0]
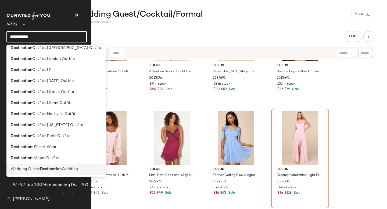
type input "**********"
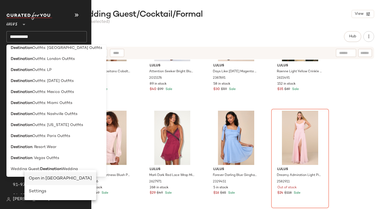
click at [40, 179] on div "Open in [GEOGRAPHIC_DATA]" at bounding box center [60, 178] width 63 height 6
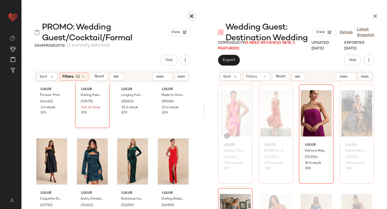
click at [190, 15] on icon "button" at bounding box center [191, 16] width 6 height 6
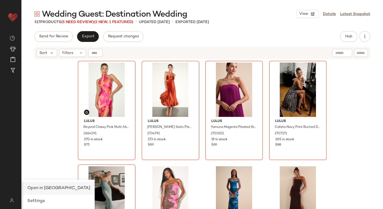
click at [51, 189] on span "Open in [GEOGRAPHIC_DATA]" at bounding box center [58, 188] width 63 height 5
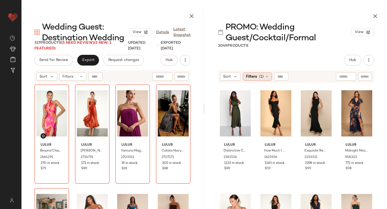
click at [266, 76] on icon at bounding box center [267, 76] width 4 height 4
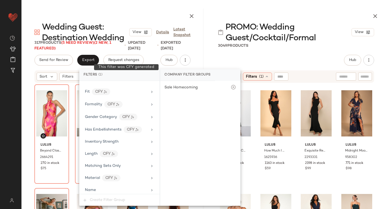
scroll to position [432, 0]
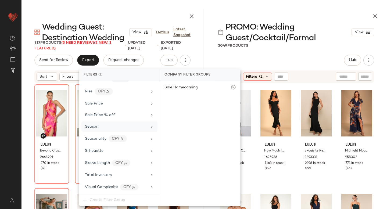
click at [102, 126] on div "Season" at bounding box center [116, 127] width 63 height 6
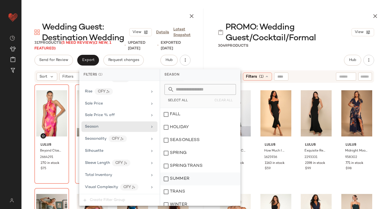
click at [164, 178] on div "SUMMER" at bounding box center [200, 178] width 80 height 13
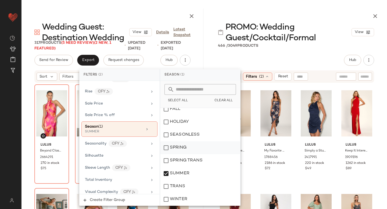
scroll to position [0, 0]
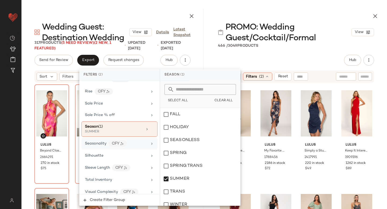
click at [134, 144] on div "Seasonality CFY" at bounding box center [116, 143] width 63 height 7
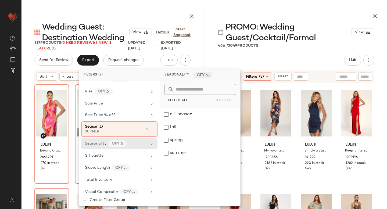
click at [303, 63] on div "Hub Send for Review External Review Internal Review Cancel Send for Review Revi…" at bounding box center [296, 60] width 156 height 11
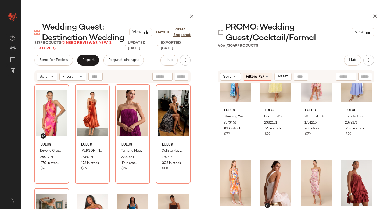
scroll to position [6880, 0]
click at [258, 78] on div "Filters (2)" at bounding box center [257, 77] width 29 height 8
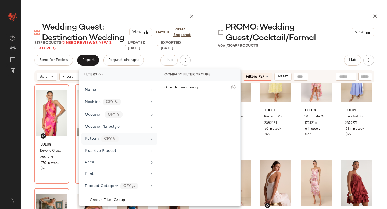
scroll to position [296, 0]
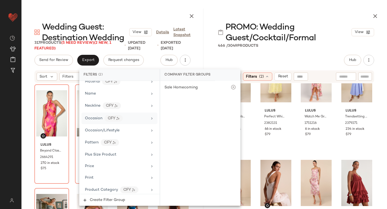
click at [130, 117] on div "Occasion CFY" at bounding box center [116, 118] width 63 height 7
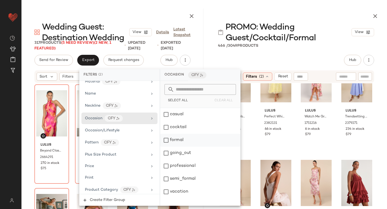
click at [167, 143] on div "formal" at bounding box center [200, 140] width 80 height 13
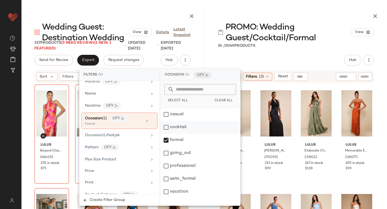
click at [168, 128] on div "cocktail" at bounding box center [200, 127] width 80 height 13
click at [168, 180] on div "semi_formal" at bounding box center [200, 178] width 80 height 13
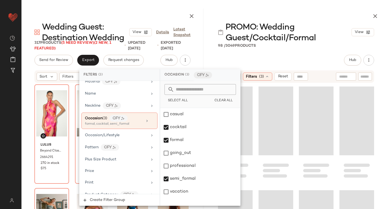
click at [319, 57] on div "Hub Send for Review External Review Internal Review Cancel Send for Review Revi…" at bounding box center [296, 60] width 156 height 11
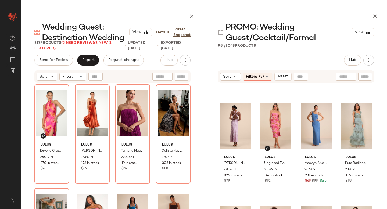
scroll to position [0, 0]
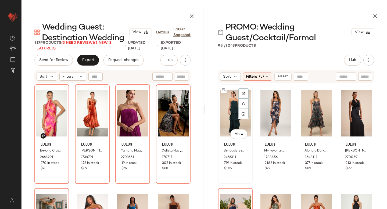
click at [226, 112] on div "#1 View" at bounding box center [235, 113] width 31 height 54
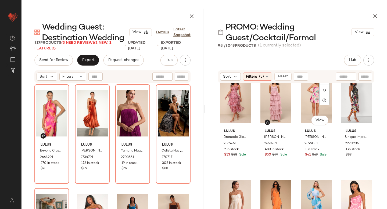
scroll to position [1912, 0]
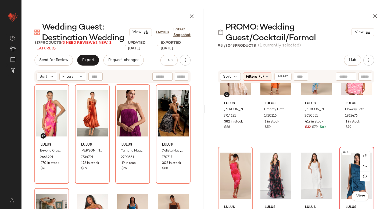
click at [347, 172] on div "#80 View" at bounding box center [356, 176] width 31 height 54
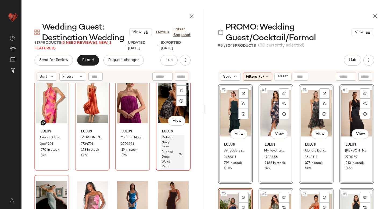
scroll to position [0, 0]
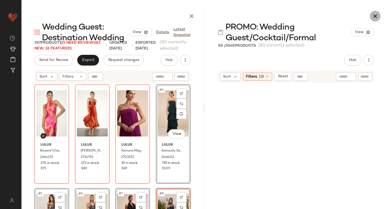
click at [375, 17] on icon "button" at bounding box center [375, 16] width 6 height 6
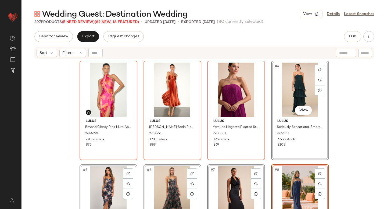
click at [361, 96] on div "Lulus Beyond Classy Pink Multi Abstract Print Satin Halter Midi Dress 2664291 2…" at bounding box center [203, 141] width 365 height 163
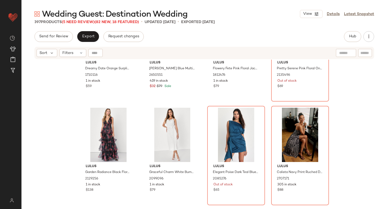
scroll to position [2054, 0]
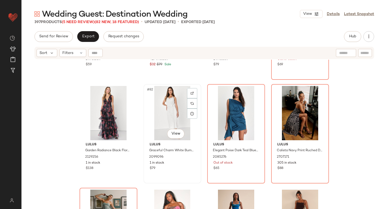
click at [167, 106] on div "#82 View" at bounding box center [172, 113] width 54 height 54
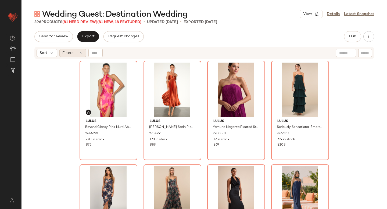
click at [73, 50] on div "Filters" at bounding box center [72, 53] width 27 height 8
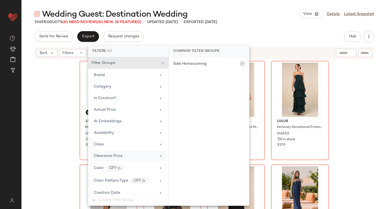
scroll to position [403, 0]
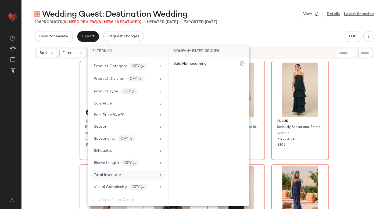
click at [109, 174] on span "Total Inventory" at bounding box center [107, 175] width 27 height 4
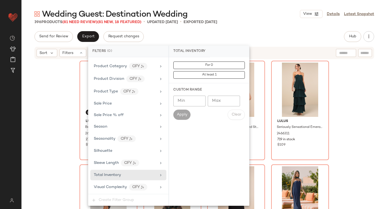
click at [220, 100] on input "Max" at bounding box center [224, 101] width 32 height 11
type input "*"
click at [183, 115] on span "Apply" at bounding box center [181, 115] width 11 height 4
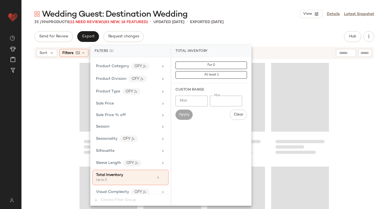
click at [333, 103] on div at bounding box center [203, 141] width 365 height 163
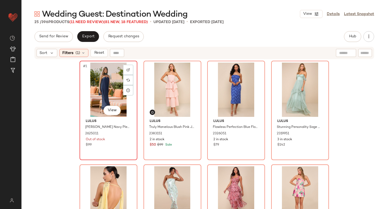
click at [88, 88] on div "#1 View" at bounding box center [108, 90] width 54 height 54
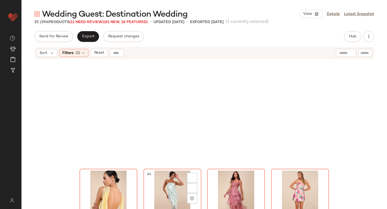
scroll to position [564, 0]
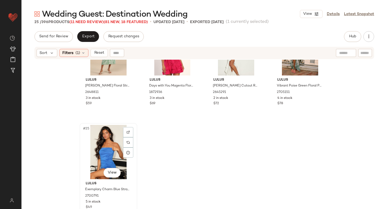
click at [85, 143] on div "#25 View" at bounding box center [108, 152] width 54 height 54
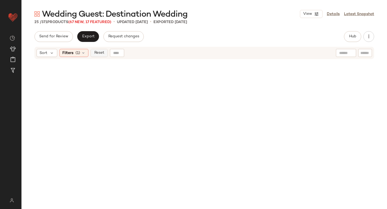
click at [99, 53] on span "Reset" at bounding box center [99, 53] width 10 height 4
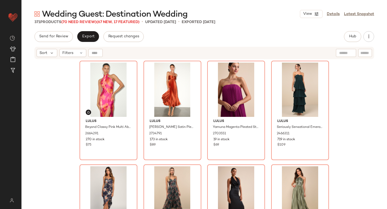
click at [226, 27] on div "Wedding Guest: Destination Wedding View Details Latest Snapshot 371 Products (7…" at bounding box center [203, 109] width 365 height 200
click at [87, 37] on span "Export" at bounding box center [88, 36] width 13 height 4
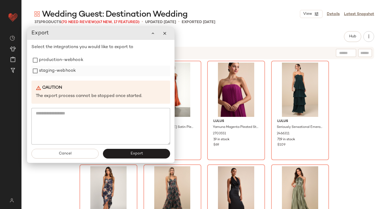
click at [60, 67] on label "staging-webhook" at bounding box center [57, 71] width 37 height 11
click at [58, 62] on label "production-webhook" at bounding box center [61, 60] width 44 height 11
click at [134, 153] on span "Export" at bounding box center [136, 153] width 13 height 4
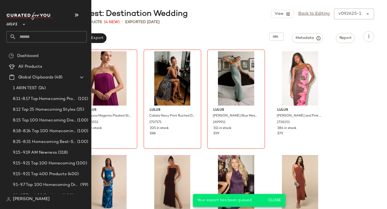
click at [24, 41] on input "text" at bounding box center [51, 36] width 71 height 11
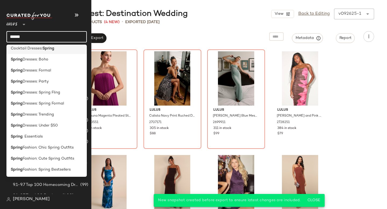
scroll to position [92, 0]
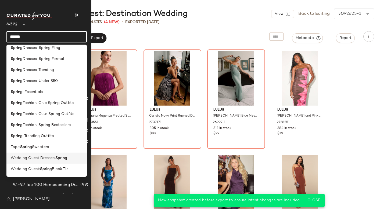
type input "******"
click at [24, 162] on div "Wedding Guest Dresses: Spring" at bounding box center [46, 158] width 80 height 11
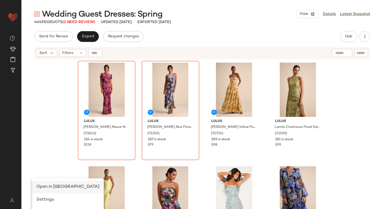
click at [48, 186] on span "Open in [GEOGRAPHIC_DATA]" at bounding box center [68, 186] width 63 height 5
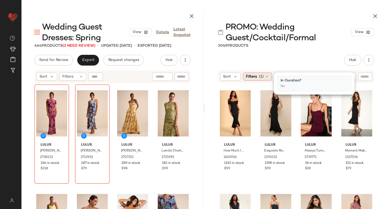
click at [264, 78] on div "Filters (1)" at bounding box center [257, 77] width 29 height 8
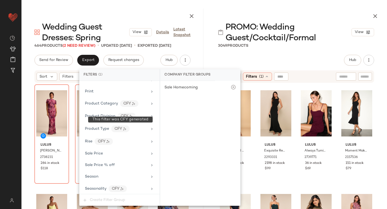
scroll to position [432, 0]
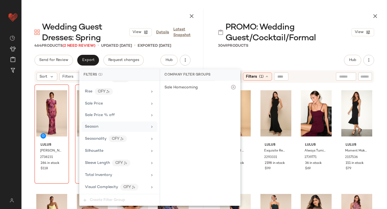
click at [114, 124] on div "Season" at bounding box center [119, 126] width 76 height 10
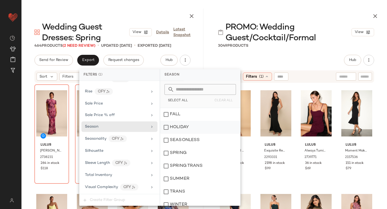
scroll to position [5, 0]
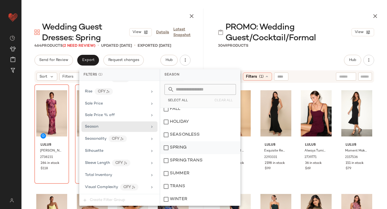
click at [167, 147] on div "SPRING" at bounding box center [200, 147] width 80 height 13
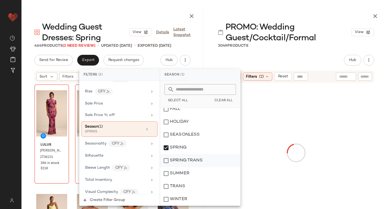
click at [167, 164] on div "SPRING TRANS" at bounding box center [200, 160] width 80 height 13
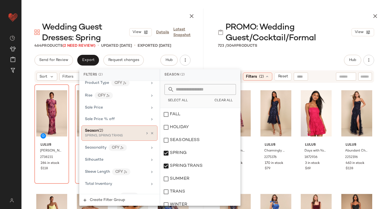
scroll to position [437, 0]
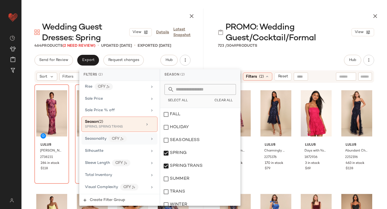
click at [131, 138] on div "Seasonality CFY" at bounding box center [116, 138] width 63 height 7
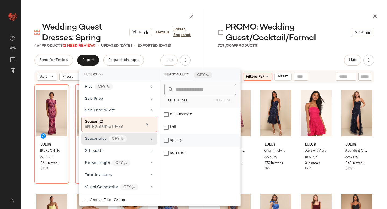
click at [180, 139] on div "spring" at bounding box center [200, 140] width 80 height 13
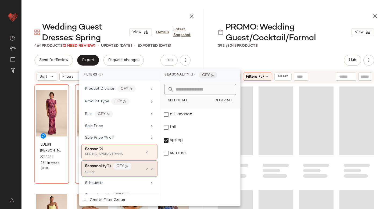
scroll to position [399, 0]
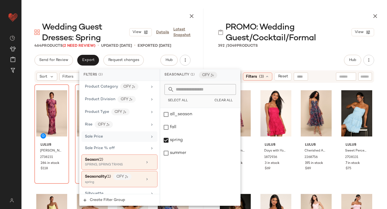
click at [111, 135] on div "Sale Price" at bounding box center [116, 137] width 63 height 6
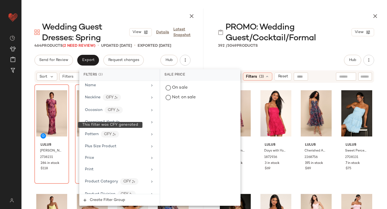
scroll to position [295, 0]
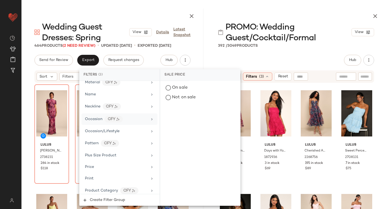
click at [96, 116] on div "Occasion CFY" at bounding box center [116, 119] width 63 height 7
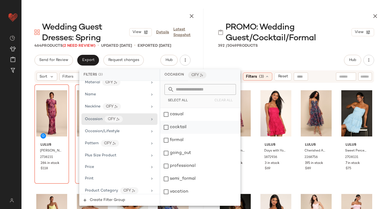
click at [166, 126] on div "cocktail" at bounding box center [200, 127] width 80 height 13
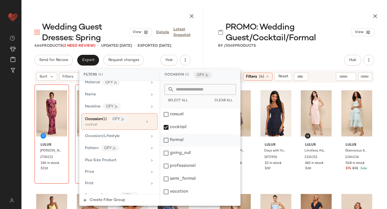
click at [167, 140] on div "formal" at bounding box center [200, 140] width 80 height 13
click at [166, 178] on div "semi_formal" at bounding box center [200, 178] width 80 height 13
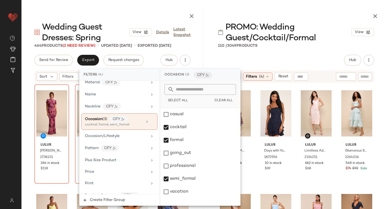
click at [318, 66] on div "Hub Send for Review External Review Internal Review Cancel Send for Review Revi…" at bounding box center [296, 144] width 182 height 178
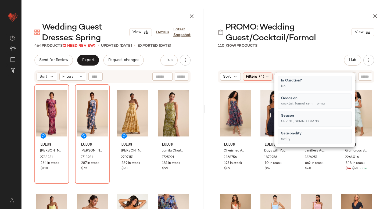
click at [307, 57] on div "Hub Send for Review External Review Internal Review Cancel Send for Review Revi…" at bounding box center [296, 60] width 156 height 11
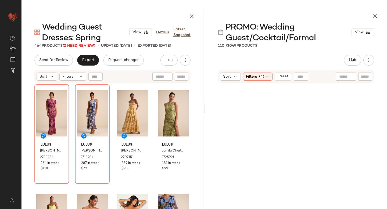
scroll to position [0, 0]
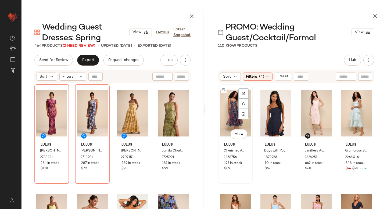
click at [232, 107] on div "#1 View" at bounding box center [235, 113] width 31 height 54
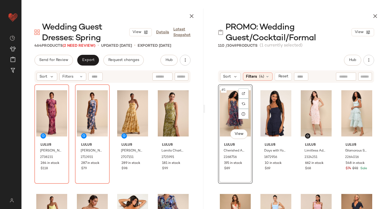
click at [320, 78] on div "Sort Filters (4) Reset" at bounding box center [296, 76] width 156 height 12
click at [265, 77] on icon at bounding box center [267, 76] width 4 height 4
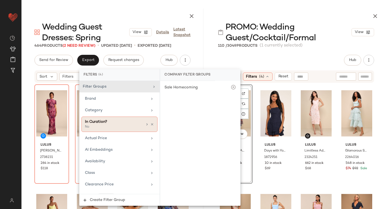
click at [126, 127] on div "No" at bounding box center [112, 127] width 54 height 5
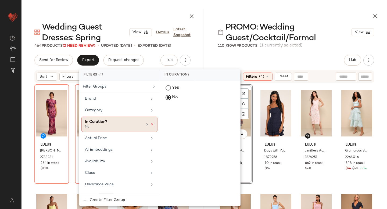
click at [150, 124] on icon at bounding box center [152, 124] width 4 height 4
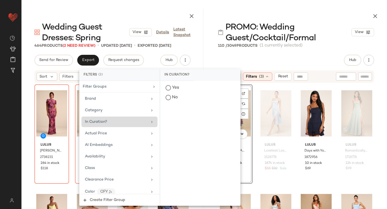
click at [314, 57] on div "Hub Send for Review External Review Internal Review Cancel Send for Review Revi…" at bounding box center [296, 60] width 156 height 11
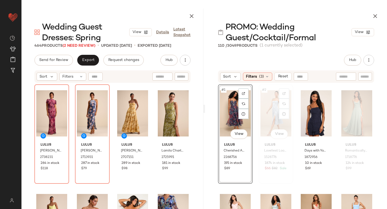
click at [268, 106] on div "#2 View" at bounding box center [275, 113] width 31 height 54
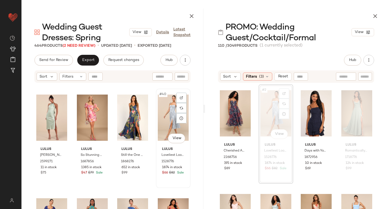
click at [160, 112] on div "#40 View" at bounding box center [173, 118] width 31 height 54
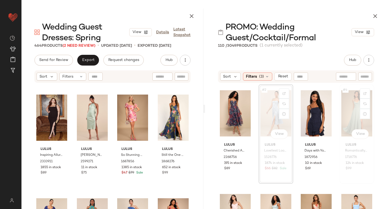
click at [351, 112] on div "#4 View" at bounding box center [356, 113] width 31 height 54
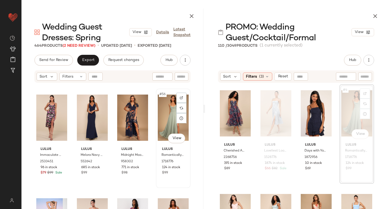
click at [162, 111] on div "#56 View" at bounding box center [173, 118] width 31 height 54
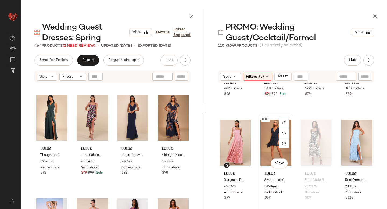
scroll to position [183, 0]
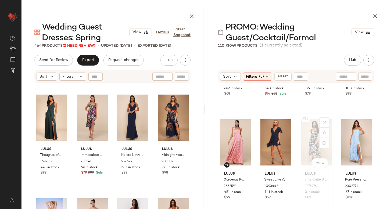
click at [309, 138] on div "#11 View" at bounding box center [316, 142] width 31 height 54
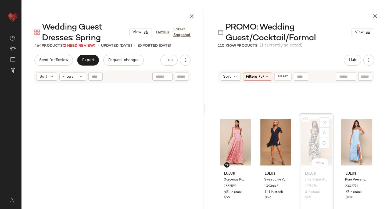
scroll to position [207, 0]
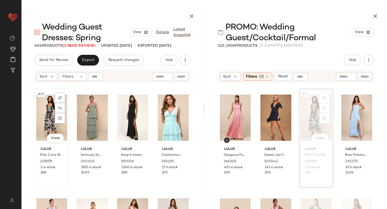
click at [42, 120] on div "#29 View" at bounding box center [51, 118] width 31 height 54
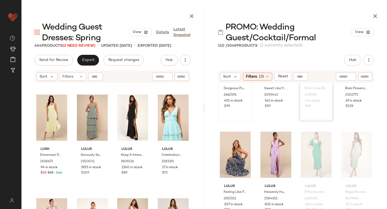
scroll to position [324, 0]
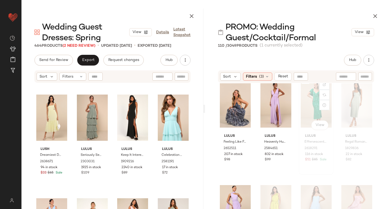
click at [307, 107] on div "#15 View" at bounding box center [316, 104] width 31 height 54
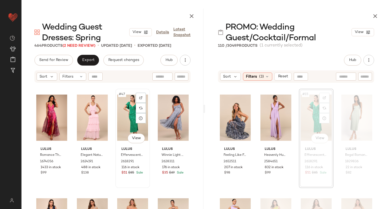
click at [131, 117] on div "#47 View" at bounding box center [132, 118] width 31 height 54
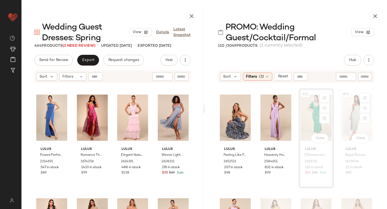
click at [342, 113] on div "#16 View" at bounding box center [356, 118] width 31 height 54
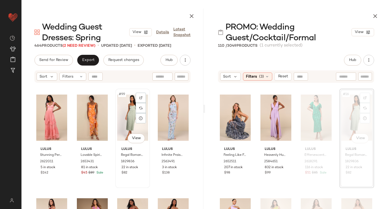
click at [124, 120] on div "#99 View" at bounding box center [132, 118] width 31 height 54
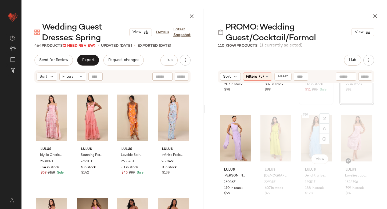
scroll to position [397, 0]
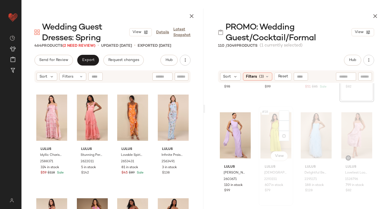
click at [272, 130] on div "#18 View" at bounding box center [275, 135] width 31 height 54
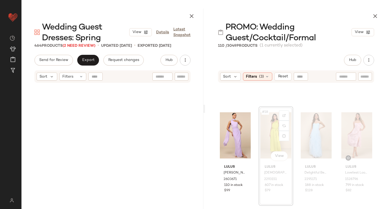
scroll to position [415, 0]
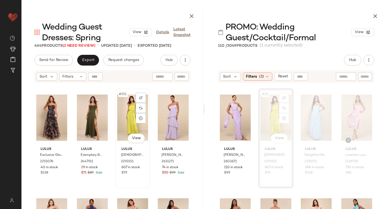
click at [117, 120] on div "#351 View" at bounding box center [132, 118] width 31 height 54
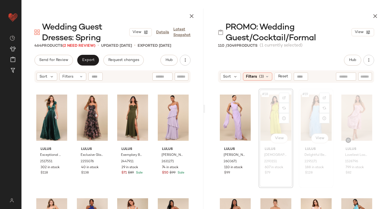
click at [302, 118] on div "#19 View" at bounding box center [316, 118] width 31 height 54
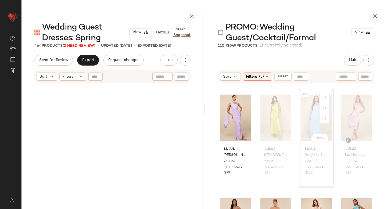
scroll to position [4043, 0]
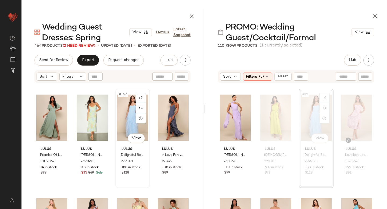
click at [133, 122] on div "#159 View" at bounding box center [132, 118] width 31 height 54
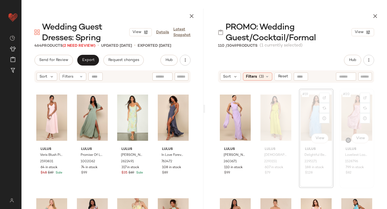
click at [349, 106] on div "#20 View" at bounding box center [356, 118] width 31 height 54
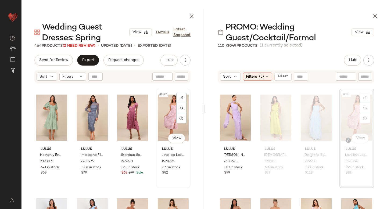
click at [159, 119] on div "#372 View" at bounding box center [173, 118] width 31 height 54
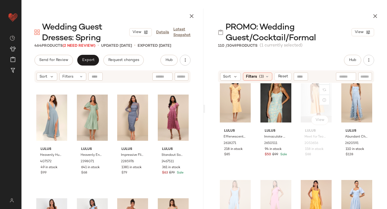
scroll to position [636, 0]
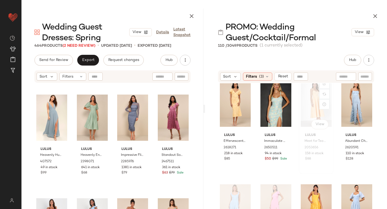
click at [307, 111] on div "#27 View" at bounding box center [316, 104] width 31 height 54
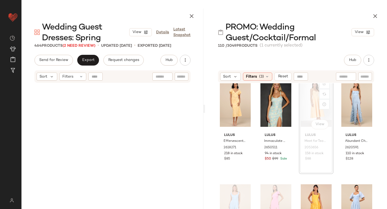
scroll to position [622, 0]
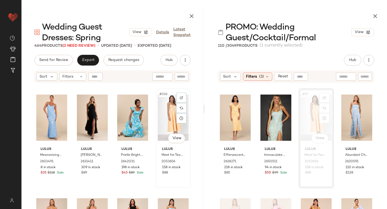
click at [167, 115] on div "#336 View" at bounding box center [173, 118] width 31 height 54
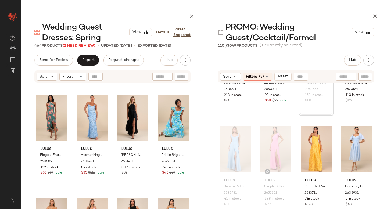
scroll to position [695, 0]
click at [231, 139] on div "#29 View" at bounding box center [235, 148] width 31 height 54
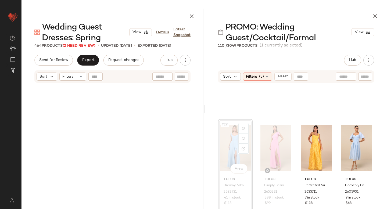
scroll to position [726, 0]
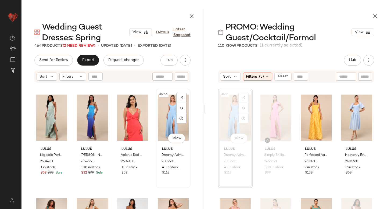
click at [162, 117] on div "#256 View" at bounding box center [173, 118] width 31 height 54
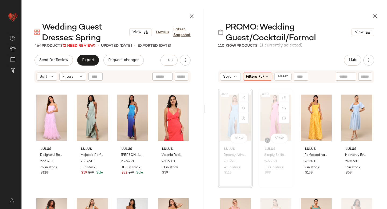
click at [268, 120] on div "#30 View" at bounding box center [275, 118] width 31 height 54
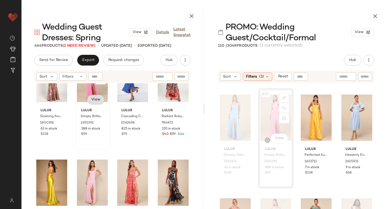
scroll to position [1971, 0]
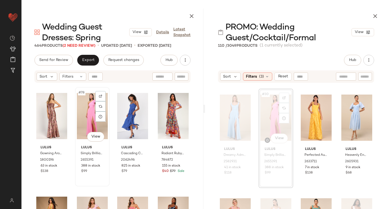
click at [79, 105] on div "#78 View" at bounding box center [92, 116] width 31 height 54
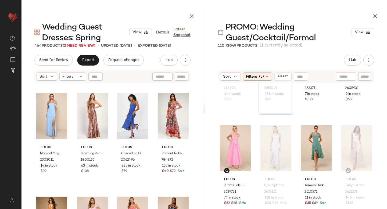
scroll to position [800, 0]
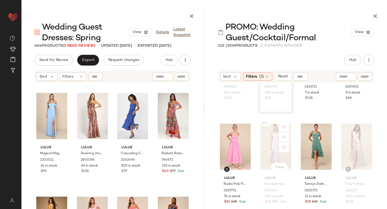
click at [262, 141] on div "#34 View" at bounding box center [275, 147] width 31 height 54
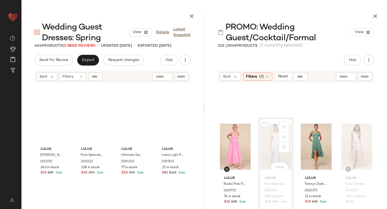
scroll to position [829, 0]
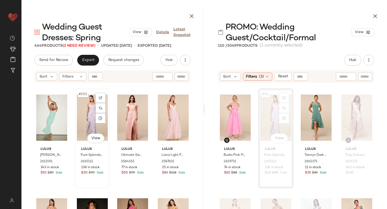
click at [89, 114] on div "#202 View" at bounding box center [92, 118] width 31 height 54
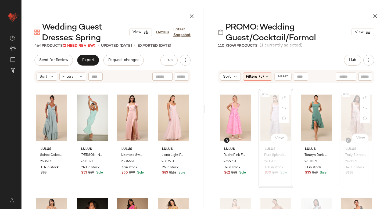
click at [349, 106] on div "#36 View" at bounding box center [356, 118] width 31 height 54
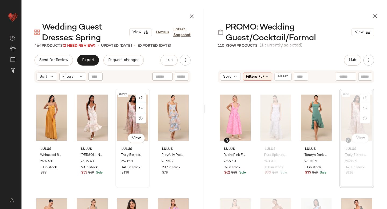
click at [125, 117] on div "#399 View" at bounding box center [132, 118] width 31 height 54
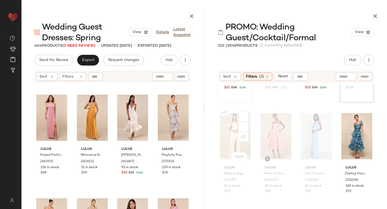
scroll to position [919, 0]
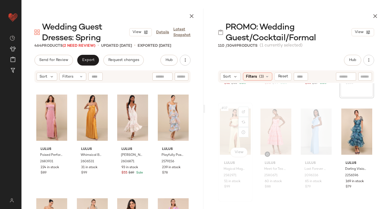
click at [227, 130] on div "#37 View" at bounding box center [235, 131] width 31 height 54
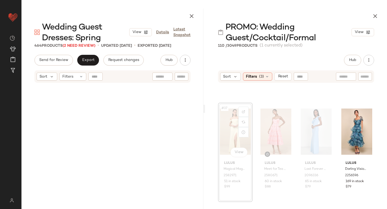
scroll to position [933, 0]
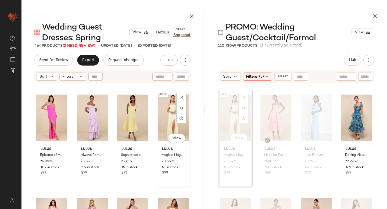
click at [163, 117] on div "#128 View" at bounding box center [173, 118] width 31 height 54
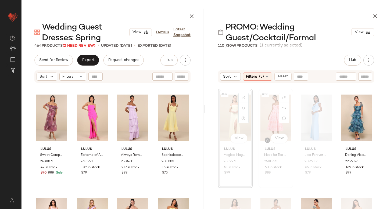
click at [268, 111] on div "#38 View" at bounding box center [275, 118] width 31 height 54
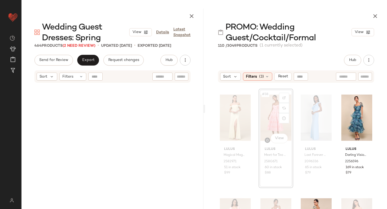
scroll to position [4043, 0]
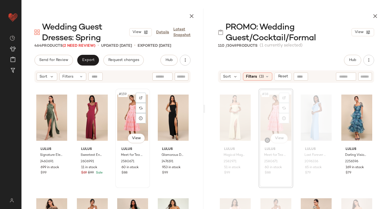
click at [121, 116] on div "#159 View" at bounding box center [132, 118] width 31 height 54
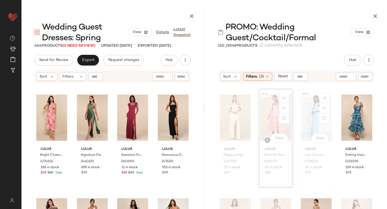
click at [309, 105] on div "#39 View" at bounding box center [316, 118] width 31 height 54
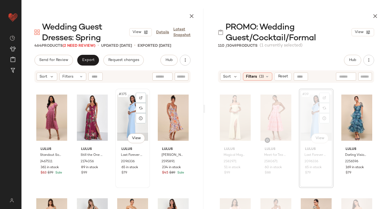
click at [127, 124] on div "#375 View" at bounding box center [132, 118] width 31 height 54
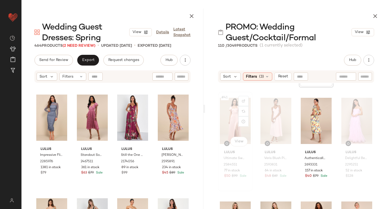
click at [224, 129] on div "#41 View" at bounding box center [235, 121] width 31 height 54
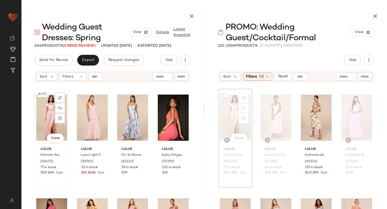
click at [48, 116] on div "#205 View" at bounding box center [51, 118] width 31 height 54
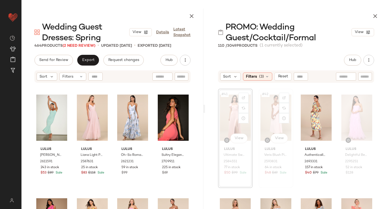
click at [269, 104] on div "#42 View" at bounding box center [275, 118] width 31 height 54
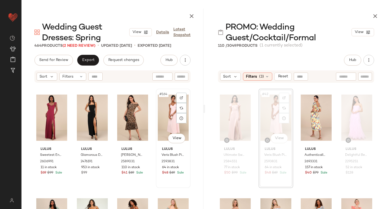
click at [168, 115] on div "#164 View" at bounding box center [173, 118] width 31 height 54
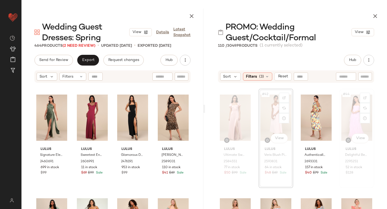
click at [341, 111] on div "#44 View" at bounding box center [356, 118] width 31 height 54
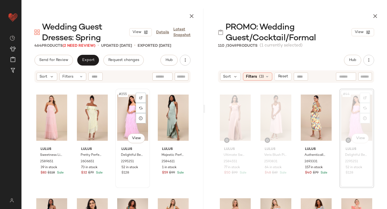
click at [119, 119] on div "#255 View" at bounding box center [132, 118] width 31 height 54
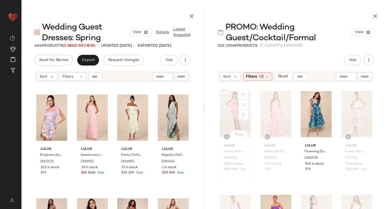
click at [228, 115] on div "#49 View" at bounding box center [235, 114] width 31 height 54
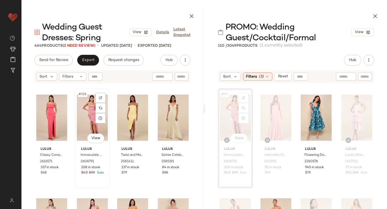
click at [92, 112] on div "#318 View" at bounding box center [92, 118] width 31 height 54
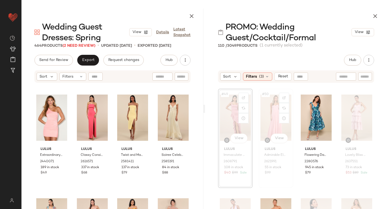
click at [276, 117] on div "#50 View" at bounding box center [275, 118] width 31 height 54
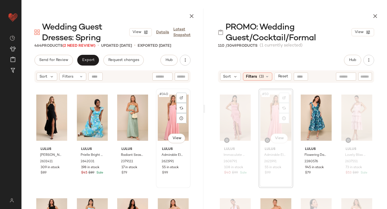
click at [168, 115] on div "#340 View" at bounding box center [173, 118] width 31 height 54
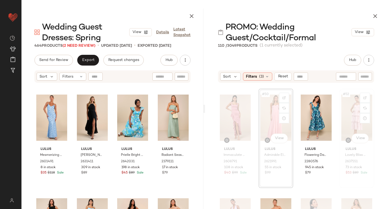
click at [348, 111] on div "#52 View" at bounding box center [356, 118] width 31 height 54
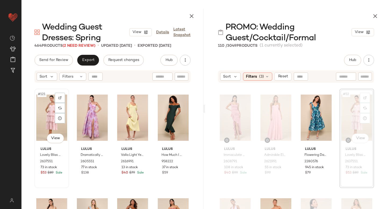
click at [42, 114] on div "#121 View" at bounding box center [51, 118] width 31 height 54
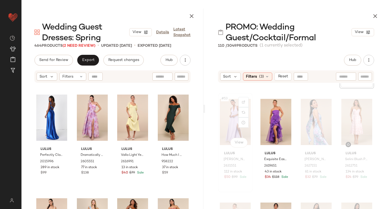
click at [230, 124] on div "#53 View" at bounding box center [235, 122] width 31 height 54
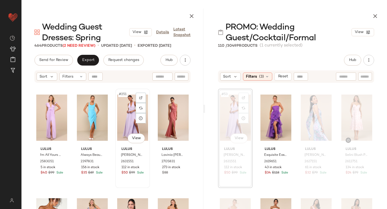
click at [122, 117] on div "#251 View" at bounding box center [132, 118] width 31 height 54
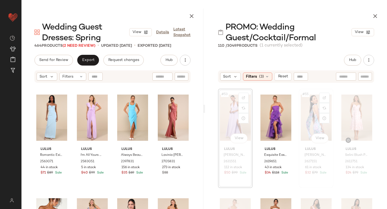
click at [301, 108] on div "#55 View" at bounding box center [316, 118] width 31 height 54
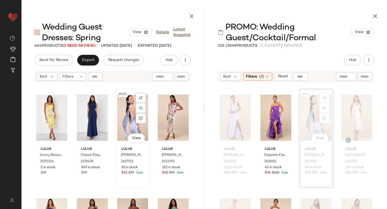
click at [127, 120] on div "#183 View" at bounding box center [132, 118] width 31 height 54
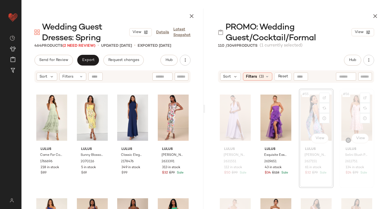
click at [341, 124] on div "#56 View" at bounding box center [356, 118] width 31 height 54
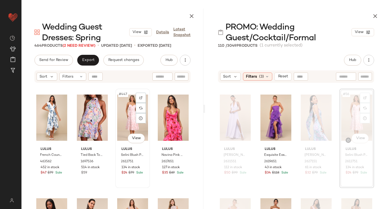
click at [117, 120] on div "#447 View" at bounding box center [132, 118] width 31 height 54
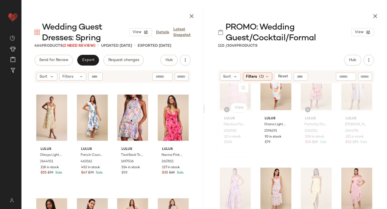
click at [227, 99] on div "#57 View" at bounding box center [235, 87] width 31 height 54
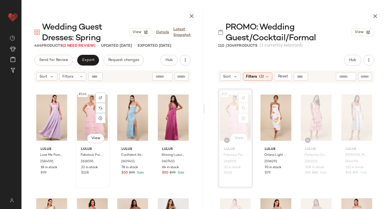
click at [77, 116] on div "#146 View" at bounding box center [92, 118] width 31 height 54
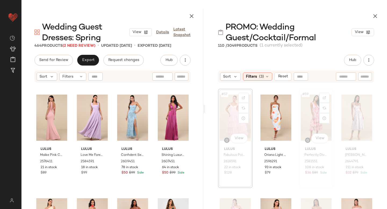
click at [301, 105] on div "#59 View" at bounding box center [316, 118] width 31 height 54
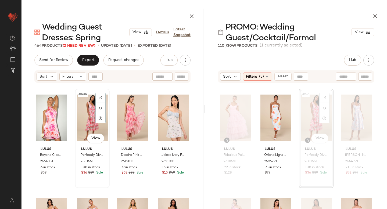
click at [80, 119] on div "#434 View" at bounding box center [92, 118] width 31 height 54
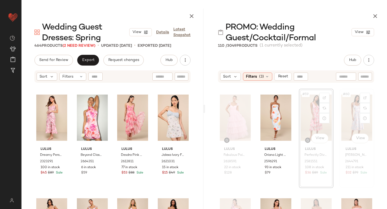
click at [341, 110] on div "#60 View" at bounding box center [356, 118] width 31 height 54
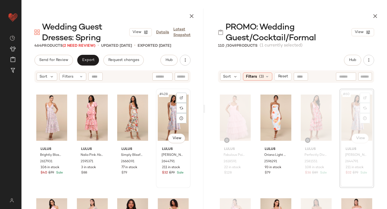
click at [158, 114] on div "#428 View" at bounding box center [173, 118] width 31 height 54
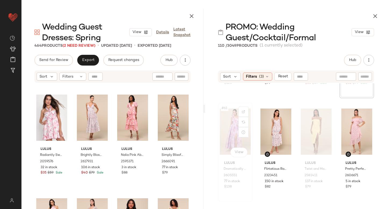
click at [233, 131] on div "#61 View" at bounding box center [235, 131] width 31 height 54
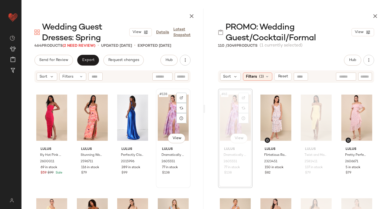
click at [158, 117] on div "#128 View" at bounding box center [173, 118] width 31 height 54
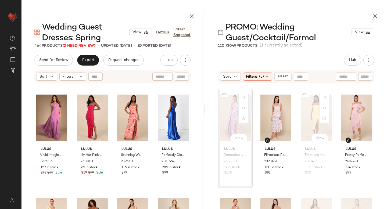
click at [305, 124] on div "#63 View" at bounding box center [316, 118] width 31 height 54
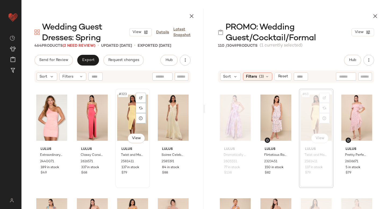
click at [125, 111] on div "#323 View" at bounding box center [132, 118] width 31 height 54
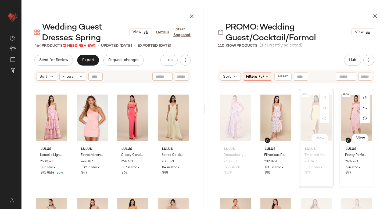
click at [346, 111] on div "#64 View" at bounding box center [356, 118] width 31 height 54
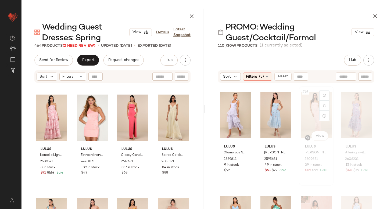
click at [299, 120] on div "#67 View Lulus Joni Light Pink 3D Applique Lace Maxi Dress 2609351 39 in stock …" at bounding box center [316, 136] width 34 height 98
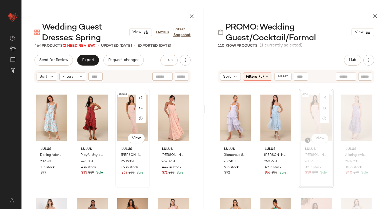
click at [121, 120] on div "#363 View" at bounding box center [132, 118] width 31 height 54
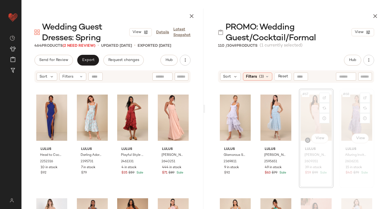
click at [344, 113] on div "#68 View" at bounding box center [356, 118] width 31 height 54
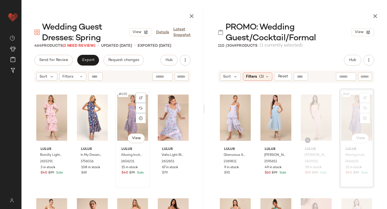
click at [125, 110] on div "#455 View" at bounding box center [132, 118] width 31 height 54
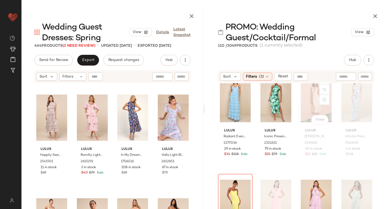
click at [306, 103] on div "#71 View" at bounding box center [316, 99] width 31 height 54
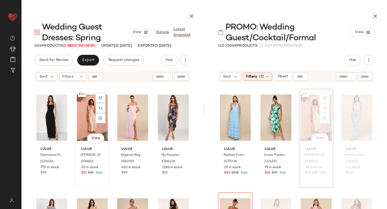
click at [87, 122] on div "#54 View" at bounding box center [92, 118] width 31 height 54
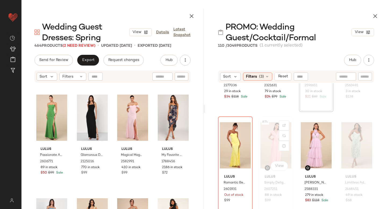
click at [269, 130] on div "#74 View" at bounding box center [275, 145] width 31 height 54
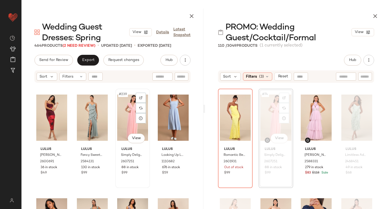
click at [126, 114] on div "#239 View" at bounding box center [132, 118] width 31 height 54
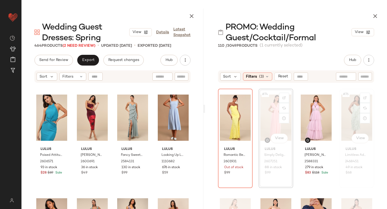
click at [340, 110] on div "#76 View Lulus Limitless Adoration Sage Green 3D Floral Embroidered Midi Dress …" at bounding box center [357, 138] width 34 height 98
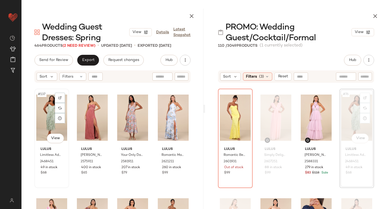
click at [52, 115] on div "#137 View" at bounding box center [51, 118] width 31 height 54
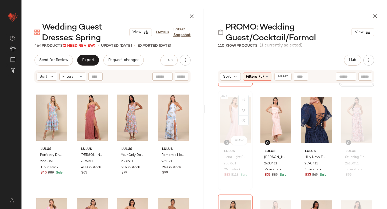
click at [222, 120] on div "#77 View" at bounding box center [235, 120] width 31 height 54
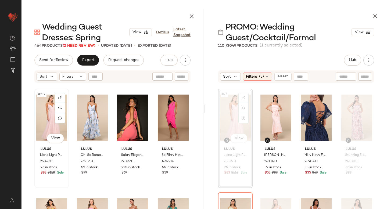
click at [44, 122] on div "#217 View" at bounding box center [51, 118] width 31 height 54
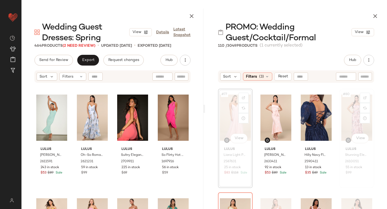
click at [354, 116] on div "#80 View" at bounding box center [356, 118] width 31 height 54
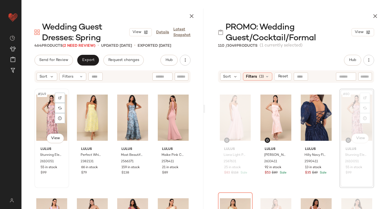
click at [43, 123] on div "#149 View" at bounding box center [51, 118] width 31 height 54
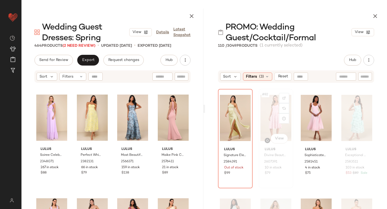
click at [276, 113] on div "#82 View" at bounding box center [275, 118] width 31 height 54
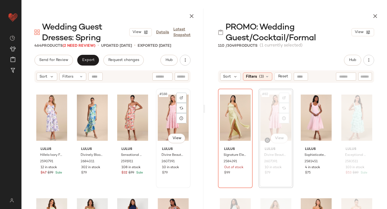
click at [168, 108] on div "#188 View" at bounding box center [173, 118] width 31 height 54
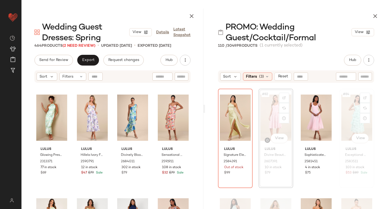
click at [343, 118] on div "#84 View" at bounding box center [356, 118] width 31 height 54
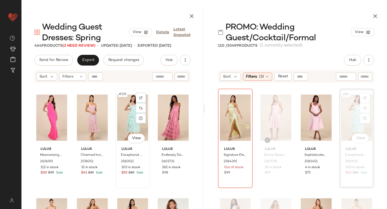
click at [117, 125] on div "#319 View" at bounding box center [132, 118] width 31 height 54
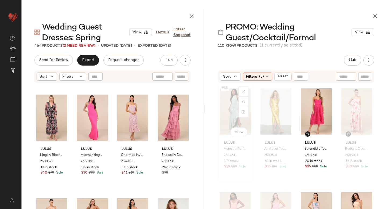
click at [228, 110] on div "#85 View" at bounding box center [235, 111] width 31 height 54
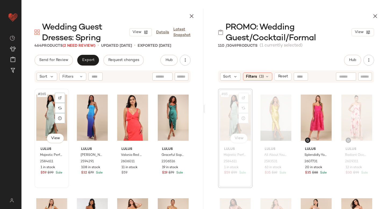
click at [41, 123] on div "#265 View" at bounding box center [51, 118] width 31 height 54
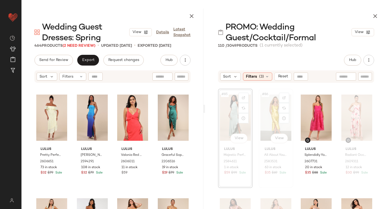
click at [266, 115] on div "#86 View" at bounding box center [275, 118] width 31 height 54
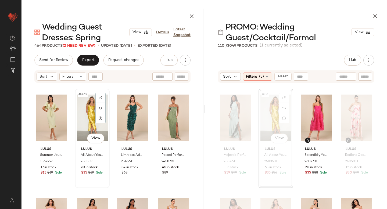
click at [87, 119] on div "#398 View" at bounding box center [92, 118] width 31 height 54
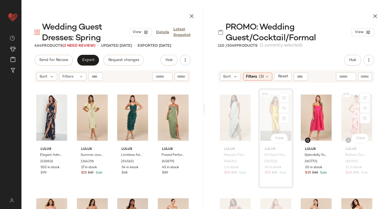
click at [346, 114] on div "#88 View" at bounding box center [356, 118] width 31 height 54
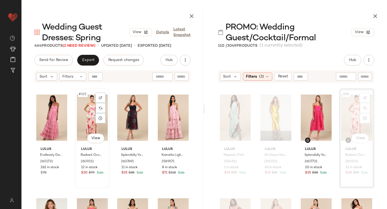
click at [92, 115] on div "#322 View" at bounding box center [92, 118] width 31 height 54
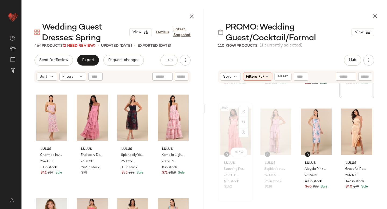
click at [231, 128] on div "#89 View" at bounding box center [235, 131] width 31 height 54
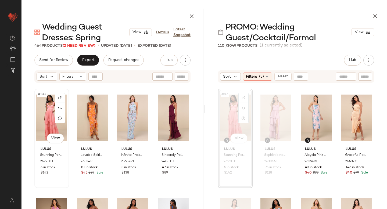
click at [47, 120] on div "#133 View" at bounding box center [51, 118] width 31 height 54
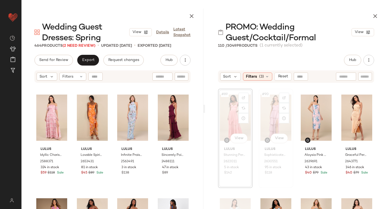
click at [265, 113] on div "#90 View" at bounding box center [275, 118] width 31 height 54
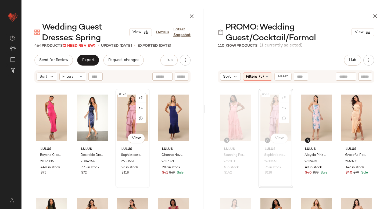
click at [130, 119] on div "#175 View" at bounding box center [132, 118] width 31 height 54
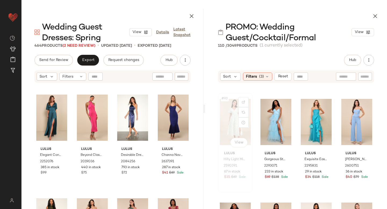
click at [223, 124] on div "#93 View" at bounding box center [235, 122] width 31 height 54
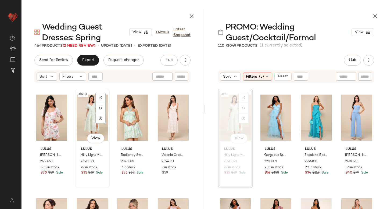
click at [86, 111] on div "#410 View" at bounding box center [92, 118] width 31 height 54
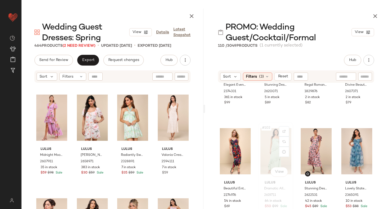
click at [260, 149] on div "#102 View" at bounding box center [275, 151] width 31 height 54
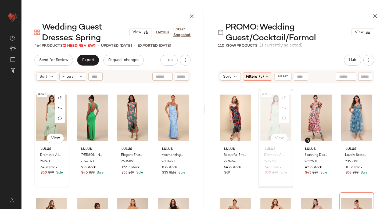
click at [42, 113] on div "#341 View" at bounding box center [51, 118] width 31 height 54
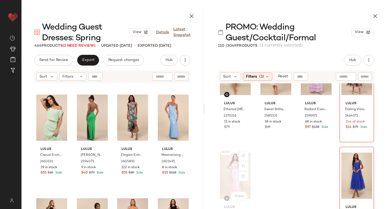
click at [225, 168] on div "#109 View" at bounding box center [235, 176] width 31 height 54
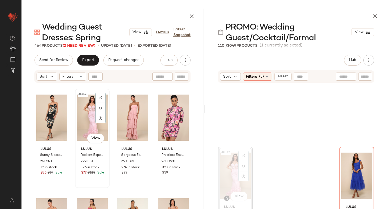
click at [88, 111] on div "#314 View" at bounding box center [92, 118] width 31 height 54
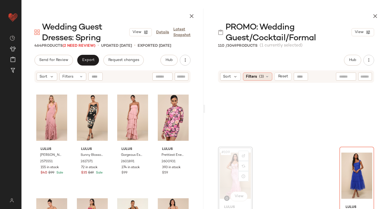
click at [259, 76] on span "(3)" at bounding box center [261, 77] width 5 height 6
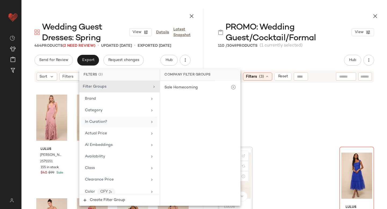
click at [106, 118] on div "In Curation?" at bounding box center [119, 122] width 76 height 10
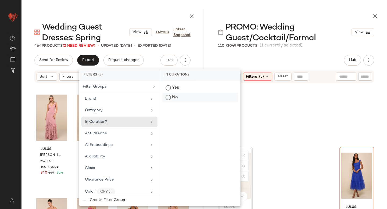
click at [166, 99] on div "No" at bounding box center [200, 98] width 76 height 10
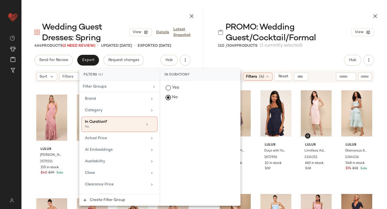
click at [376, 113] on div "Lulus Cherished Aura Navy Blue Floral Organza Bustier Midi Dress 2268756 195 in…" at bounding box center [296, 164] width 182 height 163
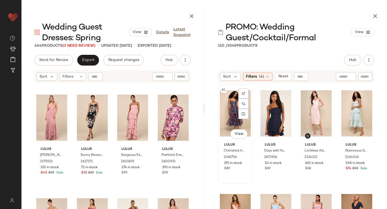
click at [225, 108] on div "#1 View" at bounding box center [235, 113] width 31 height 54
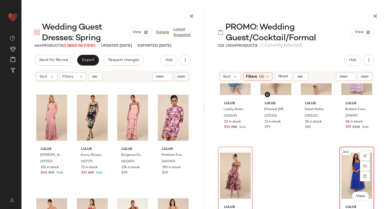
click at [344, 159] on div "#62 View" at bounding box center [356, 176] width 31 height 54
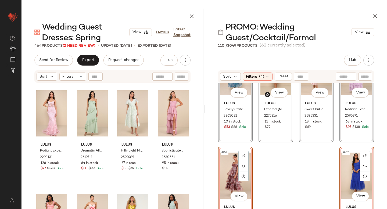
scroll to position [1496, 0]
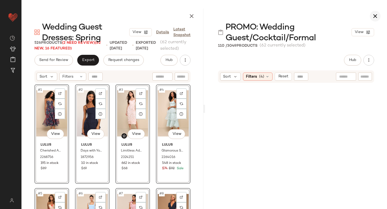
click at [375, 16] on icon "button" at bounding box center [375, 16] width 6 height 6
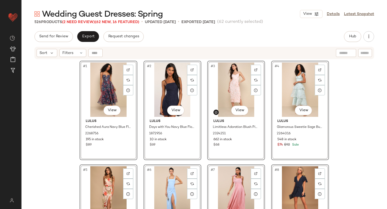
click at [359, 121] on div "#1 View Lulus Cherished Aura Navy Blue Floral Organza Bustier Midi Dress 226875…" at bounding box center [203, 141] width 365 height 163
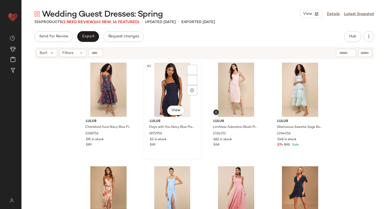
click at [161, 80] on div "#2 View" at bounding box center [172, 90] width 54 height 54
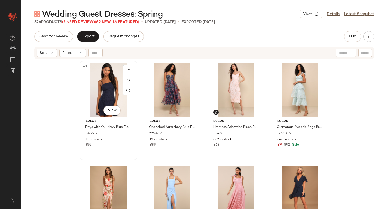
click at [98, 96] on div "#1 View" at bounding box center [108, 90] width 54 height 54
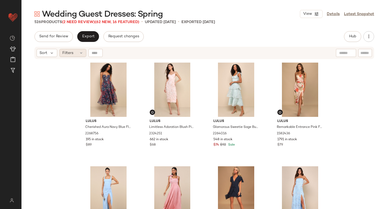
click at [67, 53] on span "Filters" at bounding box center [67, 53] width 11 height 6
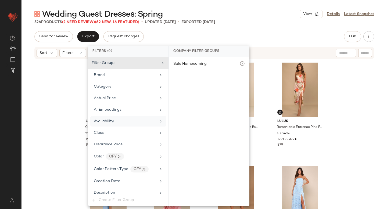
click at [114, 120] on div "Availability" at bounding box center [125, 121] width 63 height 6
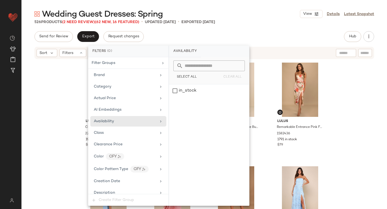
click at [44, 106] on div "Lulus Cherished Aura Navy Blue Floral Organza Bustier Midi Dress 2268756 195 in…" at bounding box center [203, 141] width 365 height 163
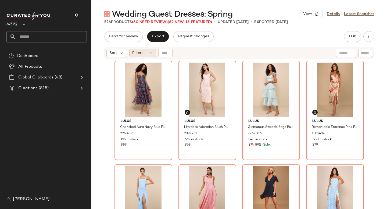
click at [149, 53] on icon at bounding box center [151, 53] width 4 height 4
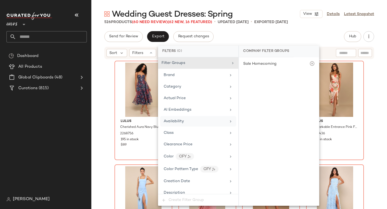
click at [176, 120] on span "Availability" at bounding box center [174, 121] width 20 height 4
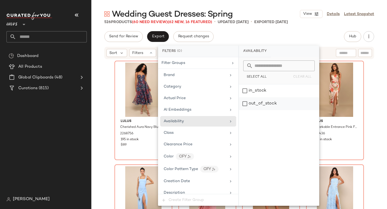
click at [251, 102] on div "out_of_stock" at bounding box center [279, 103] width 80 height 13
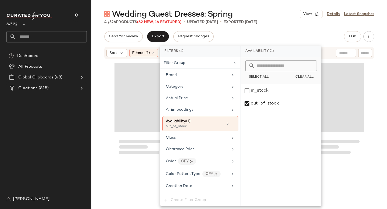
click at [285, 34] on div "Send for Review Export Request changes Hub Send for Review External Review Inte…" at bounding box center [239, 36] width 270 height 11
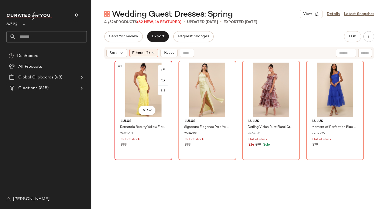
click at [132, 75] on div "#1 View" at bounding box center [143, 90] width 54 height 54
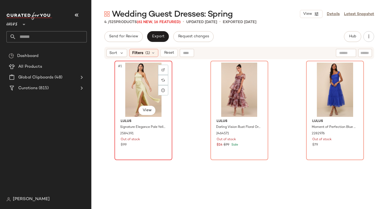
click at [131, 96] on div "#1 View" at bounding box center [143, 90] width 54 height 54
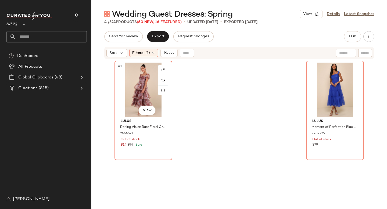
click at [131, 96] on div "#1 View" at bounding box center [143, 90] width 54 height 54
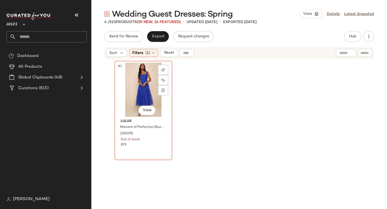
click at [131, 96] on div "#1 View" at bounding box center [143, 90] width 54 height 54
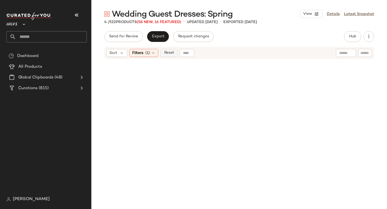
click at [171, 55] on span "Reset" at bounding box center [169, 53] width 10 height 4
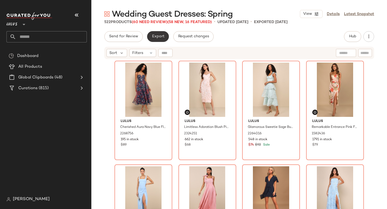
click at [155, 38] on span "Export" at bounding box center [157, 36] width 13 height 4
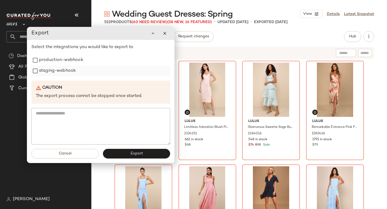
click at [70, 73] on label "staging-webhook" at bounding box center [57, 71] width 37 height 11
click at [68, 58] on label "production-webhook" at bounding box center [61, 60] width 44 height 11
click at [133, 151] on span "Export" at bounding box center [136, 153] width 13 height 4
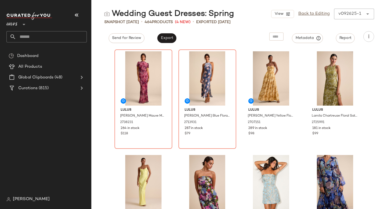
click at [62, 37] on input "text" at bounding box center [51, 36] width 71 height 11
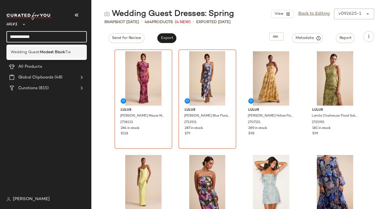
type input "**********"
click at [62, 55] on div "Wedding Guest: Modest Black Tie" at bounding box center [46, 52] width 80 height 11
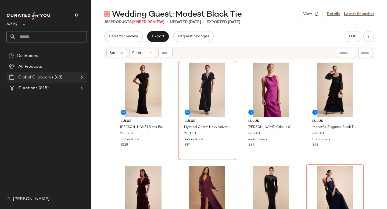
click at [51, 78] on span "Global Clipboards" at bounding box center [35, 77] width 35 height 6
click at [84, 77] on icon at bounding box center [81, 77] width 6 height 6
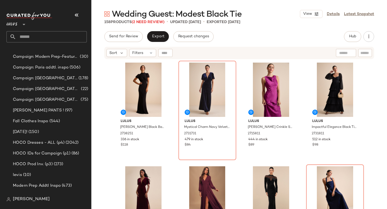
scroll to position [415, 0]
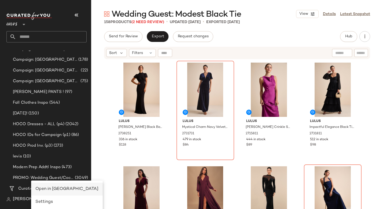
click at [55, 190] on span "Open in [GEOGRAPHIC_DATA]" at bounding box center [66, 189] width 63 height 5
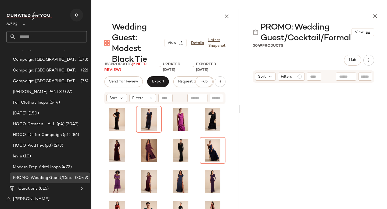
click at [77, 12] on icon "button" at bounding box center [76, 15] width 6 height 6
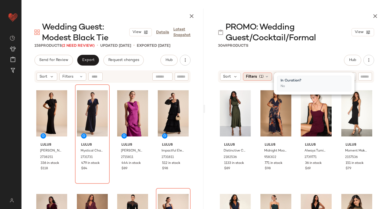
click at [259, 77] on span "(1)" at bounding box center [261, 77] width 5 height 6
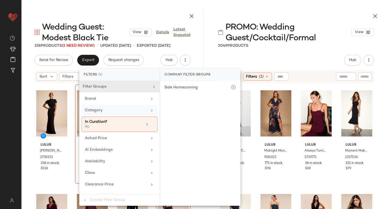
click at [139, 106] on div "Category" at bounding box center [119, 110] width 76 height 10
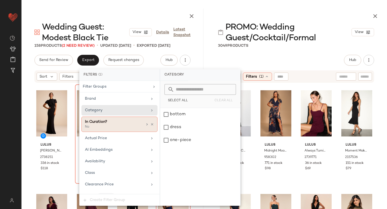
click at [134, 124] on div "In Curation?" at bounding box center [114, 122] width 58 height 6
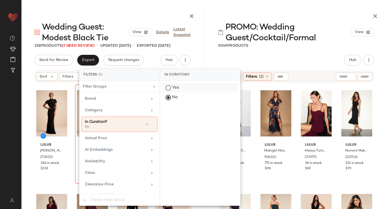
click at [165, 89] on div "Yes" at bounding box center [200, 88] width 76 height 10
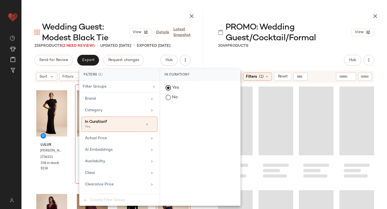
click at [299, 47] on div "3049 Products" at bounding box center [296, 45] width 182 height 5
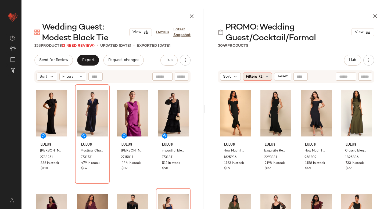
click at [258, 74] on div "Filters (1)" at bounding box center [257, 77] width 29 height 8
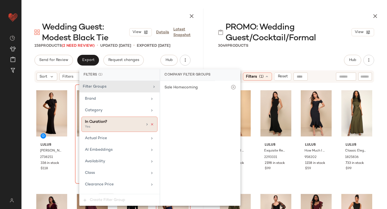
click at [151, 124] on icon at bounding box center [152, 124] width 4 height 4
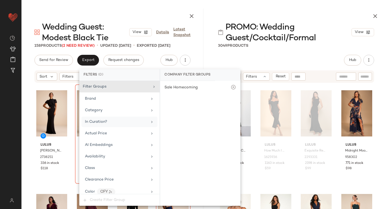
click at [289, 56] on div "Hub Send for Review External Review Internal Review Cancel Send for Review Revi…" at bounding box center [296, 60] width 156 height 11
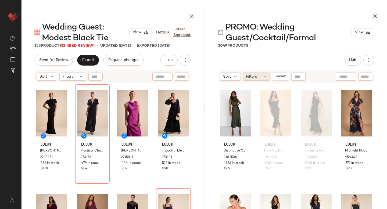
click at [261, 75] on div "Filters" at bounding box center [256, 77] width 27 height 8
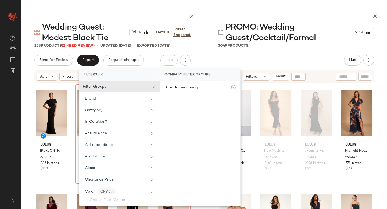
click at [293, 55] on div "PROMO: Wedding Guest/Cocktail/Formal View 3049 Products Hub Send for Review Ext…" at bounding box center [296, 109] width 182 height 200
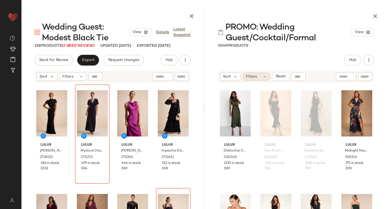
click at [256, 78] on span "Filters" at bounding box center [251, 77] width 11 height 6
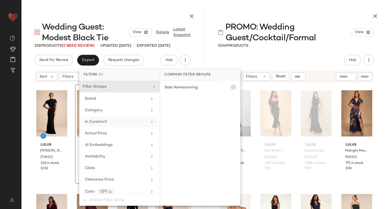
click at [115, 125] on div "In Curation?" at bounding box center [119, 122] width 76 height 10
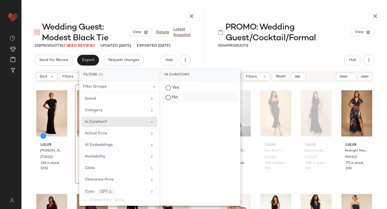
click at [168, 101] on div "No" at bounding box center [200, 98] width 76 height 10
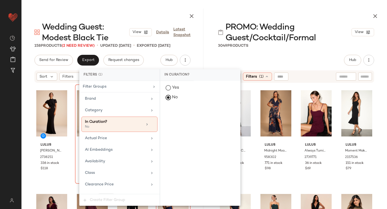
click at [292, 57] on div "Hub Send for Review External Review Internal Review Cancel Send for Review Revi…" at bounding box center [296, 60] width 156 height 11
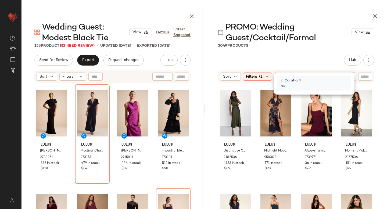
click at [293, 48] on div "3049 Products" at bounding box center [296, 45] width 182 height 5
click at [265, 76] on icon at bounding box center [267, 76] width 4 height 4
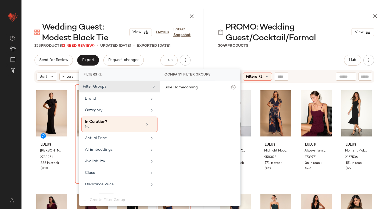
click at [284, 56] on div "Hub Send for Review External Review Internal Review Cancel Send for Review Revi…" at bounding box center [296, 60] width 156 height 11
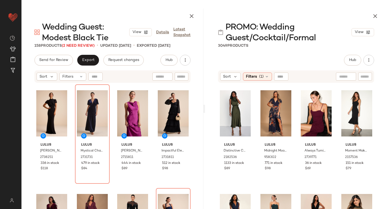
click at [262, 51] on div "PROMO: Wedding Guest/Cocktail/Formal View 3049 Products Hub Send for Review Ext…" at bounding box center [296, 109] width 182 height 200
click at [259, 73] on div "Filters (1)" at bounding box center [257, 77] width 29 height 8
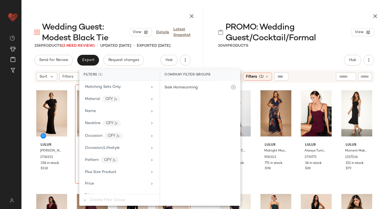
scroll to position [279, 0]
click at [132, 134] on div "Occasion CFY" at bounding box center [116, 135] width 63 height 7
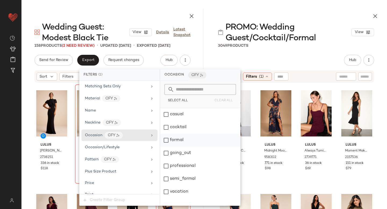
click at [166, 140] on div "formal" at bounding box center [200, 140] width 80 height 13
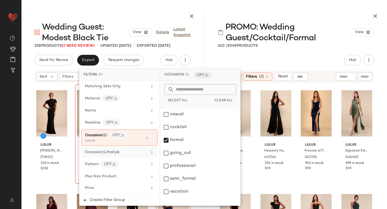
scroll to position [280, 0]
click at [98, 150] on span "Occasion/Lifestyle" at bounding box center [102, 151] width 35 height 4
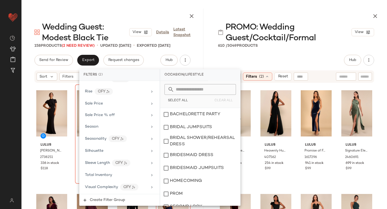
scroll to position [436, 0]
click at [106, 153] on div "Silhouette" at bounding box center [116, 152] width 63 height 6
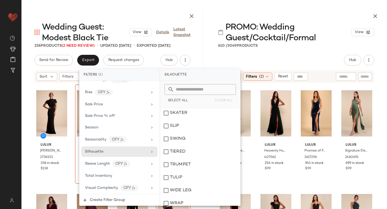
scroll to position [173, 0]
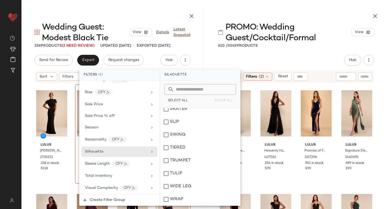
click at [310, 64] on div "Hub Send for Review External Review Internal Review Cancel Send for Review Revi…" at bounding box center [296, 60] width 156 height 11
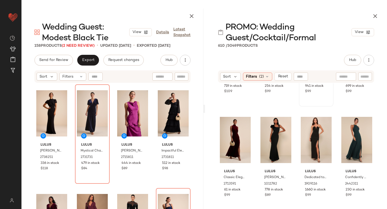
scroll to position [78, 0]
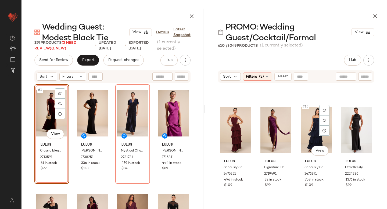
scroll to position [298, 0]
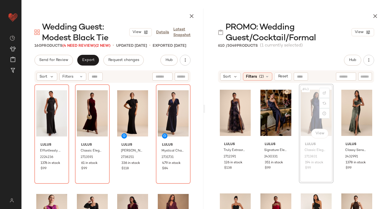
scroll to position [1040, 0]
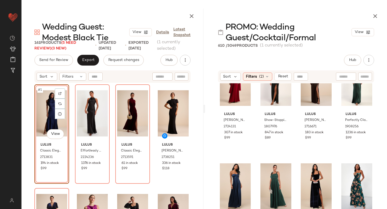
scroll to position [1108, 0]
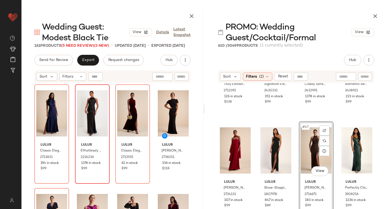
drag, startPoint x: 314, startPoint y: 138, endPoint x: 74, endPoint y: 167, distance: 241.3
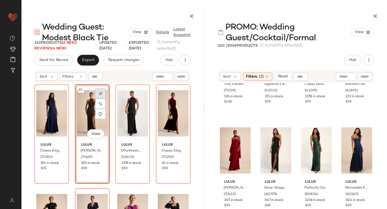
click at [103, 94] on div at bounding box center [100, 93] width 10 height 10
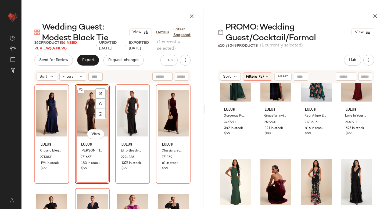
scroll to position [1307, 0]
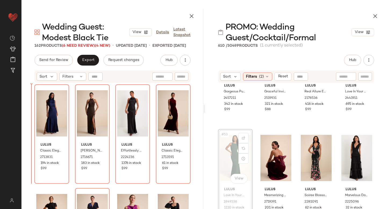
drag, startPoint x: 234, startPoint y: 157, endPoint x: 28, endPoint y: 172, distance: 206.8
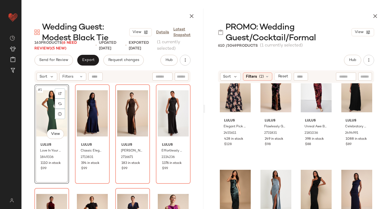
scroll to position [1747, 0]
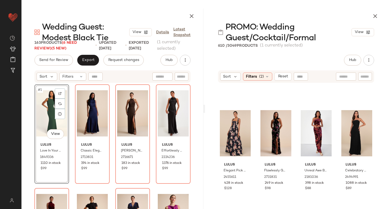
click at [217, 130] on div "Lulus Elegant Pick Navy Blue Floral Sleeveless Bustier Maxi Dress 2455611 428 i…" at bounding box center [296, 164] width 182 height 163
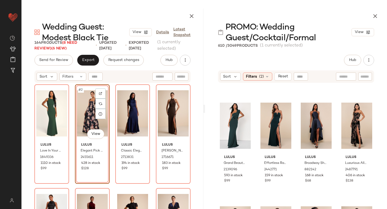
scroll to position [2251, 0]
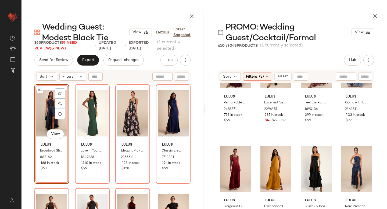
scroll to position [4143, 0]
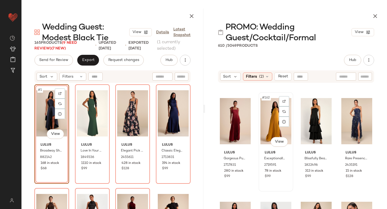
click at [286, 96] on div "#162 View" at bounding box center [275, 121] width 31 height 54
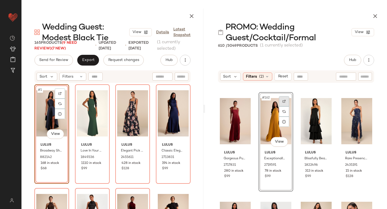
click at [280, 102] on div at bounding box center [284, 101] width 10 height 10
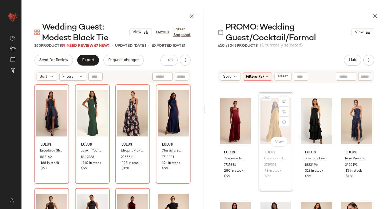
scroll to position [4142, 0]
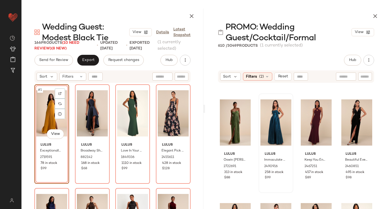
scroll to position [4338, 0]
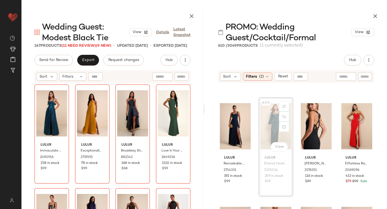
scroll to position [4552, 0]
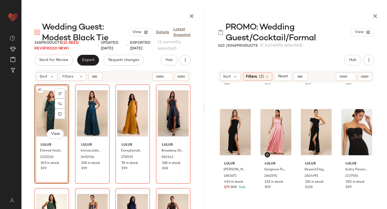
scroll to position [5047, 0]
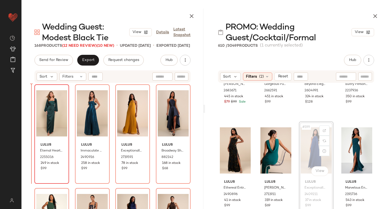
drag, startPoint x: 309, startPoint y: 145, endPoint x: 37, endPoint y: 165, distance: 273.1
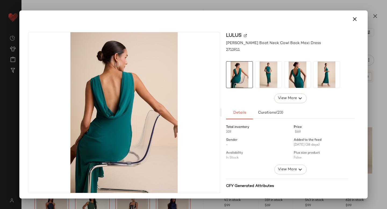
click at [268, 66] on img at bounding box center [268, 74] width 26 height 26
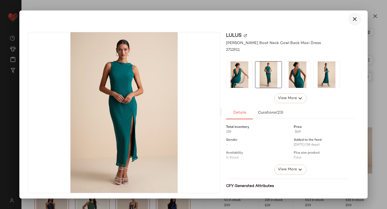
click at [351, 18] on icon "button" at bounding box center [354, 19] width 6 height 6
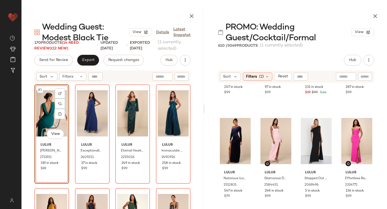
scroll to position [5798, 0]
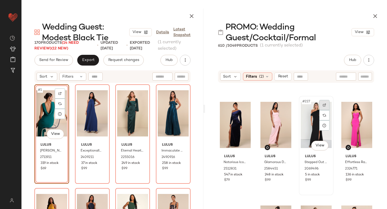
click at [319, 102] on div at bounding box center [324, 105] width 10 height 10
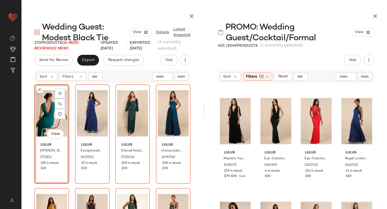
scroll to position [7767, 0]
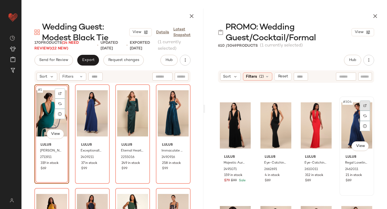
click at [366, 105] on div at bounding box center [365, 105] width 10 height 10
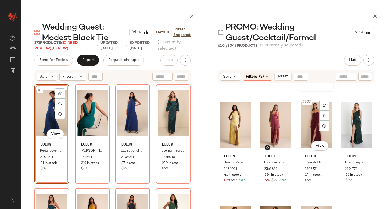
scroll to position [7875, 0]
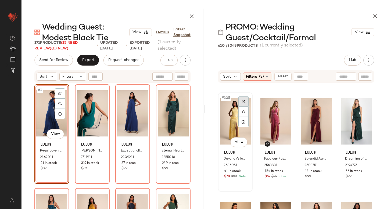
click at [241, 101] on div at bounding box center [243, 101] width 10 height 10
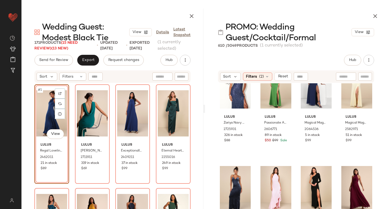
scroll to position [8184, 0]
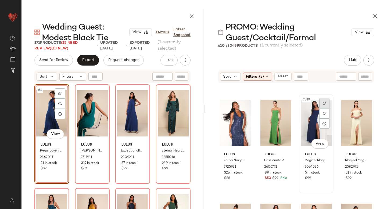
click at [323, 103] on img at bounding box center [324, 103] width 3 height 3
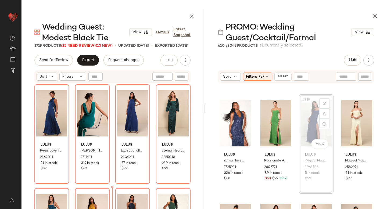
scroll to position [2, 0]
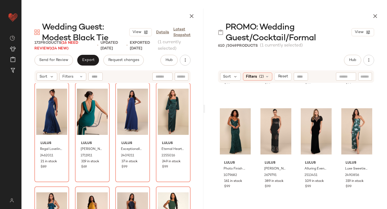
scroll to position [9111, 0]
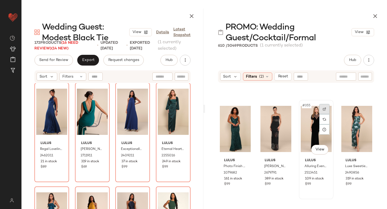
click at [323, 109] on img at bounding box center [324, 108] width 3 height 3
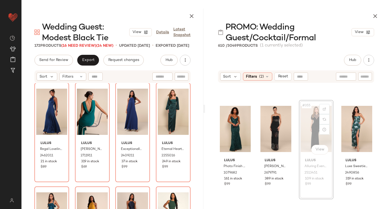
scroll to position [9110, 0]
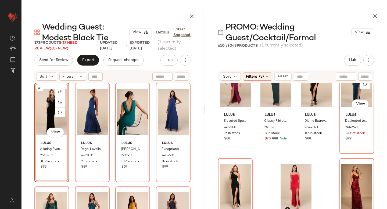
scroll to position [13729, 0]
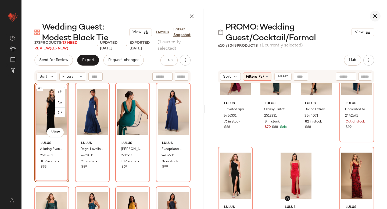
click at [377, 16] on icon "button" at bounding box center [375, 16] width 6 height 6
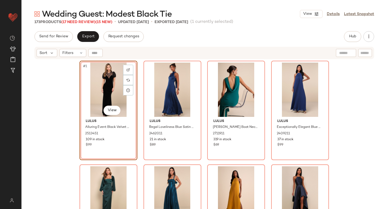
click at [94, 42] on div "Send for Review Export Request changes Hub Send for Review External Review Inte…" at bounding box center [203, 120] width 365 height 178
click at [89, 37] on span "Export" at bounding box center [88, 36] width 13 height 4
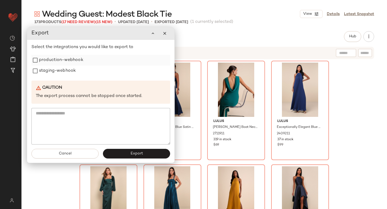
click at [65, 61] on label "production-webhook" at bounding box center [61, 60] width 44 height 11
click at [65, 72] on label "staging-webhook" at bounding box center [57, 71] width 37 height 11
click at [121, 153] on button "Export" at bounding box center [136, 154] width 67 height 10
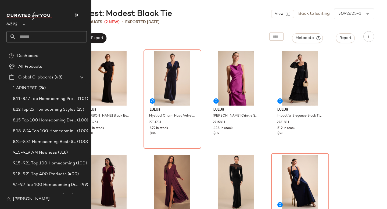
click at [23, 36] on input "text" at bounding box center [51, 36] width 71 height 11
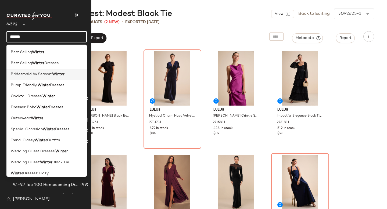
type input "******"
click at [47, 73] on span "Bridesmaid by Season:" at bounding box center [31, 74] width 41 height 6
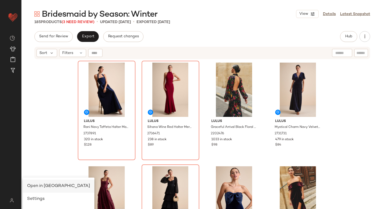
click at [49, 187] on span "Open in [GEOGRAPHIC_DATA]" at bounding box center [58, 186] width 63 height 5
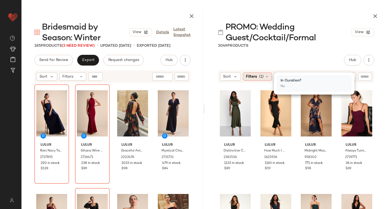
click at [253, 75] on span "Filters" at bounding box center [251, 77] width 11 height 6
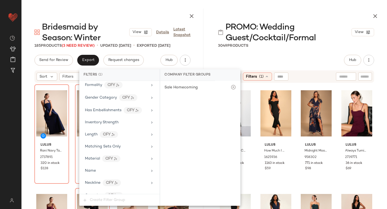
scroll to position [432, 0]
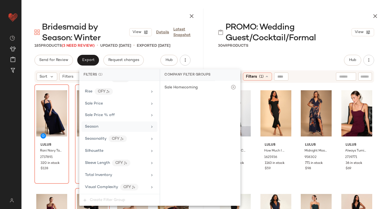
click at [110, 126] on div "Season" at bounding box center [116, 127] width 63 height 6
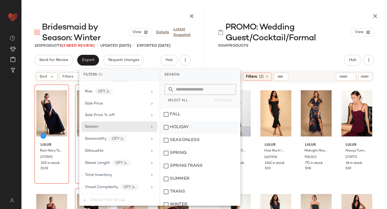
click at [169, 128] on div "HOLIDAY" at bounding box center [200, 127] width 80 height 13
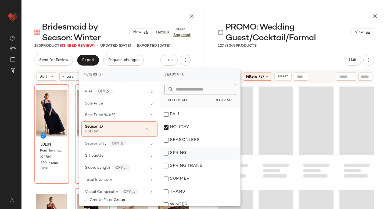
scroll to position [5, 0]
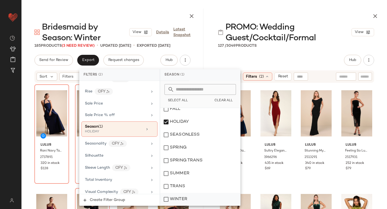
click at [165, 200] on div "WINTER" at bounding box center [200, 199] width 80 height 13
click at [133, 147] on div "Seasonality CFY" at bounding box center [119, 144] width 76 height 12
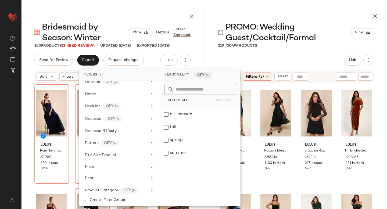
scroll to position [290, 0]
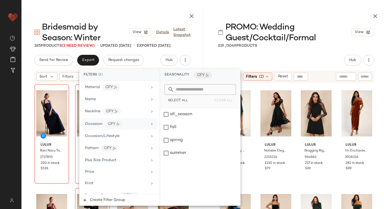
click at [94, 121] on div "Occasion" at bounding box center [93, 124] width 17 height 6
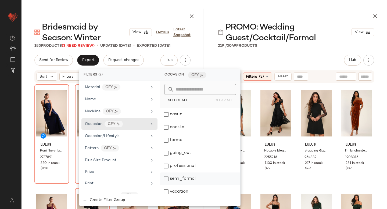
click at [168, 176] on div "semi_formal" at bounding box center [200, 178] width 80 height 13
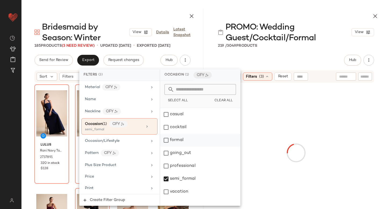
click at [165, 136] on div "formal" at bounding box center [200, 140] width 80 height 13
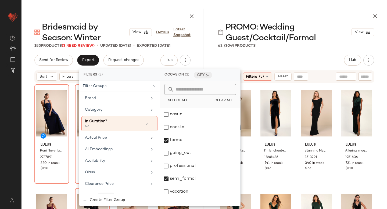
scroll to position [0, 0]
click at [299, 59] on div "Hub Send for Review External Review Internal Review Cancel Send for Review Revi…" at bounding box center [296, 60] width 156 height 11
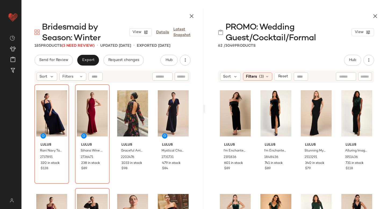
click at [256, 165] on div "Lulus I'm Enchanted Black Velvet Off-the-Shoulder Maxi Dress 2191836 601 in sto…" at bounding box center [296, 165] width 156 height 162
click at [227, 112] on div "#1 View" at bounding box center [235, 113] width 31 height 54
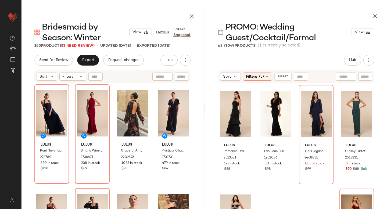
scroll to position [1186, 0]
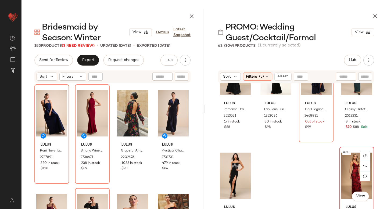
click at [352, 173] on div "#50 View" at bounding box center [356, 176] width 31 height 54
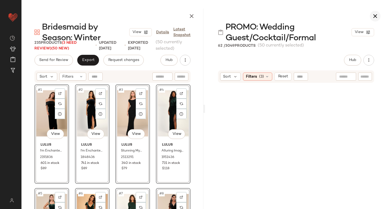
click at [375, 13] on button "button" at bounding box center [375, 16] width 11 height 11
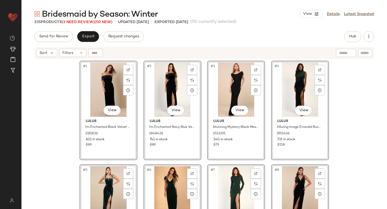
click at [49, 101] on div "#1 View Lulus I'm Enchanted Black Velvet Off-the-Shoulder Maxi Dress 2191836 60…" at bounding box center [203, 141] width 365 height 163
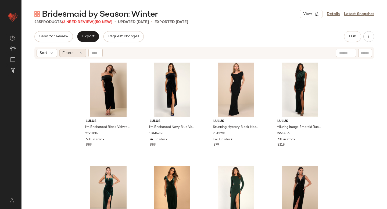
click at [79, 55] on div "Filters" at bounding box center [72, 53] width 27 height 8
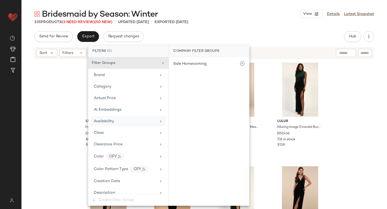
click at [109, 123] on span "Availability" at bounding box center [104, 121] width 20 height 4
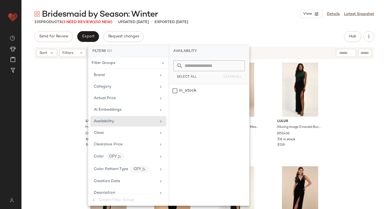
click at [53, 71] on div "Lulus I'm Enchanted Black Velvet Off-the-Shoulder Maxi Dress 2191836 601 in sto…" at bounding box center [203, 141] width 365 height 163
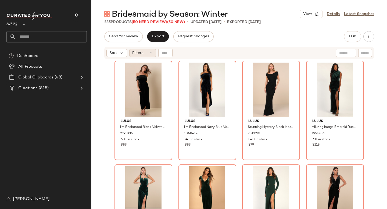
click at [151, 52] on icon at bounding box center [151, 53] width 4 height 4
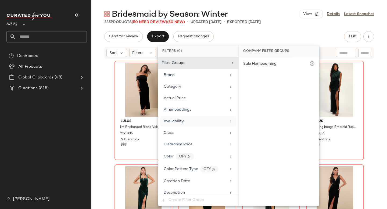
click at [187, 120] on div "Availability" at bounding box center [195, 121] width 63 height 6
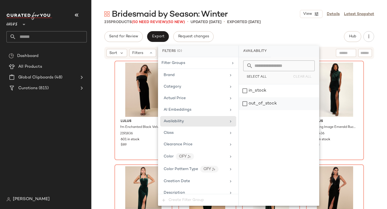
click at [272, 103] on div "out_of_stock" at bounding box center [279, 103] width 80 height 13
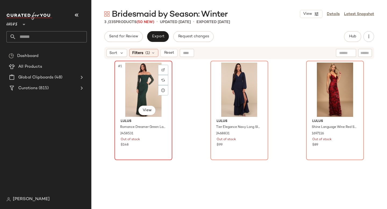
click at [129, 85] on div "#1 View" at bounding box center [143, 90] width 54 height 54
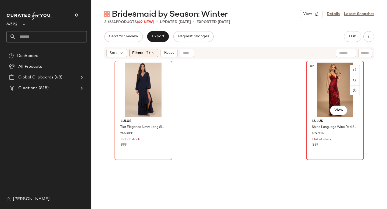
click at [316, 90] on div "#2 View" at bounding box center [335, 90] width 54 height 54
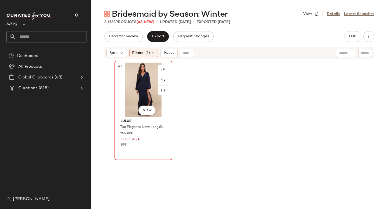
click at [144, 92] on div "#1 View" at bounding box center [143, 90] width 54 height 54
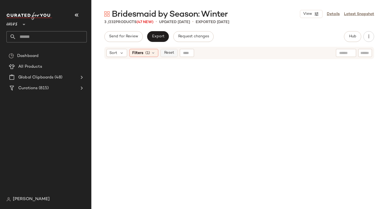
click at [169, 54] on span "Reset" at bounding box center [169, 53] width 10 height 4
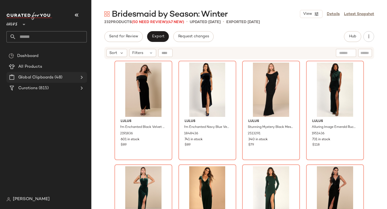
click at [50, 80] on Clipboards "Global Clipboards (48)" at bounding box center [46, 77] width 81 height 11
click at [81, 79] on icon at bounding box center [81, 77] width 6 height 6
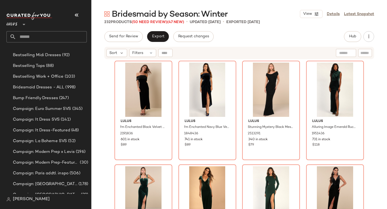
scroll to position [415, 0]
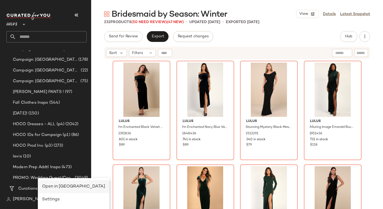
click at [48, 186] on span "Open in [GEOGRAPHIC_DATA]" at bounding box center [73, 186] width 63 height 5
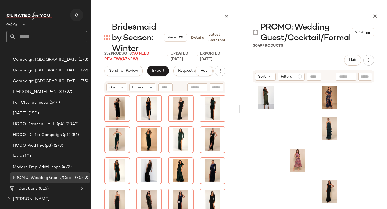
click at [74, 16] on icon "button" at bounding box center [76, 15] width 6 height 6
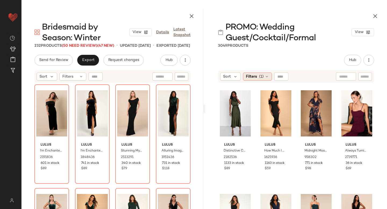
click at [263, 79] on div "Filters (1)" at bounding box center [257, 77] width 29 height 8
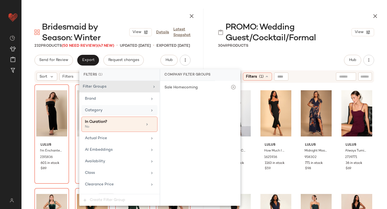
click at [122, 109] on div "Category" at bounding box center [116, 110] width 63 height 6
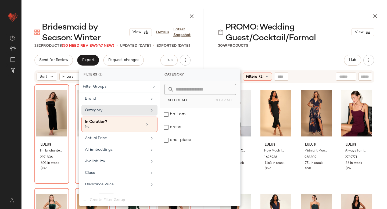
click at [337, 40] on span "PROMO: Wedding Guest/Cocktail/Formal" at bounding box center [288, 32] width 126 height 21
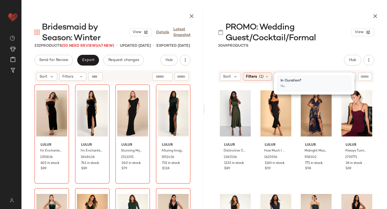
click at [337, 40] on span "PROMO: Wedding Guest/Cocktail/Formal" at bounding box center [288, 32] width 126 height 21
click at [246, 73] on div "Filters (1)" at bounding box center [257, 77] width 29 height 8
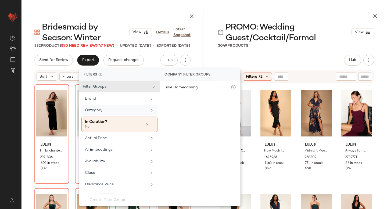
click at [104, 110] on div "Category" at bounding box center [116, 110] width 63 height 6
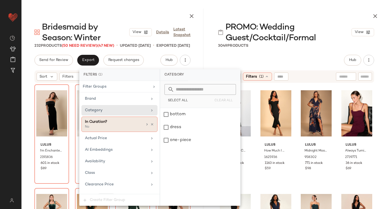
click at [110, 125] on div "No" at bounding box center [112, 127] width 54 height 5
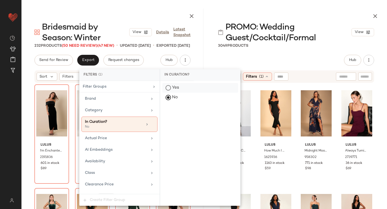
click at [168, 87] on div "Yes" at bounding box center [200, 88] width 76 height 10
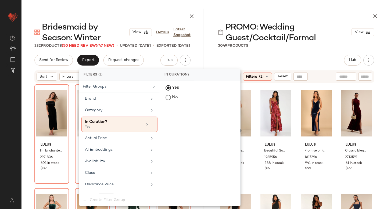
click at [315, 57] on div "Hub Send for Review External Review Internal Review Cancel Send for Review Revi…" at bounding box center [296, 60] width 156 height 11
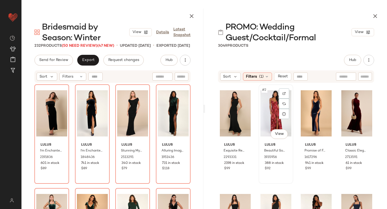
click at [266, 112] on div "#2 View" at bounding box center [275, 113] width 31 height 54
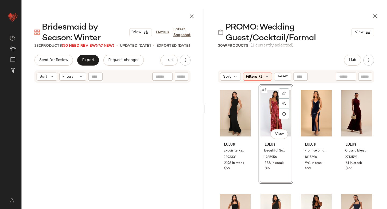
scroll to position [5851, 0]
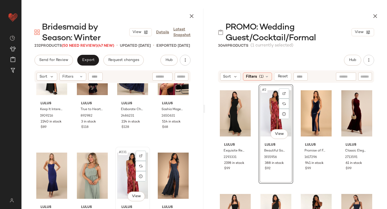
click at [120, 172] on div "#231 View" at bounding box center [132, 176] width 31 height 54
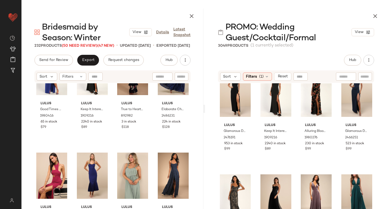
scroll to position [125, 0]
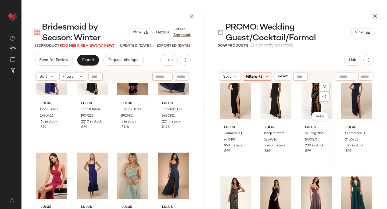
click at [303, 103] on div "#7 View" at bounding box center [316, 96] width 31 height 54
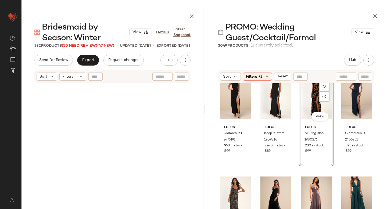
scroll to position [104, 0]
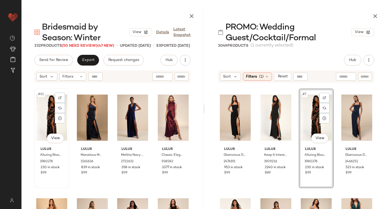
click at [51, 118] on div "#61 View" at bounding box center [51, 118] width 31 height 54
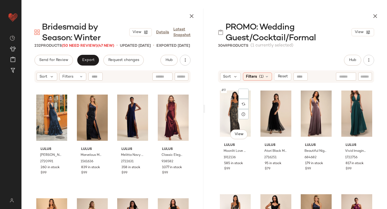
scroll to position [207, 0]
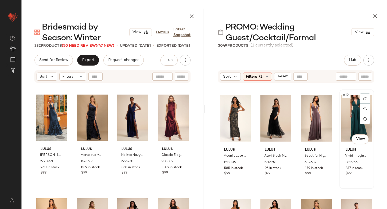
click at [349, 111] on div "#12 View" at bounding box center [356, 118] width 31 height 54
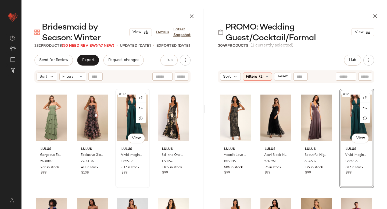
click at [124, 108] on div "#115 View" at bounding box center [132, 118] width 31 height 54
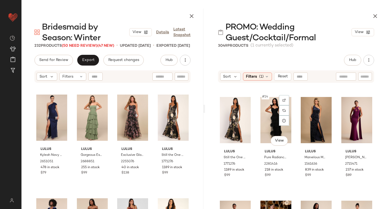
scroll to position [308, 0]
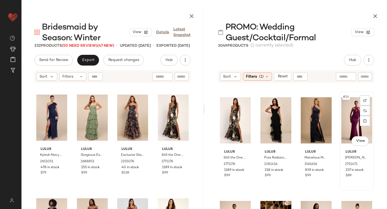
click at [350, 120] on div "#16 View" at bounding box center [356, 120] width 31 height 54
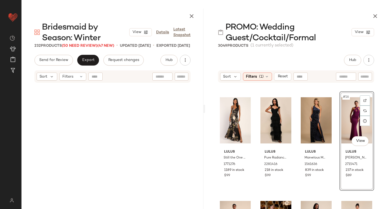
scroll to position [311, 0]
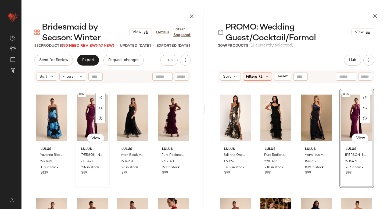
click at [82, 113] on div "#82 View" at bounding box center [92, 118] width 31 height 54
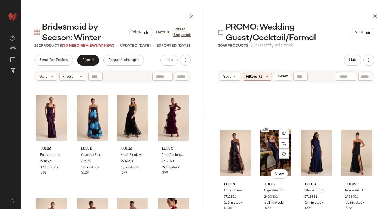
scroll to position [386, 0]
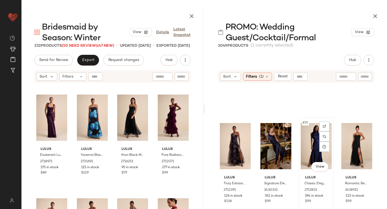
click at [310, 142] on div "#19 View" at bounding box center [316, 146] width 31 height 54
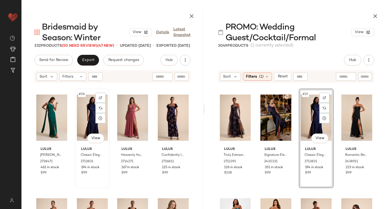
click at [85, 113] on div "#98 View" at bounding box center [92, 118] width 31 height 54
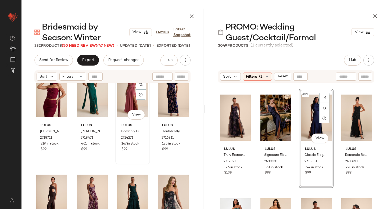
scroll to position [2549, 0]
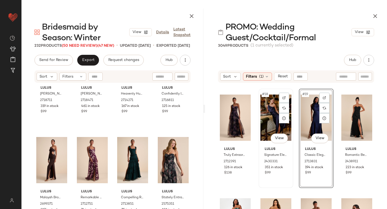
click at [270, 126] on div "#18 View" at bounding box center [275, 118] width 31 height 54
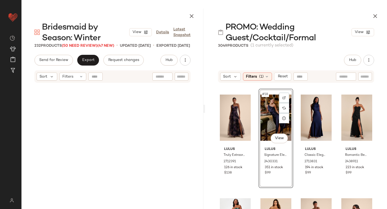
scroll to position [1970, 0]
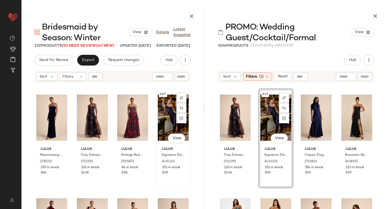
click at [160, 109] on div "#80 View" at bounding box center [173, 118] width 31 height 54
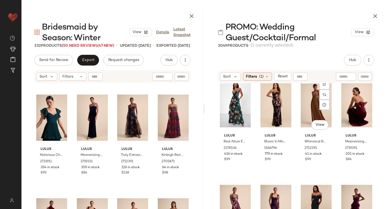
scroll to position [527, 0]
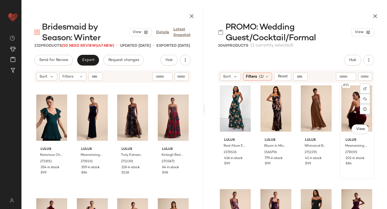
click at [349, 111] on div "#24 View" at bounding box center [356, 108] width 31 height 54
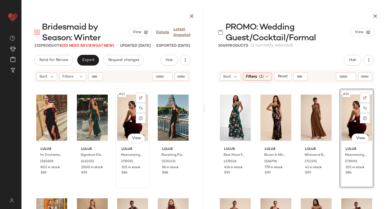
click at [125, 108] on div "#63 View" at bounding box center [132, 118] width 31 height 54
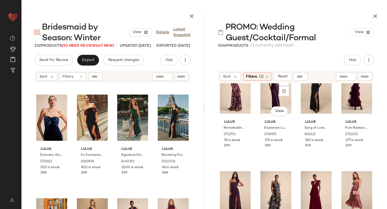
scroll to position [626, 0]
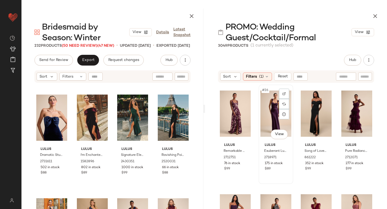
click at [264, 114] on div "#26 View" at bounding box center [275, 113] width 31 height 54
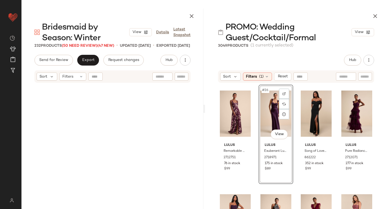
scroll to position [622, 0]
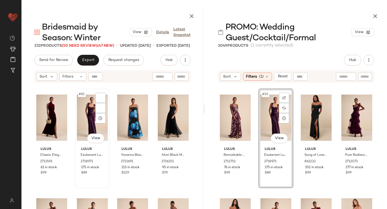
click at [83, 114] on div "#82 View" at bounding box center [92, 118] width 31 height 54
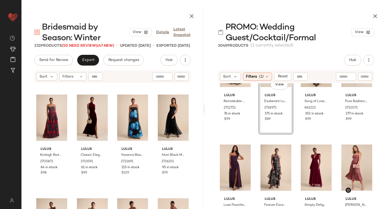
scroll to position [697, 0]
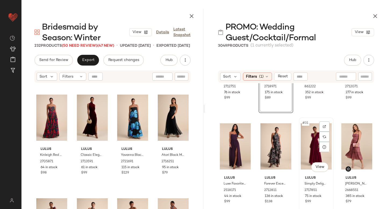
click at [303, 142] on div "#31 View" at bounding box center [316, 146] width 31 height 54
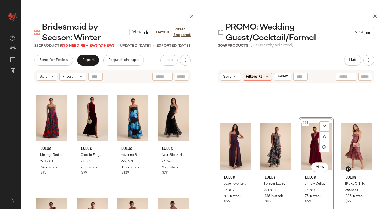
scroll to position [726, 0]
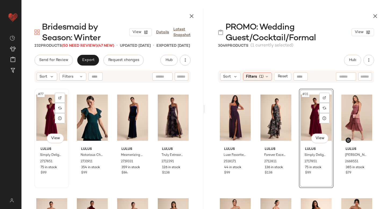
click at [49, 111] on div "#77 View" at bounding box center [51, 118] width 31 height 54
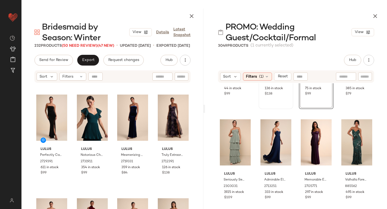
scroll to position [921, 0]
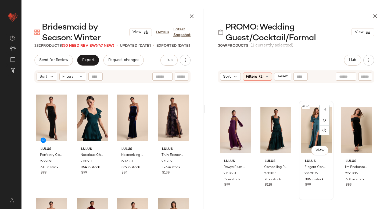
click at [316, 126] on div "#39 View" at bounding box center [316, 130] width 31 height 54
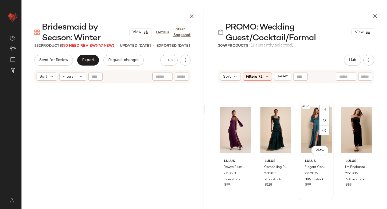
scroll to position [933, 0]
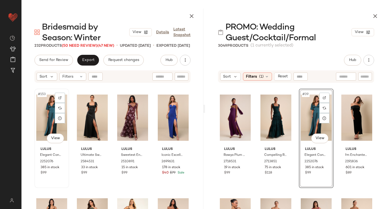
click at [47, 119] on div "#153 View" at bounding box center [51, 118] width 31 height 54
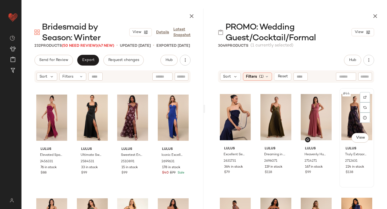
click at [343, 117] on div "#44 View" at bounding box center [356, 117] width 31 height 54
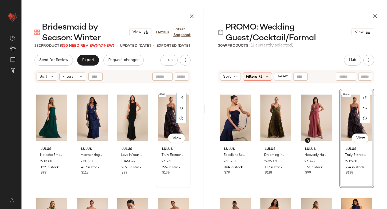
click at [160, 119] on div "#76 View" at bounding box center [173, 118] width 31 height 54
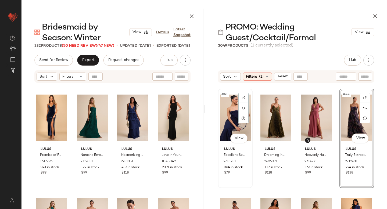
click at [229, 117] on div "#41 View" at bounding box center [235, 118] width 31 height 54
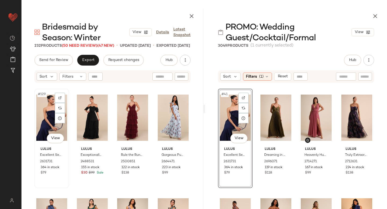
click at [43, 120] on div "#129 View" at bounding box center [51, 118] width 31 height 54
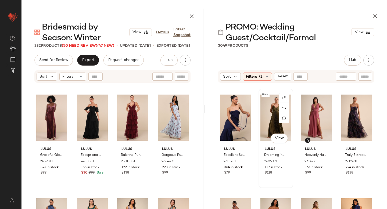
click at [276, 115] on div "#42 View" at bounding box center [275, 118] width 31 height 54
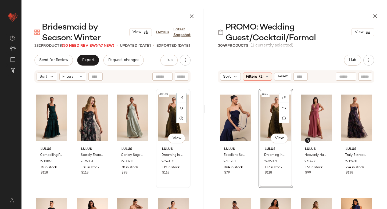
click at [162, 123] on div "#108 View" at bounding box center [173, 118] width 31 height 54
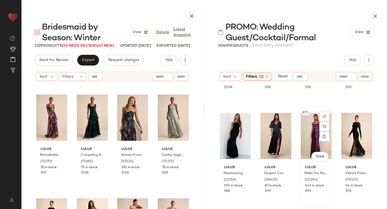
click at [310, 132] on div "#79 View" at bounding box center [316, 136] width 31 height 54
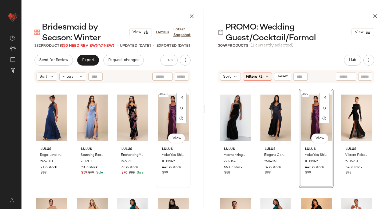
click at [164, 115] on div "#148 View" at bounding box center [173, 118] width 31 height 54
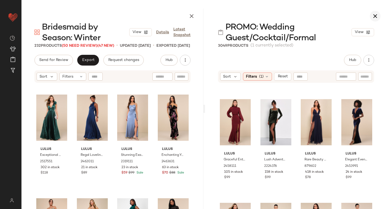
click at [374, 15] on icon "button" at bounding box center [375, 16] width 6 height 6
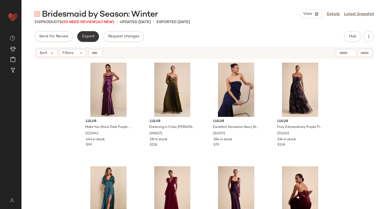
click at [89, 35] on span "Export" at bounding box center [88, 36] width 13 height 4
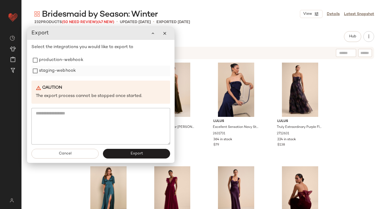
click at [68, 67] on label "staging-webhook" at bounding box center [57, 71] width 37 height 11
click at [66, 61] on label "production-webhook" at bounding box center [61, 60] width 44 height 11
click at [143, 153] on button "Export" at bounding box center [136, 154] width 67 height 10
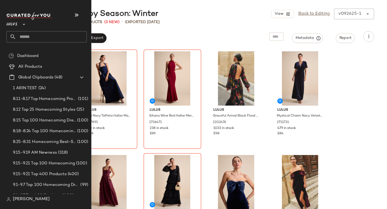
click at [52, 38] on input "text" at bounding box center [51, 36] width 71 height 11
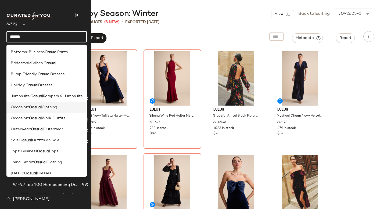
scroll to position [0, 0]
type input "******"
click at [30, 64] on span "Bridesmaid Vibes:" at bounding box center [27, 63] width 33 height 6
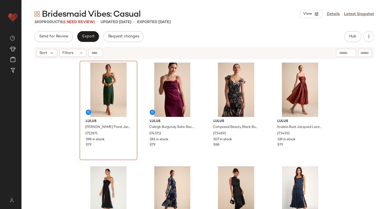
click at [227, 25] on div "Bridesmaid Vibes: Casual View Details Latest Snapshot 180 Products (1 Need Revi…" at bounding box center [203, 109] width 365 height 200
click at [266, 35] on div "Send for Review Export Request changes Hub Send for Review External Review Inte…" at bounding box center [203, 36] width 339 height 11
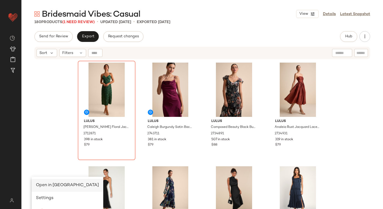
click at [52, 184] on span "Open in [GEOGRAPHIC_DATA]" at bounding box center [67, 185] width 63 height 5
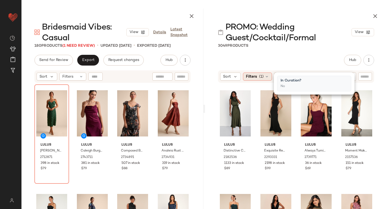
click at [264, 76] on div "Filters (1)" at bounding box center [257, 77] width 29 height 8
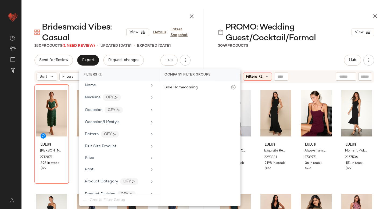
scroll to position [298, 0]
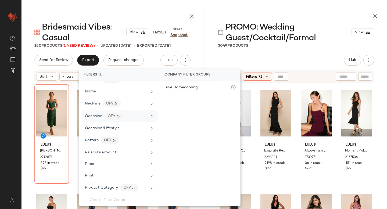
click at [95, 116] on span "Occasion" at bounding box center [93, 116] width 17 height 4
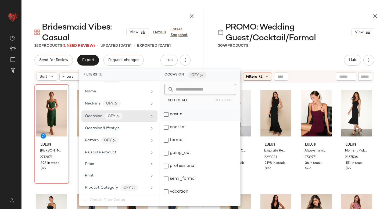
click at [177, 113] on div "casual" at bounding box center [200, 114] width 80 height 13
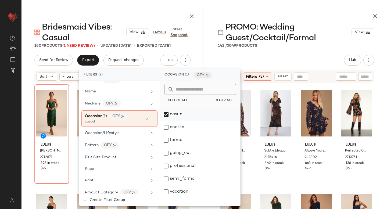
click at [167, 112] on div "casual" at bounding box center [200, 114] width 80 height 13
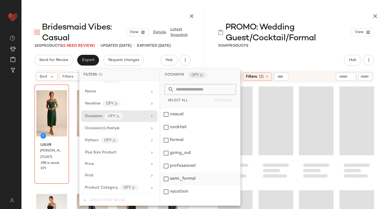
click at [165, 178] on div "semi_formal" at bounding box center [200, 178] width 80 height 13
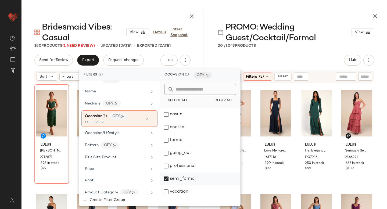
click at [165, 176] on div "semi_formal" at bounding box center [200, 178] width 80 height 13
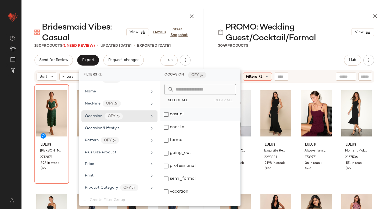
click at [167, 114] on div "casual" at bounding box center [200, 114] width 80 height 13
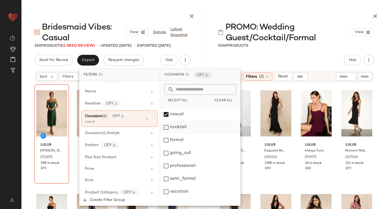
click at [167, 127] on div "cocktail" at bounding box center [200, 127] width 80 height 13
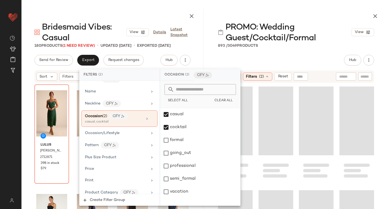
click at [376, 112] on div at bounding box center [296, 164] width 182 height 163
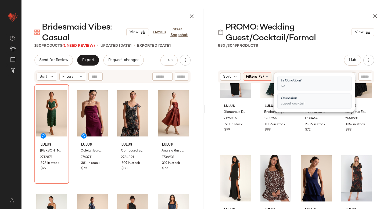
scroll to position [0, 0]
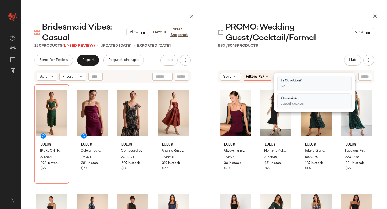
click at [375, 124] on div "Lulus Always Turning Heads Burgundy Bustier Tulip Midi Dress 2739771 36 in stoc…" at bounding box center [296, 164] width 182 height 163
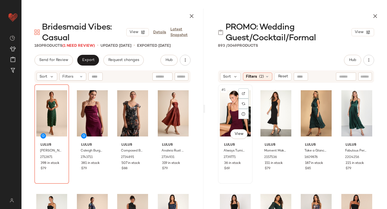
click at [226, 113] on div "#1 View" at bounding box center [235, 113] width 31 height 54
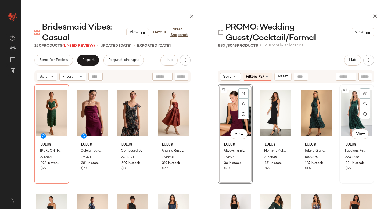
click at [351, 112] on div "#4 View" at bounding box center [356, 113] width 31 height 54
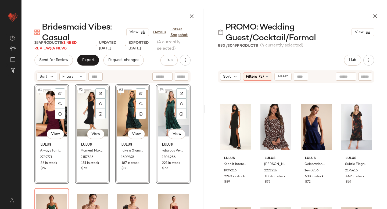
scroll to position [171, 0]
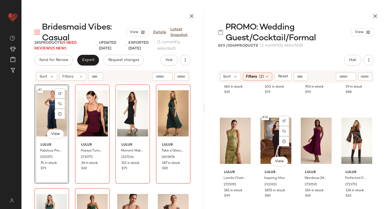
scroll to position [406, 0]
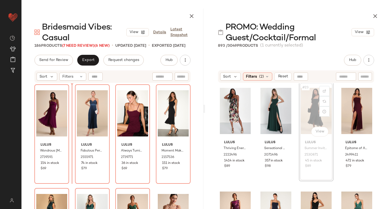
scroll to position [524, 0]
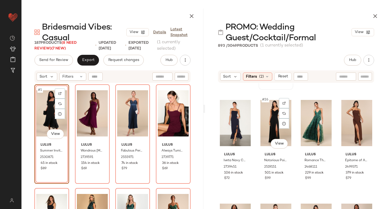
scroll to position [619, 0]
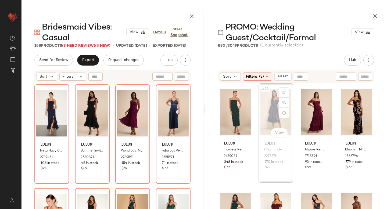
scroll to position [1249, 0]
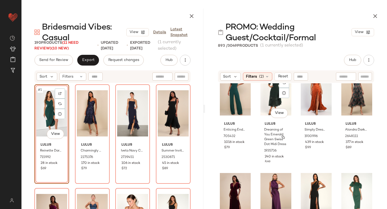
scroll to position [2361, 0]
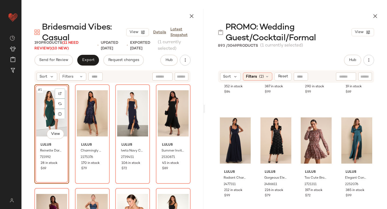
click at [369, 15] on div at bounding box center [296, 15] width 182 height 13
click at [376, 16] on icon "button" at bounding box center [375, 16] width 6 height 6
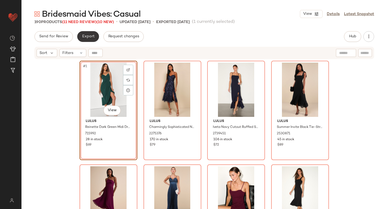
click at [88, 35] on span "Export" at bounding box center [88, 36] width 13 height 4
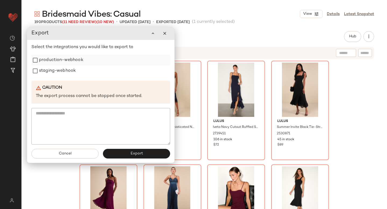
click at [84, 60] on div "production-webhook" at bounding box center [100, 60] width 139 height 11
click at [70, 74] on label "staging-webhook" at bounding box center [57, 71] width 37 height 11
click at [68, 61] on label "production-webhook" at bounding box center [61, 60] width 44 height 11
click at [133, 153] on span "Export" at bounding box center [136, 153] width 13 height 4
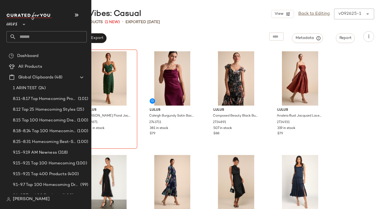
click at [34, 34] on input "text" at bounding box center [51, 36] width 71 height 11
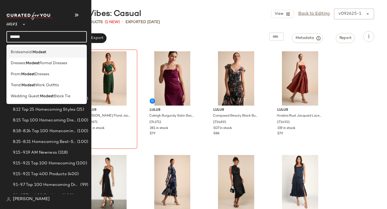
type input "******"
click at [46, 53] on b "Modest" at bounding box center [39, 52] width 14 height 6
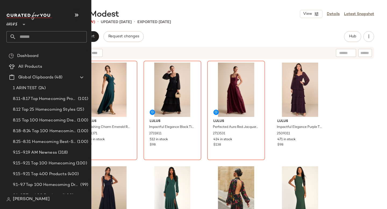
click at [43, 35] on input "text" at bounding box center [51, 36] width 71 height 11
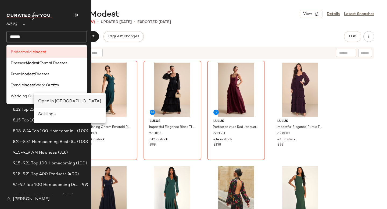
click at [52, 102] on div "Open in [GEOGRAPHIC_DATA]" at bounding box center [69, 101] width 63 height 6
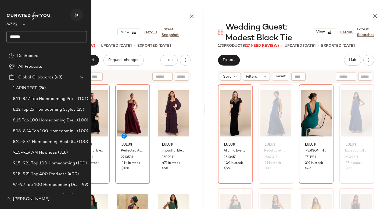
click at [78, 14] on icon "button" at bounding box center [76, 15] width 6 height 6
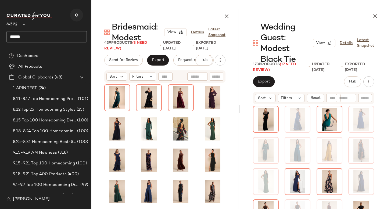
click at [78, 14] on icon "button" at bounding box center [76, 15] width 6 height 6
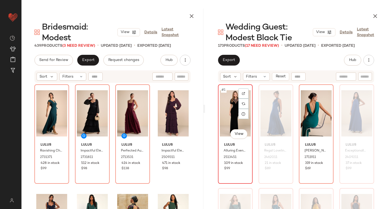
click at [227, 110] on div "#1 View" at bounding box center [235, 113] width 31 height 54
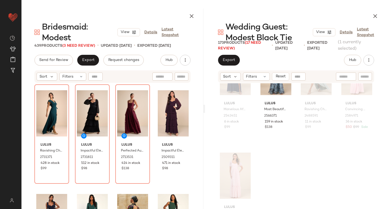
scroll to position [4342, 0]
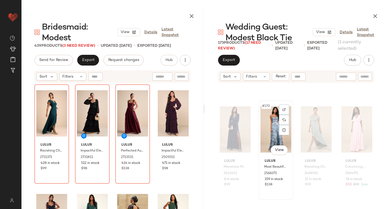
click at [271, 125] on div "#170 View" at bounding box center [275, 129] width 31 height 54
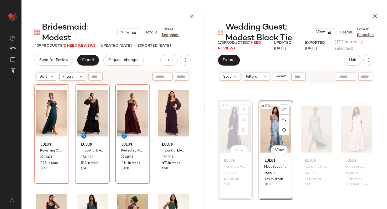
scroll to position [4341, 0]
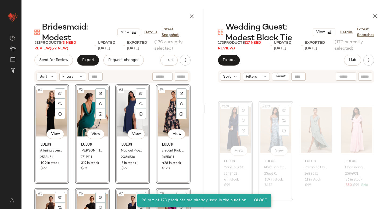
click at [195, 119] on div "#1 View Lulus Alluring Event Black Velvet Lace Puff Sleeve Maxi Dress 2513451 1…" at bounding box center [112, 164] width 182 height 163
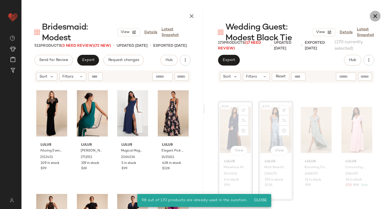
click at [372, 16] on icon "button" at bounding box center [375, 16] width 6 height 6
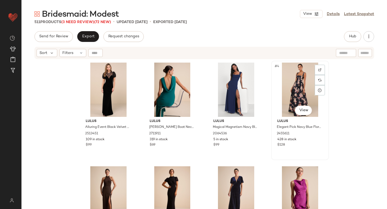
click at [292, 81] on div "#4 View" at bounding box center [300, 90] width 54 height 54
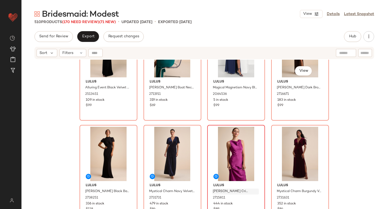
scroll to position [118, 0]
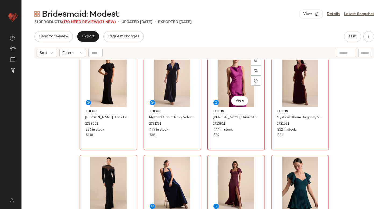
click at [227, 84] on div "#7 View" at bounding box center [236, 80] width 54 height 54
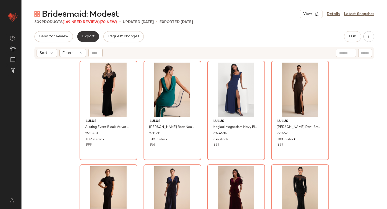
click at [88, 38] on span "Export" at bounding box center [88, 36] width 13 height 4
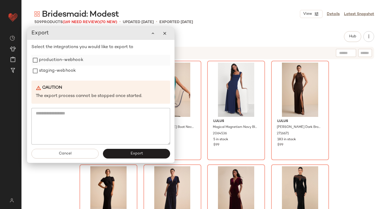
click at [71, 65] on label "production-webhook" at bounding box center [61, 60] width 44 height 11
click at [67, 74] on label "staging-webhook" at bounding box center [57, 71] width 37 height 11
click at [151, 152] on button "Export" at bounding box center [136, 154] width 67 height 10
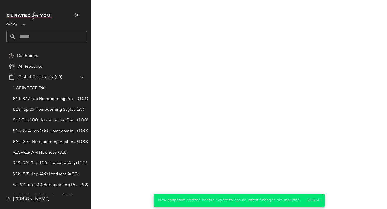
click at [35, 39] on input "text" at bounding box center [51, 36] width 71 height 11
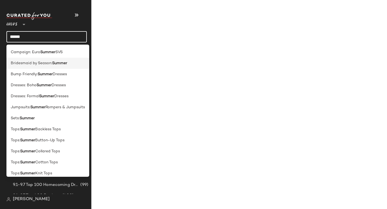
type input "******"
click at [51, 67] on div "Bridesmaid by Season: Summer" at bounding box center [47, 63] width 83 height 11
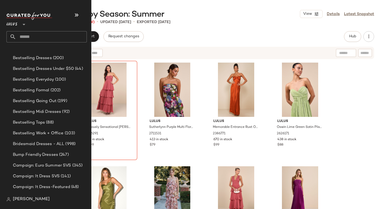
scroll to position [415, 0]
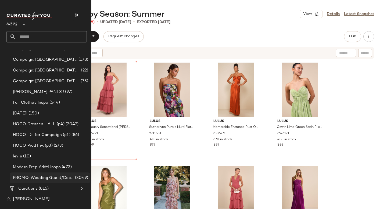
click at [28, 179] on span "PROMO: Wedding Guest/Cocktail/Formal" at bounding box center [43, 178] width 61 height 6
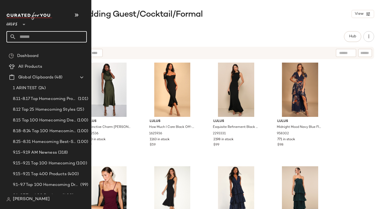
click at [37, 36] on input "text" at bounding box center [51, 36] width 71 height 11
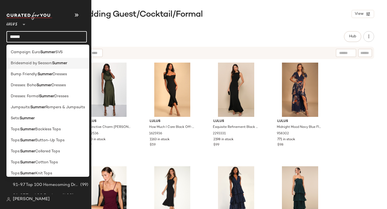
scroll to position [114, 0]
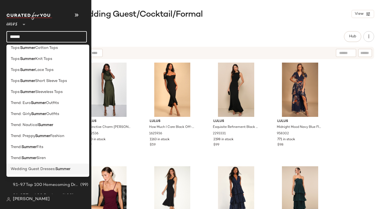
type input "******"
click at [33, 173] on div "Wedding Guest Dresses: Summer" at bounding box center [47, 169] width 83 height 11
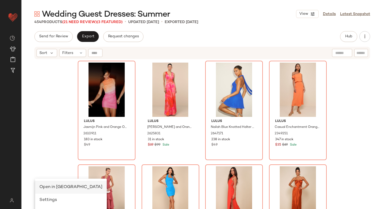
click at [51, 186] on span "Open in [GEOGRAPHIC_DATA]" at bounding box center [70, 187] width 63 height 5
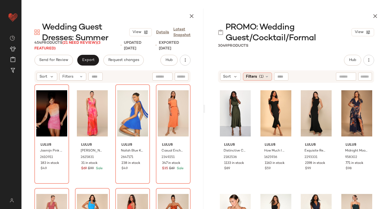
click at [263, 76] on div "Filters (1)" at bounding box center [257, 77] width 29 height 8
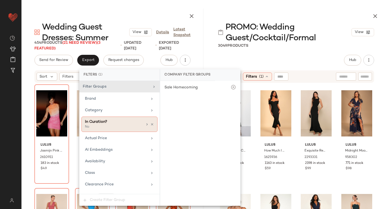
scroll to position [432, 0]
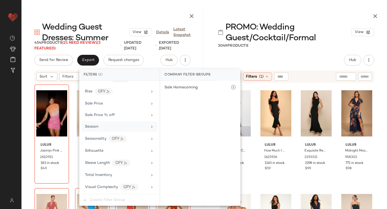
click at [99, 125] on div "Season" at bounding box center [116, 127] width 63 height 6
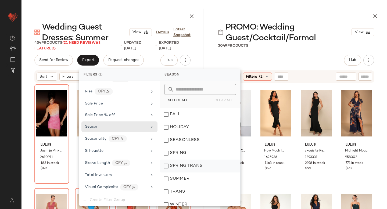
scroll to position [5, 0]
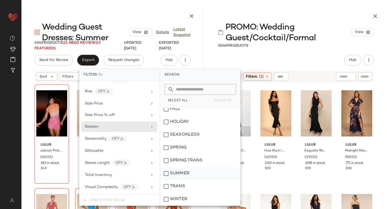
click at [166, 176] on div "SUMMER" at bounding box center [200, 173] width 80 height 13
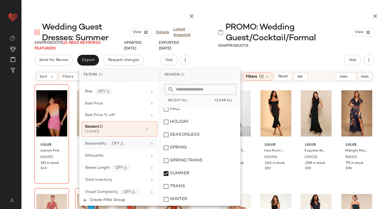
click at [95, 145] on span "Seasonality" at bounding box center [95, 144] width 21 height 4
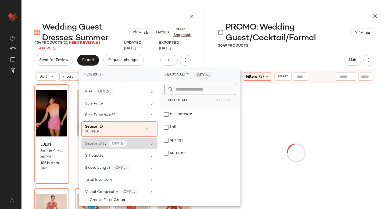
scroll to position [0, 0]
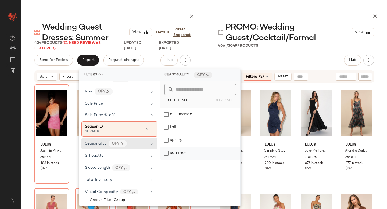
click at [169, 155] on div "summer" at bounding box center [200, 153] width 80 height 13
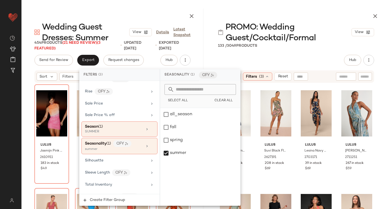
click at [378, 118] on div "Lulus Day for Romance Navy Blue Tie-Strap Tiered Midi Dress 1751116 473 in stoc…" at bounding box center [296, 164] width 182 height 163
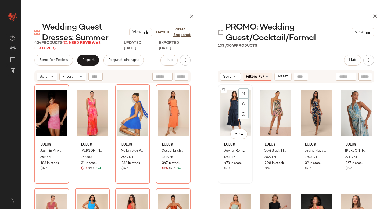
click at [233, 109] on div "#1 View" at bounding box center [235, 113] width 31 height 54
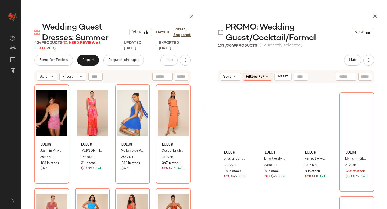
scroll to position [1808, 0]
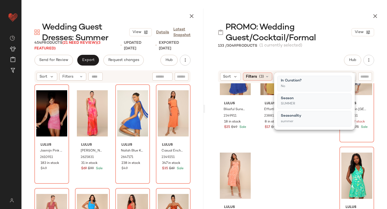
click at [267, 75] on icon at bounding box center [267, 76] width 4 height 4
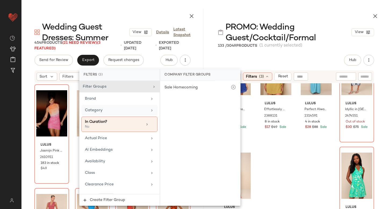
click at [116, 111] on div "Category" at bounding box center [116, 110] width 63 height 6
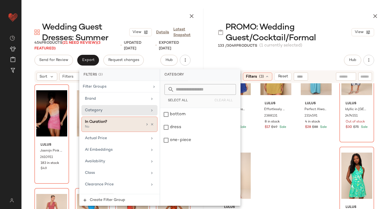
click at [122, 128] on div "No" at bounding box center [112, 127] width 54 height 5
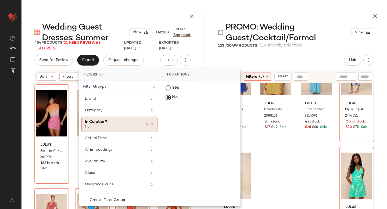
click at [150, 125] on icon at bounding box center [152, 124] width 4 height 4
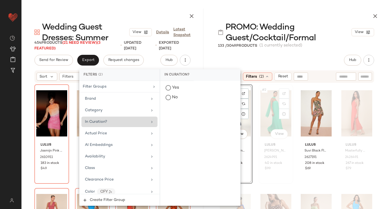
click at [266, 109] on div "#2 View" at bounding box center [275, 113] width 31 height 54
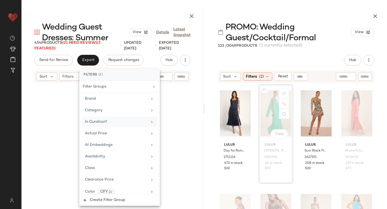
scroll to position [1970, 0]
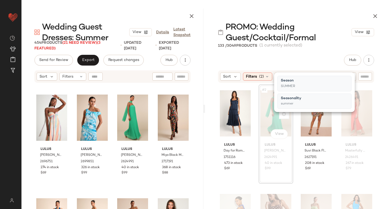
click at [374, 117] on div "Lulus Day for Romance Navy Blue Tie-Strap Tiered Midi Dress 1751116 473 in stoc…" at bounding box center [296, 164] width 182 height 163
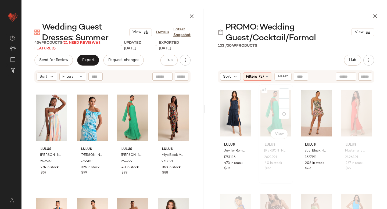
click at [268, 102] on div "#2 View" at bounding box center [275, 113] width 31 height 54
click at [130, 110] on div "#79 View" at bounding box center [132, 118] width 31 height 54
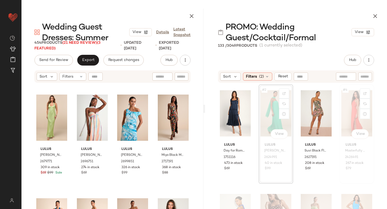
click at [341, 109] on div "#4 View" at bounding box center [356, 113] width 31 height 54
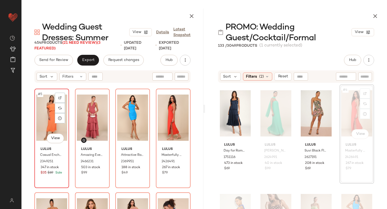
click at [50, 113] on div "#5 View" at bounding box center [51, 118] width 31 height 54
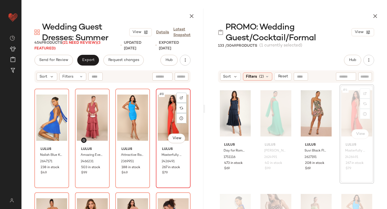
click at [171, 114] on div "#8 View" at bounding box center [173, 118] width 31 height 54
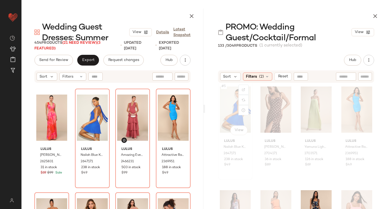
click at [227, 110] on div "#5 View" at bounding box center [235, 109] width 31 height 54
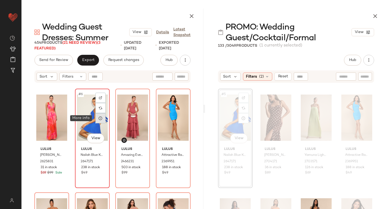
click at [95, 118] on div at bounding box center [100, 118] width 10 height 10
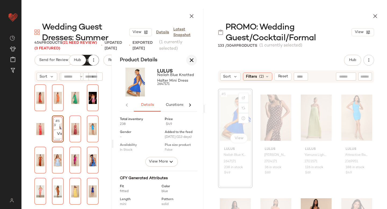
click at [192, 59] on icon "button" at bounding box center [191, 60] width 6 height 6
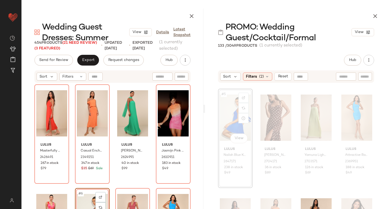
scroll to position [108, 0]
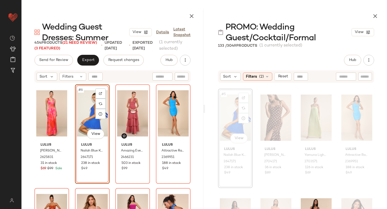
click at [78, 120] on div "#6 View" at bounding box center [92, 113] width 31 height 54
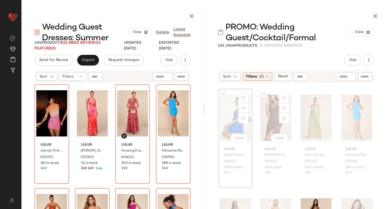
click at [268, 117] on div "#6 View" at bounding box center [275, 118] width 31 height 54
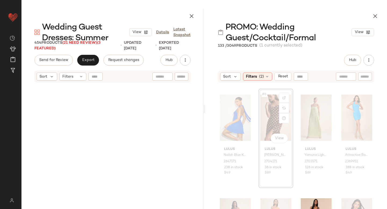
scroll to position [2281, 0]
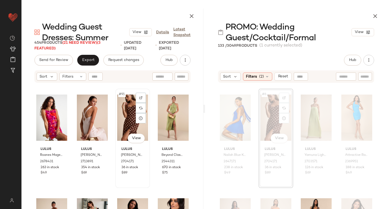
click at [126, 115] on div "#91 View" at bounding box center [132, 118] width 31 height 54
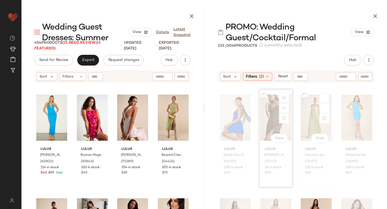
click at [301, 113] on div "#7 View" at bounding box center [316, 118] width 31 height 54
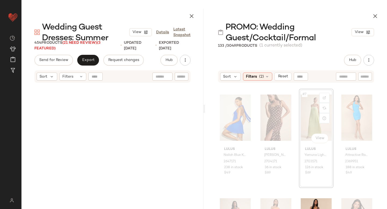
scroll to position [1762, 0]
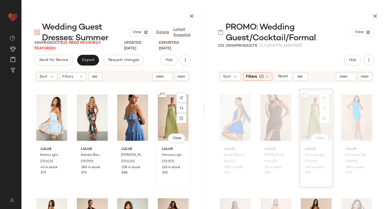
click at [169, 115] on div "#72 View" at bounding box center [173, 118] width 31 height 54
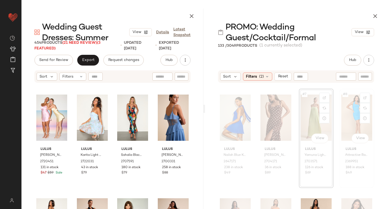
click at [344, 113] on div "#8 View" at bounding box center [356, 118] width 31 height 54
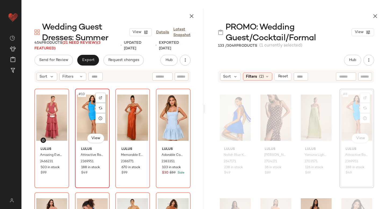
click at [83, 114] on div "#10 View" at bounding box center [92, 118] width 31 height 54
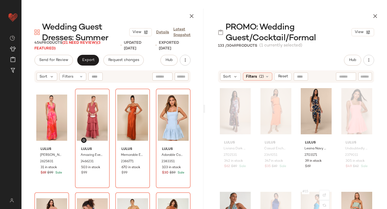
scroll to position [211, 0]
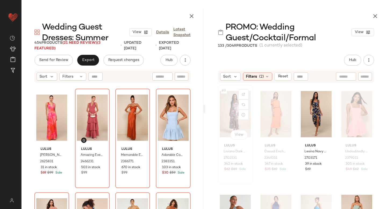
click at [225, 113] on div "#9 View" at bounding box center [235, 114] width 31 height 54
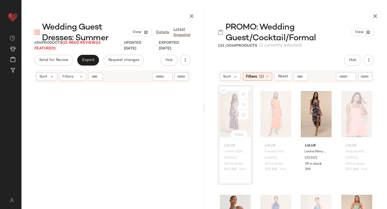
scroll to position [207, 0]
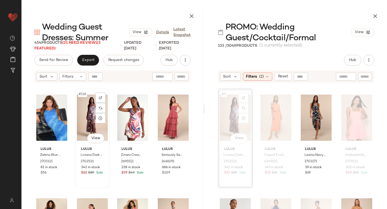
click at [85, 115] on div "#118 View" at bounding box center [92, 118] width 31 height 54
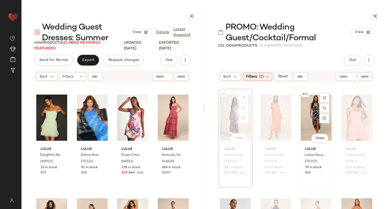
click at [305, 112] on div "#11 View" at bounding box center [316, 118] width 31 height 54
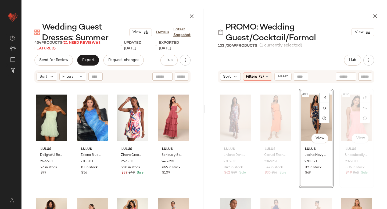
click at [342, 116] on div "#12 View" at bounding box center [356, 118] width 31 height 54
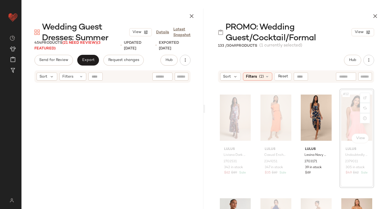
scroll to position [518, 0]
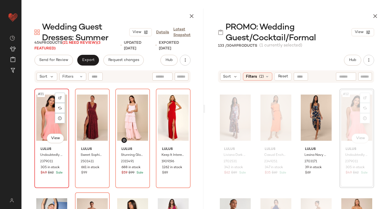
click at [48, 123] on div "#21 View" at bounding box center [51, 118] width 31 height 54
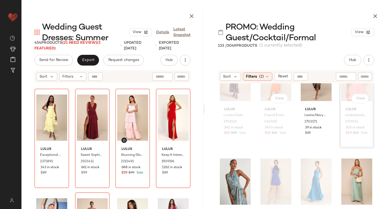
scroll to position [291, 0]
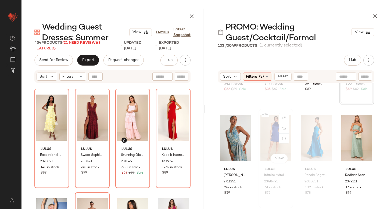
click at [263, 127] on div "#14 View" at bounding box center [275, 138] width 31 height 54
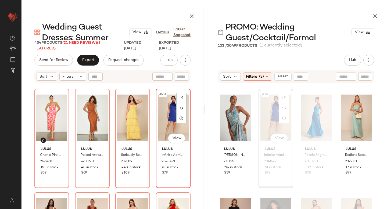
click at [163, 109] on div "#20 View" at bounding box center [173, 118] width 31 height 54
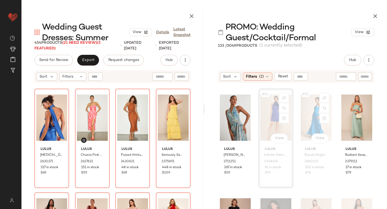
click at [310, 109] on div "#15 View" at bounding box center [316, 118] width 31 height 54
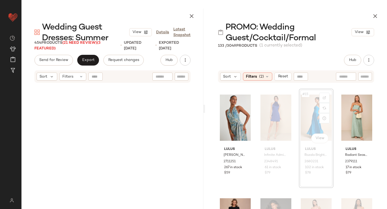
scroll to position [1970, 0]
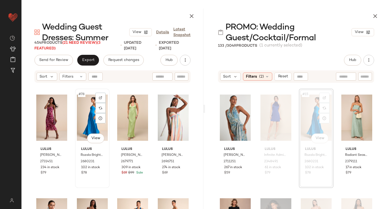
click at [88, 116] on div "#78 View" at bounding box center [92, 118] width 31 height 54
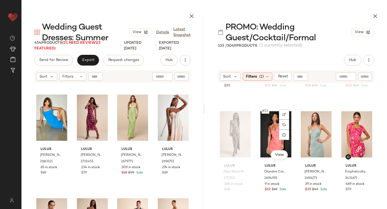
scroll to position [516, 0]
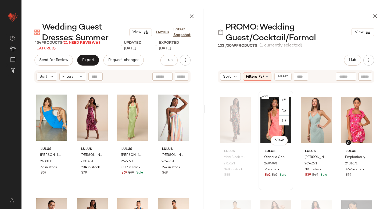
click at [267, 121] on div "#22 View" at bounding box center [275, 120] width 31 height 54
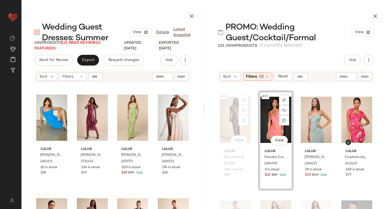
click at [221, 118] on div "#21 View" at bounding box center [235, 120] width 31 height 54
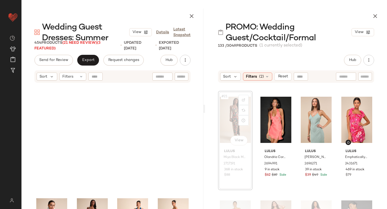
scroll to position [518, 0]
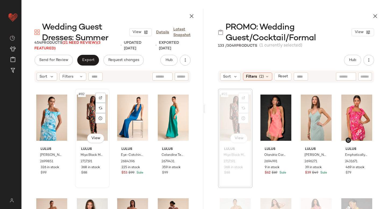
click at [81, 111] on div "#82 View" at bounding box center [92, 118] width 31 height 54
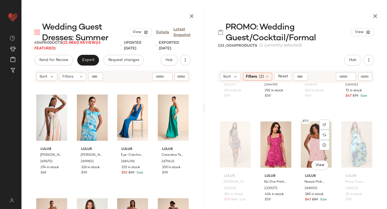
scroll to position [1426, 0]
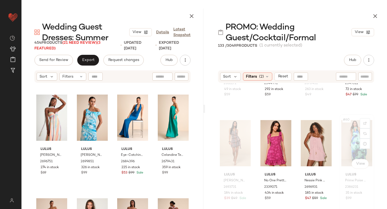
click at [349, 135] on div "#60 View" at bounding box center [356, 143] width 31 height 54
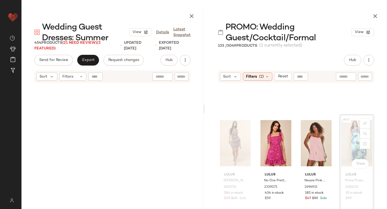
scroll to position [1451, 0]
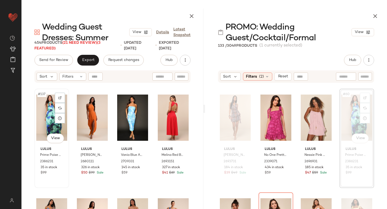
click at [34, 123] on div "#137 View Lulus Prime Poise Green and Blue Abstract Satin Halter Maxi Dress 238…" at bounding box center [51, 138] width 35 height 99
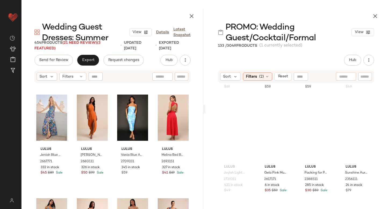
scroll to position [2576, 0]
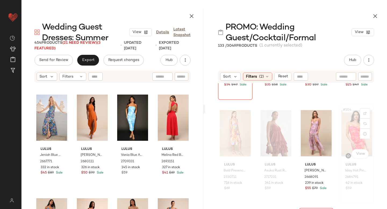
click at [347, 128] on div "#104 View" at bounding box center [356, 133] width 31 height 54
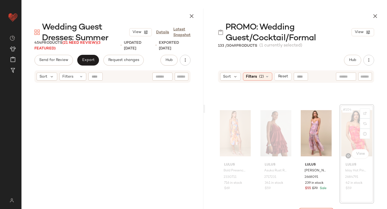
scroll to position [2592, 0]
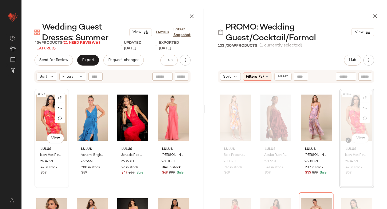
click at [39, 123] on div "#177 View" at bounding box center [51, 118] width 31 height 54
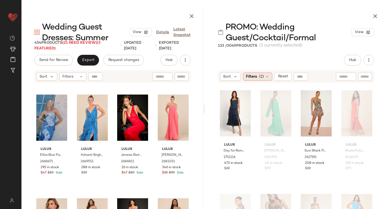
click at [256, 77] on span "Filters" at bounding box center [251, 77] width 11 height 6
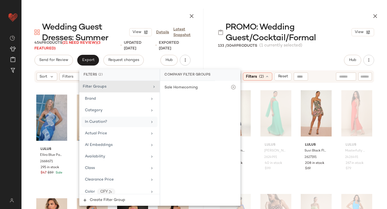
click at [104, 121] on span "In Curation?" at bounding box center [96, 122] width 22 height 4
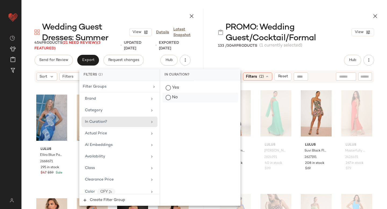
click at [169, 99] on div "No" at bounding box center [200, 98] width 76 height 10
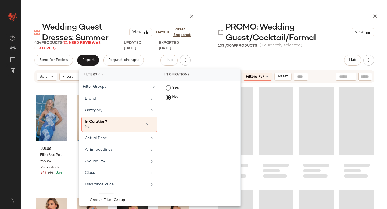
click at [320, 61] on div "Hub Send for Review External Review Internal Review Cancel Send for Review Revi…" at bounding box center [296, 60] width 156 height 11
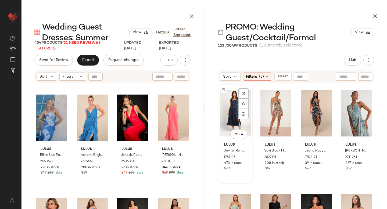
click at [233, 105] on div "#1 View" at bounding box center [235, 113] width 31 height 54
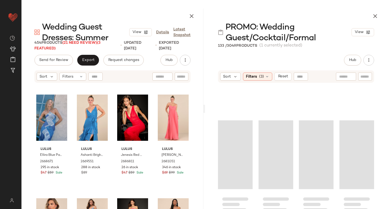
scroll to position [1808, 0]
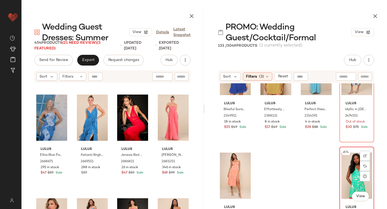
click at [343, 165] on div "#74 View" at bounding box center [356, 176] width 31 height 54
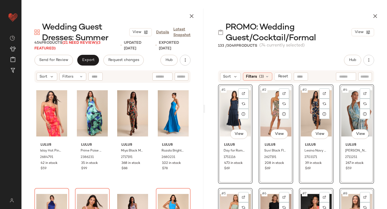
scroll to position [4, 0]
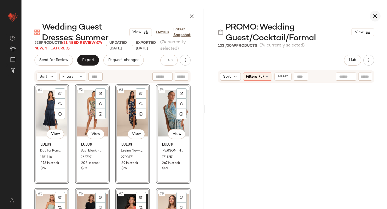
click at [374, 15] on icon "button" at bounding box center [375, 16] width 6 height 6
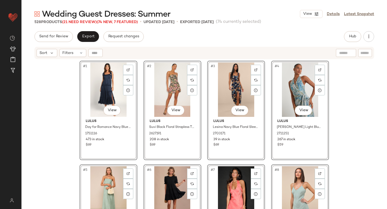
click at [377, 89] on div "#1 View Lulus Day for Romance Navy Blue Tie-Strap Tiered Midi Dress 1751116 473…" at bounding box center [203, 141] width 365 height 163
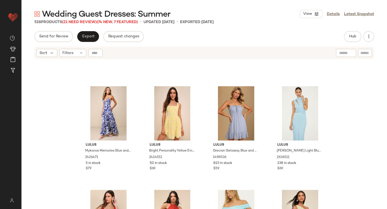
scroll to position [360, 0]
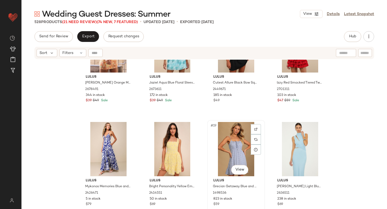
click at [231, 126] on div "#19 View" at bounding box center [236, 149] width 54 height 54
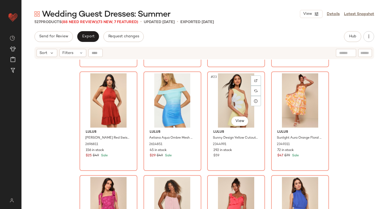
scroll to position [512, 0]
click at [216, 99] on div "#23 View" at bounding box center [236, 101] width 54 height 54
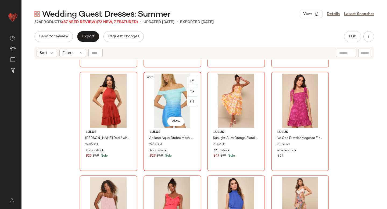
scroll to position [528, 0]
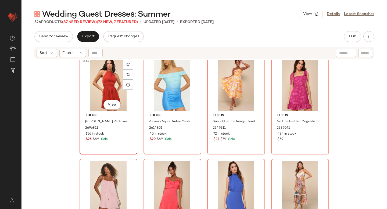
click at [113, 91] on div "#21 View" at bounding box center [108, 84] width 54 height 54
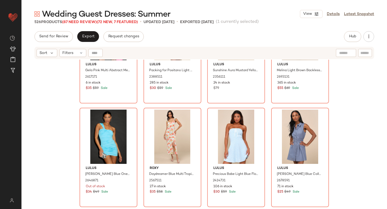
scroll to position [1098, 0]
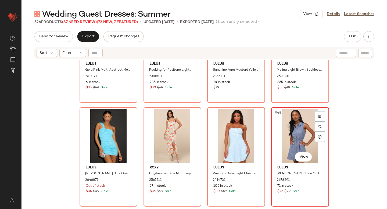
click at [290, 121] on div "#48 View" at bounding box center [300, 136] width 54 height 54
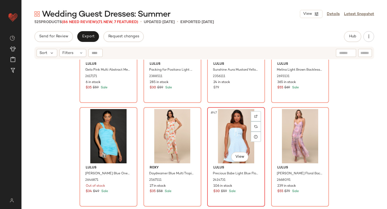
click at [222, 133] on div "#47 View" at bounding box center [236, 136] width 54 height 54
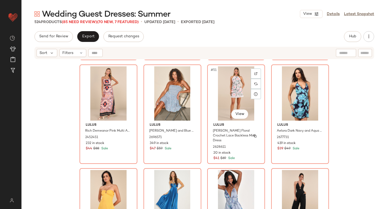
scroll to position [1252, 0]
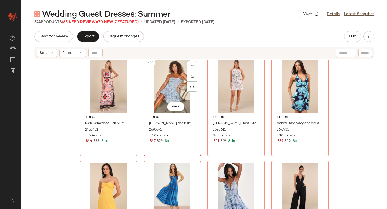
click at [167, 91] on div "#50 View" at bounding box center [172, 86] width 54 height 54
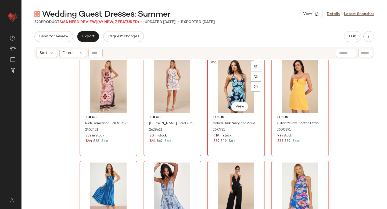
click at [232, 88] on div "#51 View" at bounding box center [236, 86] width 54 height 54
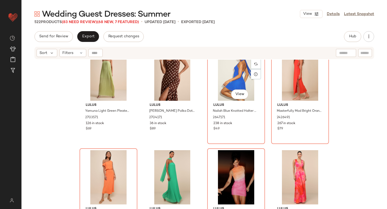
scroll to position [1992, 0]
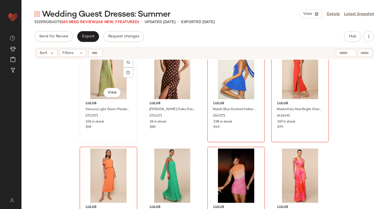
click at [93, 74] on div "#77 View" at bounding box center [108, 72] width 54 height 54
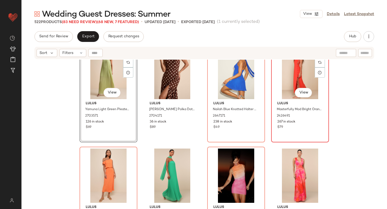
click at [284, 76] on div "#80 View" at bounding box center [300, 72] width 54 height 54
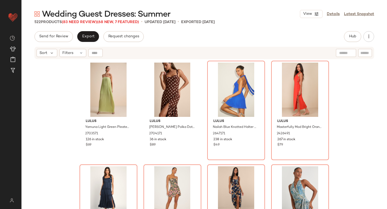
click at [360, 116] on div "Lulus Yamuna Light Green Pleated Strapless Maxi Dress 2703571 126 in stock $69 …" at bounding box center [203, 141] width 365 height 163
click at [86, 35] on span "Export" at bounding box center [88, 36] width 13 height 4
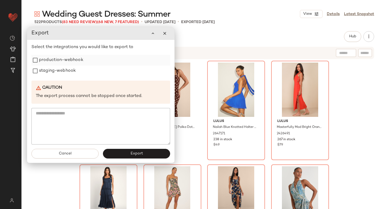
click at [65, 61] on label "production-webhook" at bounding box center [61, 60] width 44 height 11
click at [64, 67] on label "staging-webhook" at bounding box center [57, 71] width 37 height 11
click at [129, 152] on button "Export" at bounding box center [136, 154] width 67 height 10
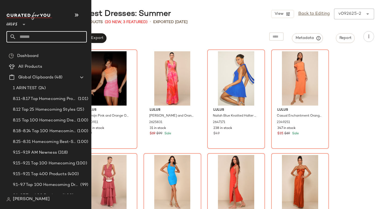
click at [28, 33] on input "text" at bounding box center [51, 36] width 71 height 11
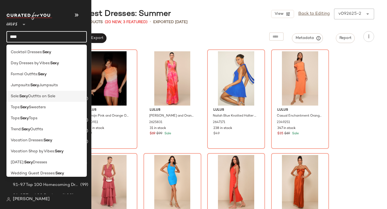
scroll to position [26, 0]
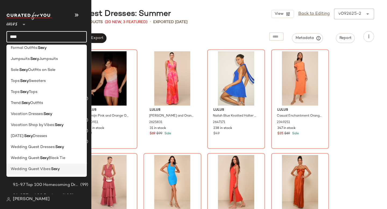
type input "****"
click at [27, 168] on span "Wedding Guest Vibes:" at bounding box center [31, 169] width 40 height 6
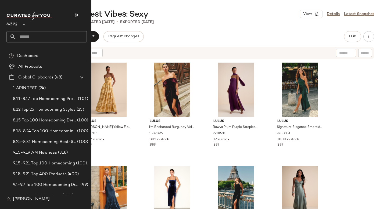
click at [31, 37] on input "text" at bounding box center [51, 36] width 71 height 11
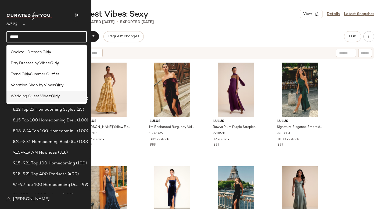
type input "*****"
click at [19, 95] on span "Wedding Guest Vibes:" at bounding box center [31, 96] width 40 height 6
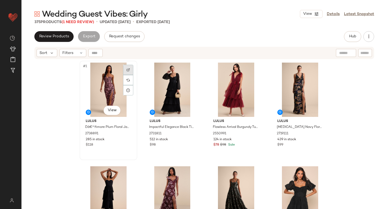
click at [126, 70] on img at bounding box center [127, 69] width 3 height 3
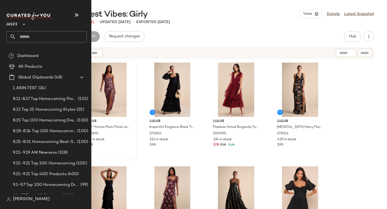
click at [52, 33] on input "text" at bounding box center [51, 36] width 71 height 11
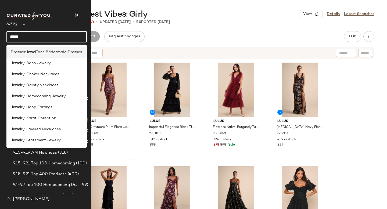
type input "*****"
click at [52, 56] on div "Dresses: Jewel Tone Bridesmaid Dresses" at bounding box center [46, 52] width 80 height 11
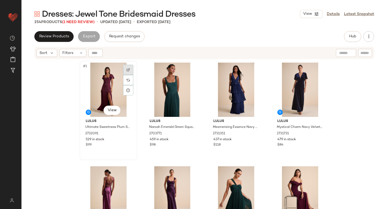
click at [123, 70] on div at bounding box center [128, 70] width 10 height 10
